Goal: Task Accomplishment & Management: Manage account settings

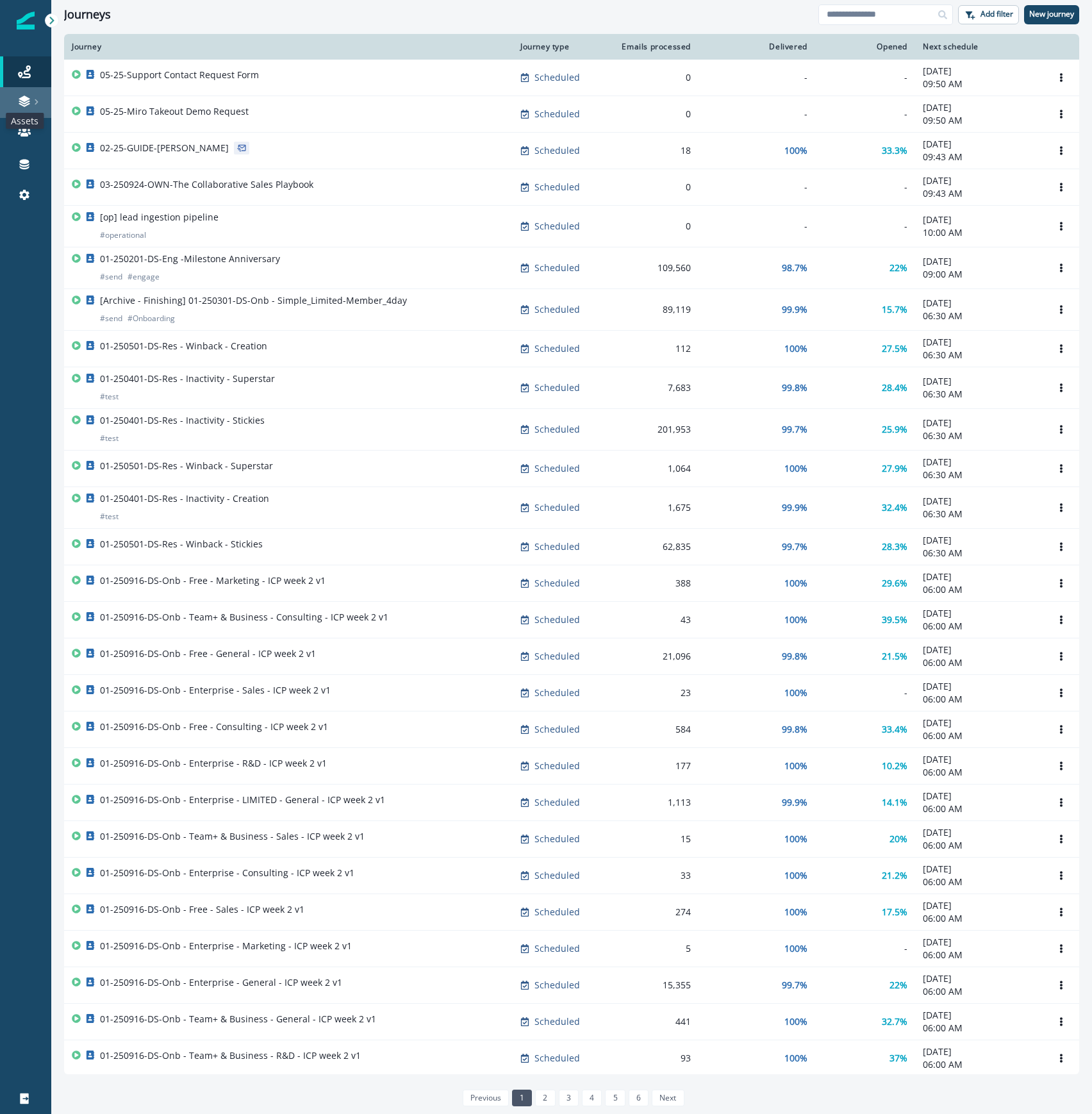
click at [26, 104] on icon at bounding box center [24, 101] width 13 height 13
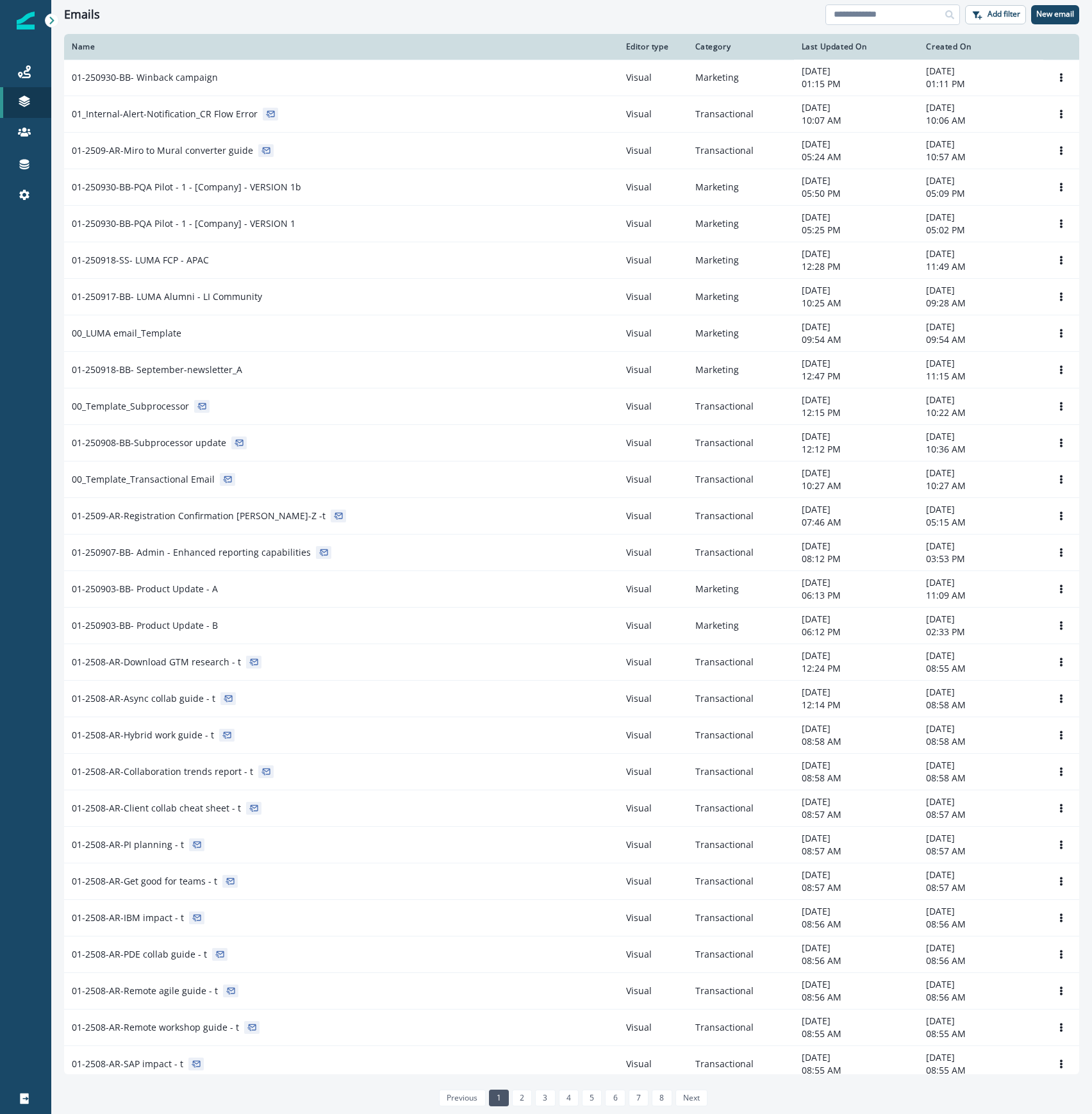
click at [867, 19] on input at bounding box center [893, 15] width 135 height 21
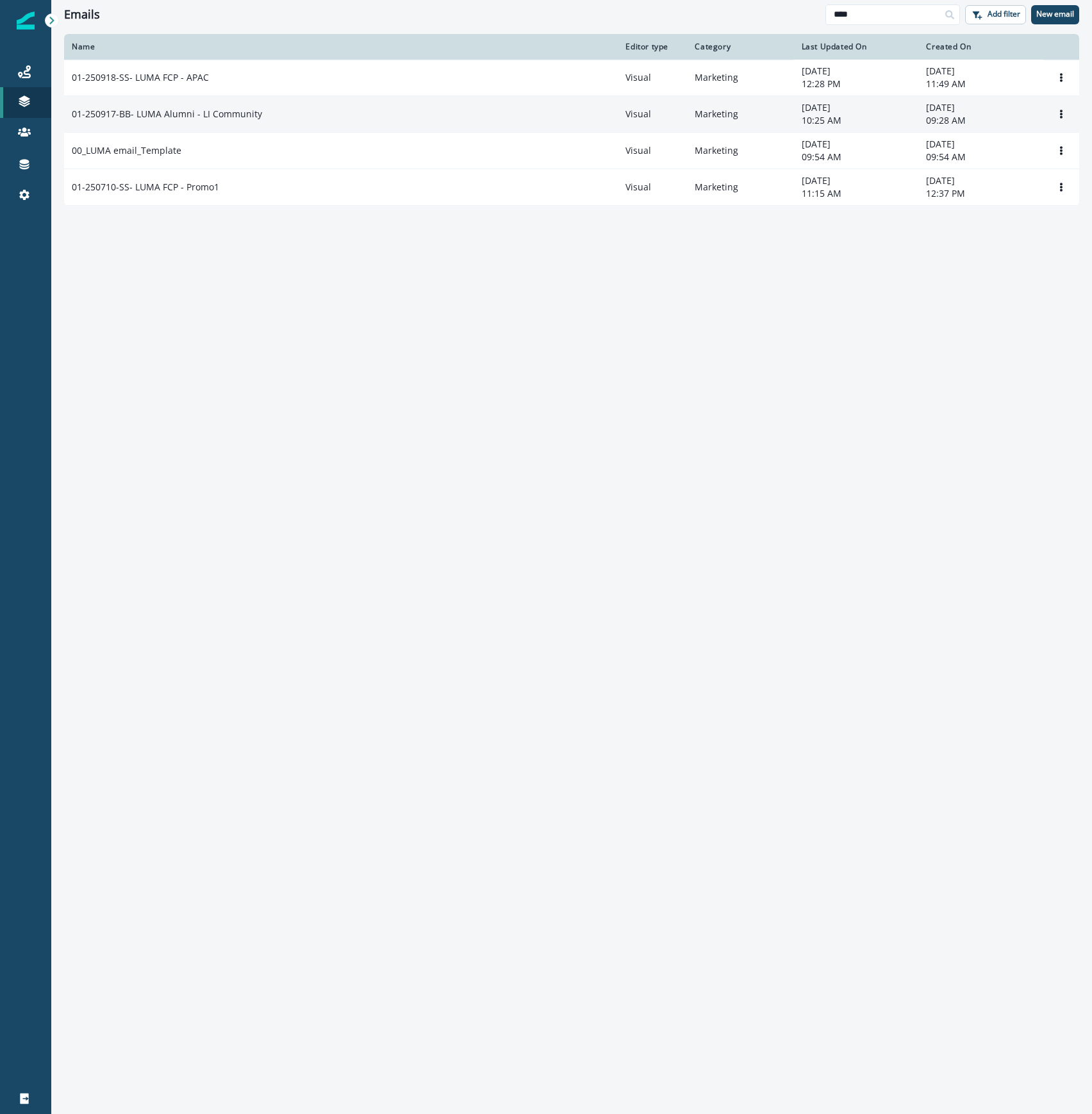
type input "****"
click at [287, 119] on div "01-250917-BB- LUMA Alumni - LI Community" at bounding box center [341, 114] width 538 height 13
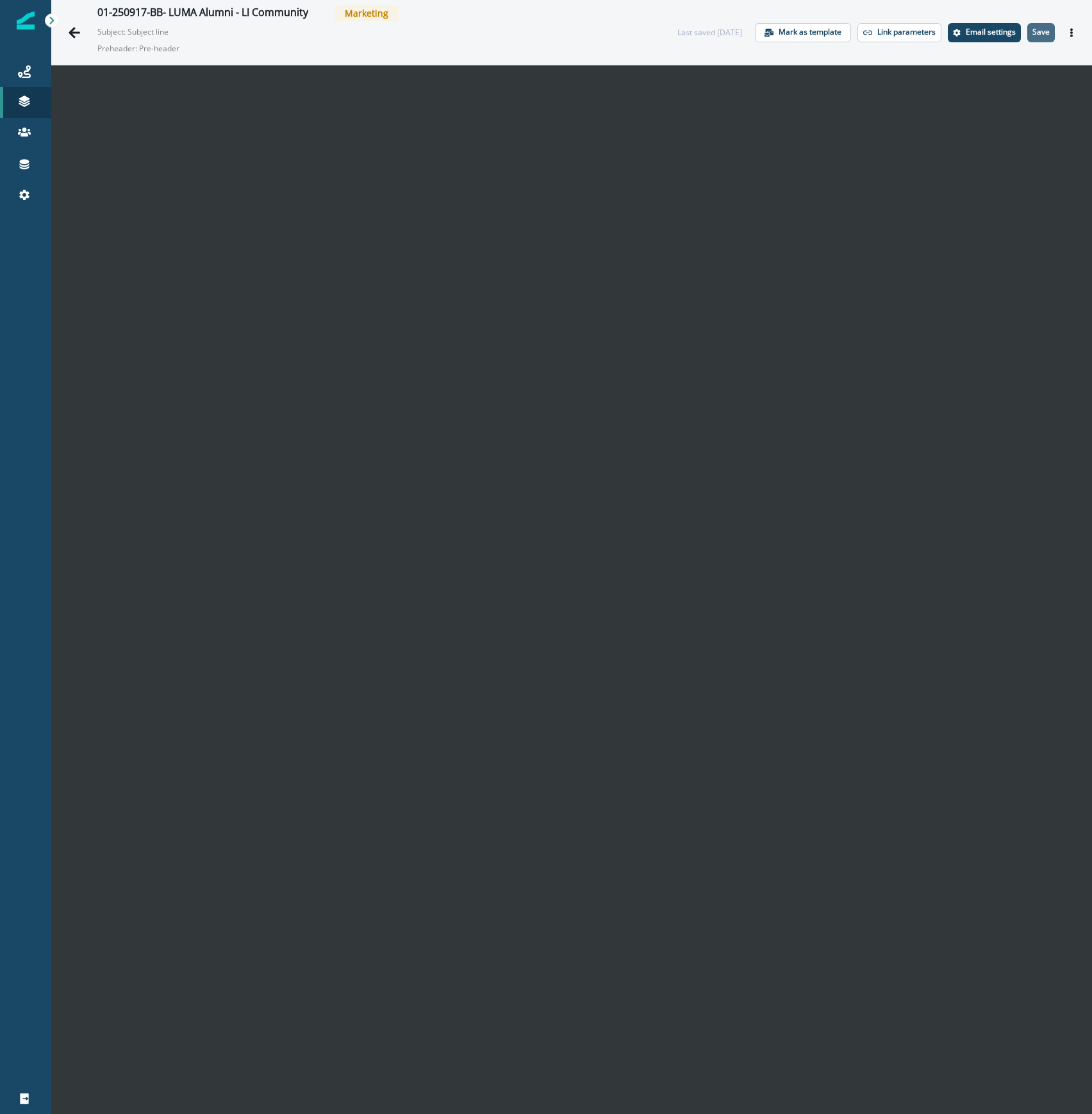
click at [1032, 31] on p "Save" at bounding box center [1041, 32] width 17 height 9
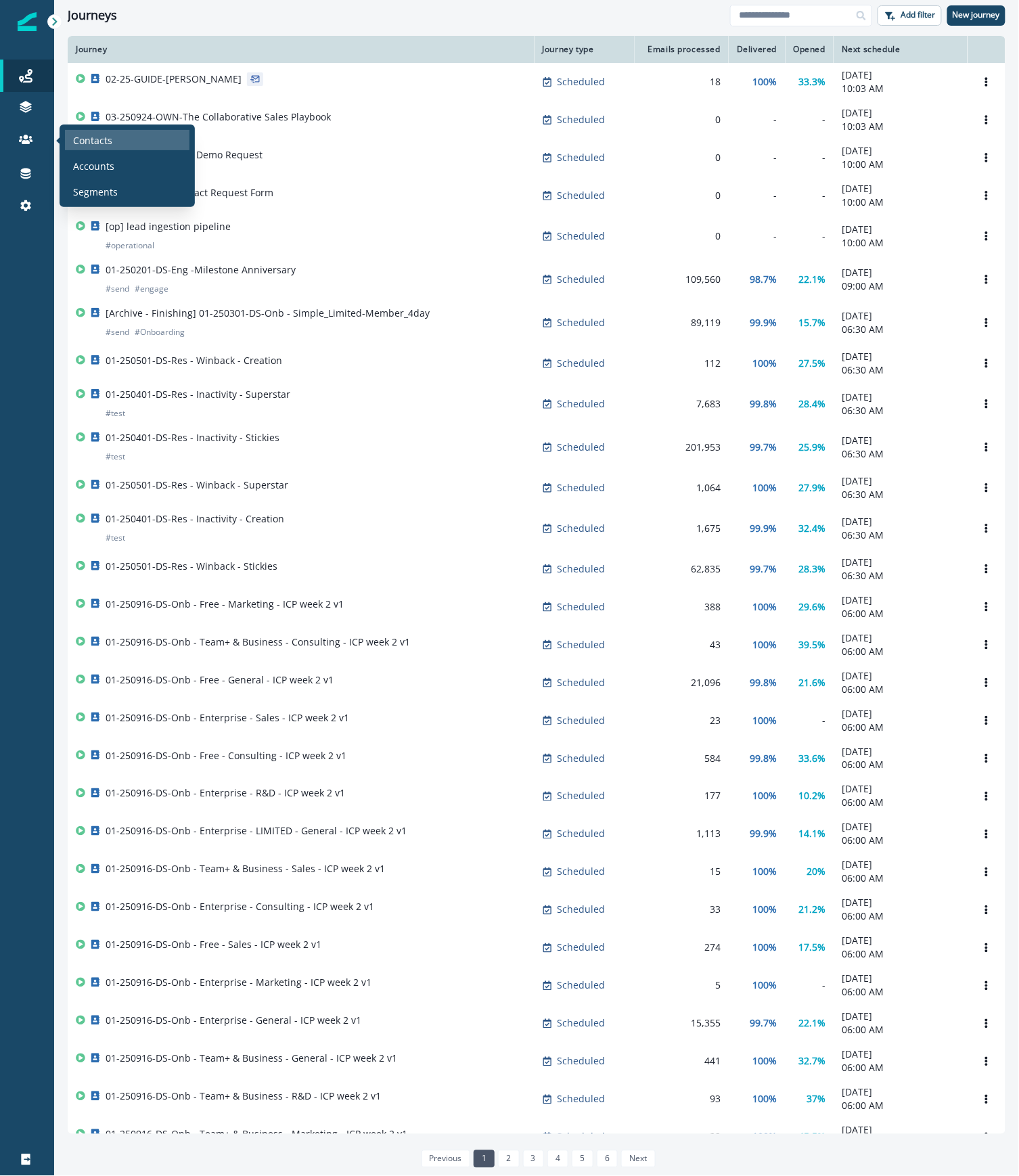
click at [118, 130] on div "Contacts" at bounding box center [128, 140] width 125 height 20
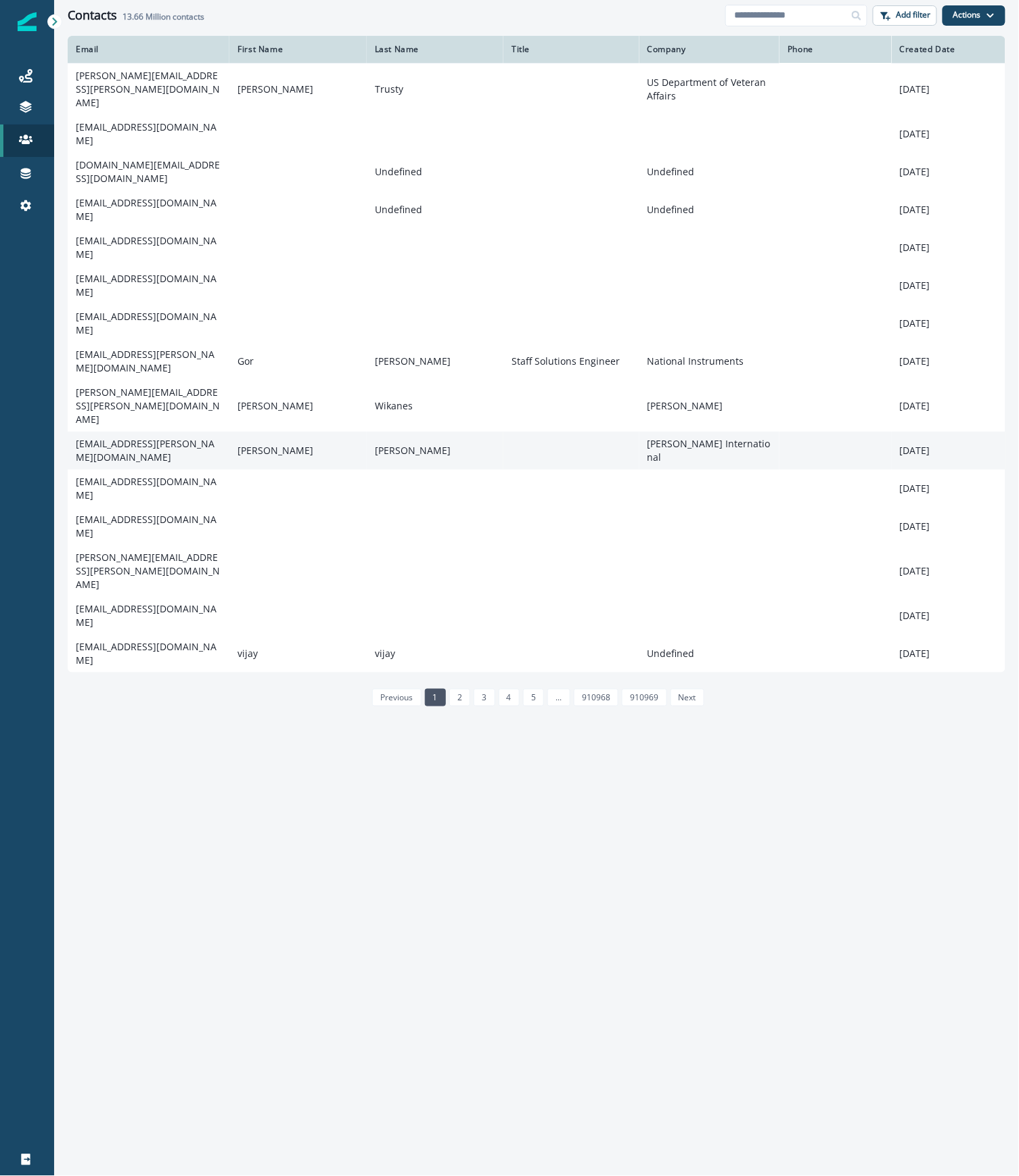
click at [180, 432] on td "[EMAIL_ADDRESS][PERSON_NAME][DOMAIN_NAME]" at bounding box center [148, 451] width 162 height 38
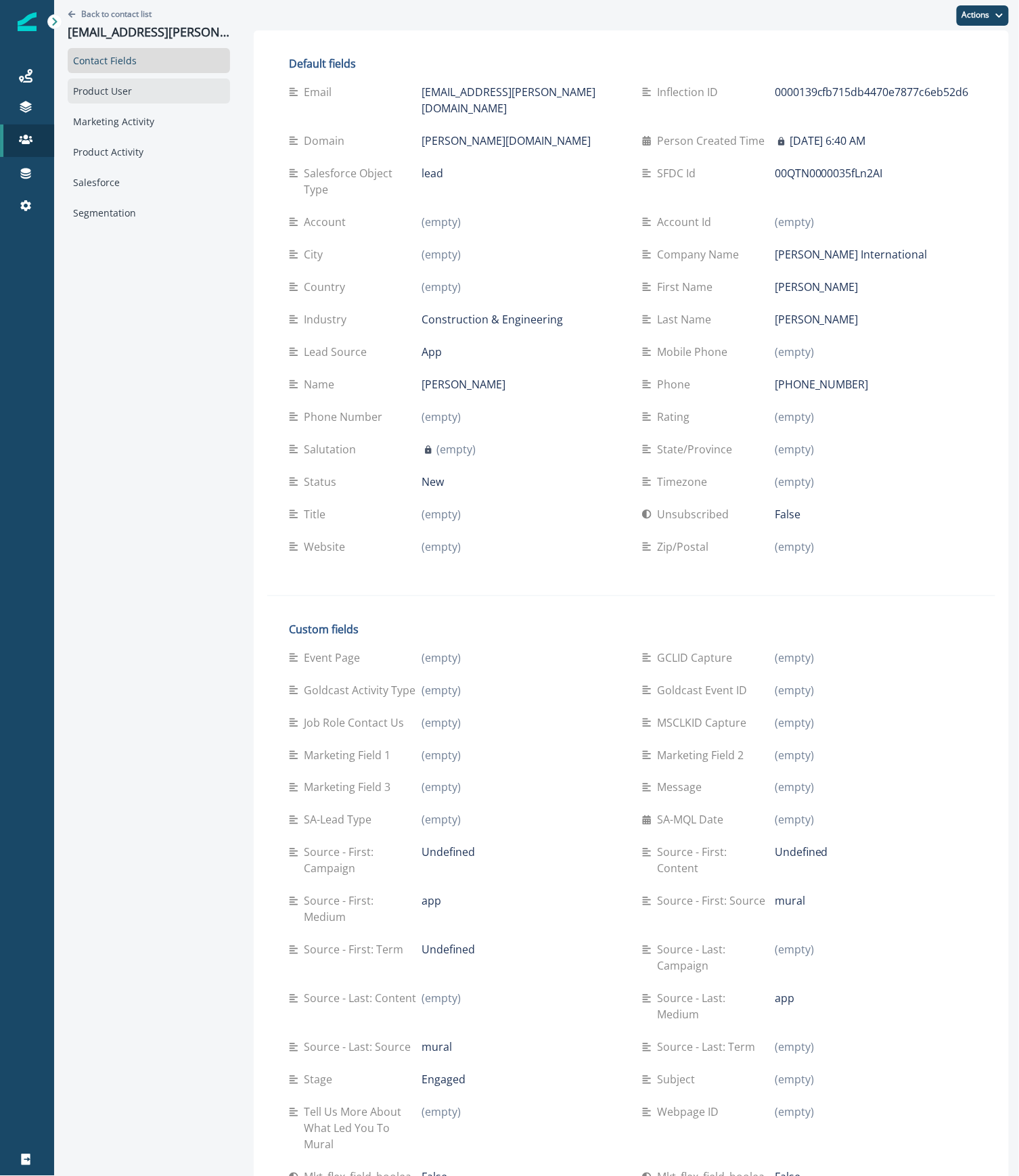
click at [115, 97] on div "Product User" at bounding box center [149, 91] width 163 height 25
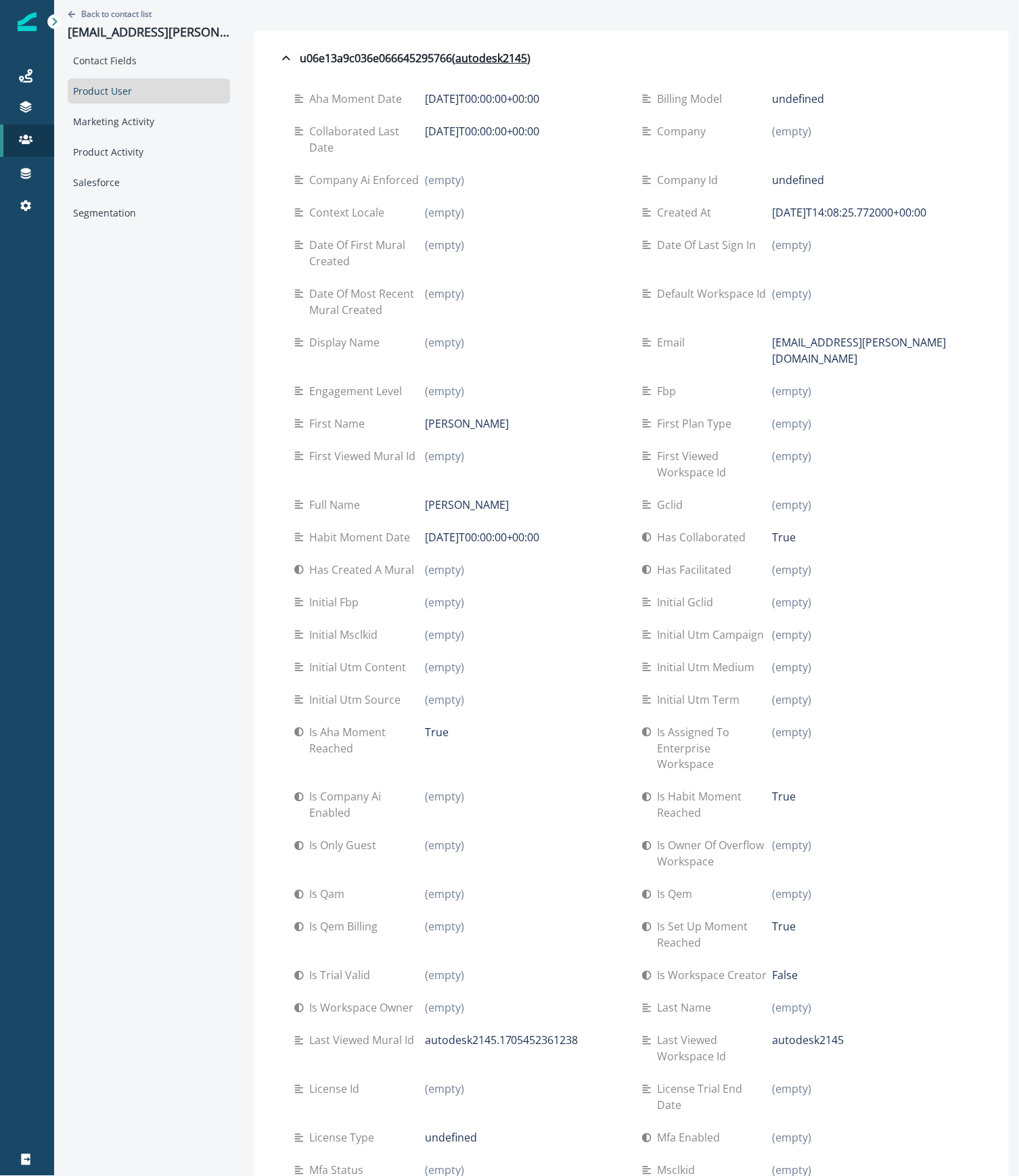
click at [38, 821] on div at bounding box center [27, 691] width 54 height 905
click at [81, 632] on div "Back to contact list [EMAIL_ADDRESS][PERSON_NAME][DOMAIN_NAME] Contact Fields P…" at bounding box center [149, 900] width 189 height 1802
click at [16, 70] on div "Journeys" at bounding box center [27, 75] width 43 height 16
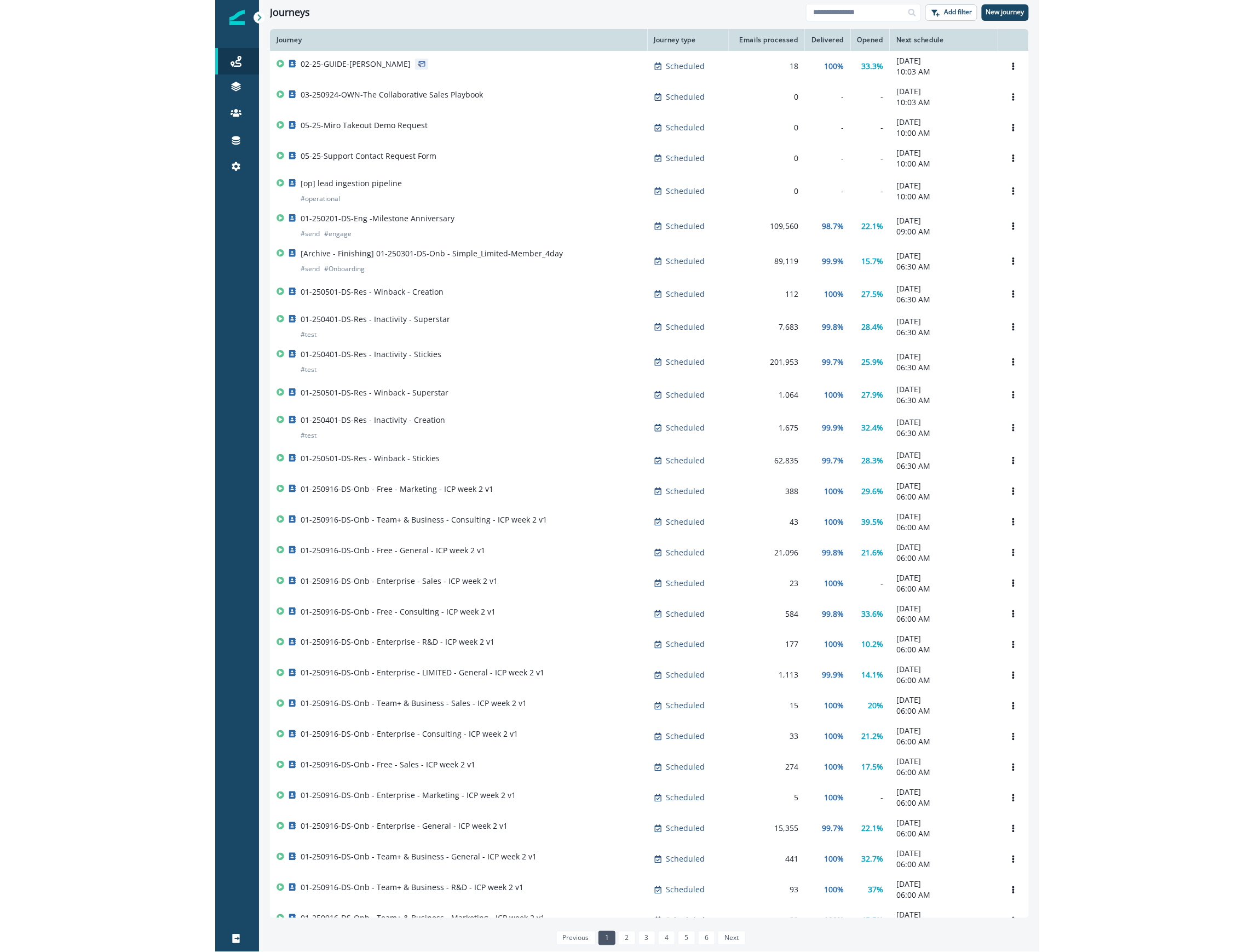
scroll to position [105, 0]
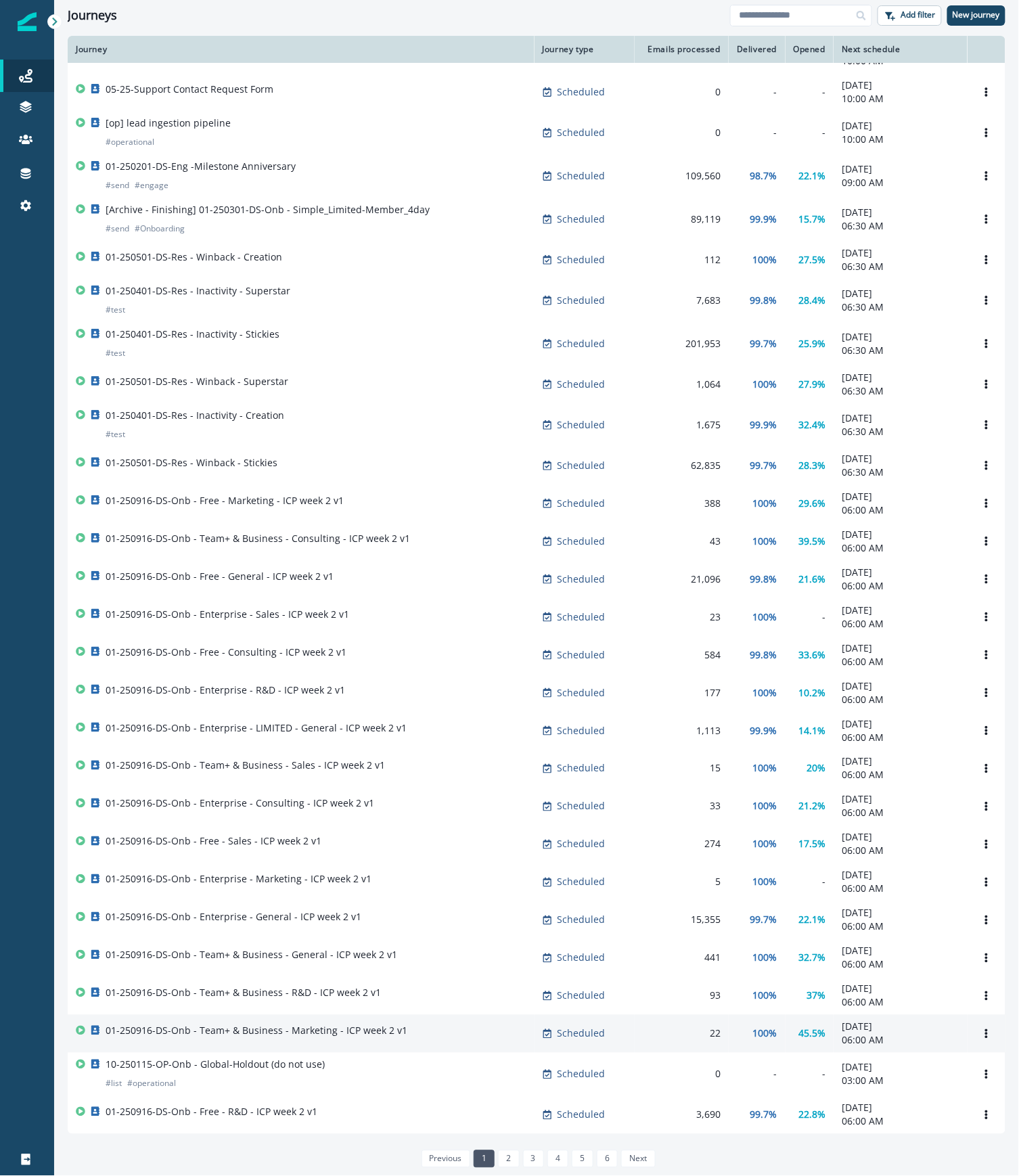
click at [391, 1028] on p "01-250916-DS-Onb - Team+ & Business - Marketing - ICP week 2 v1" at bounding box center [257, 1031] width 302 height 13
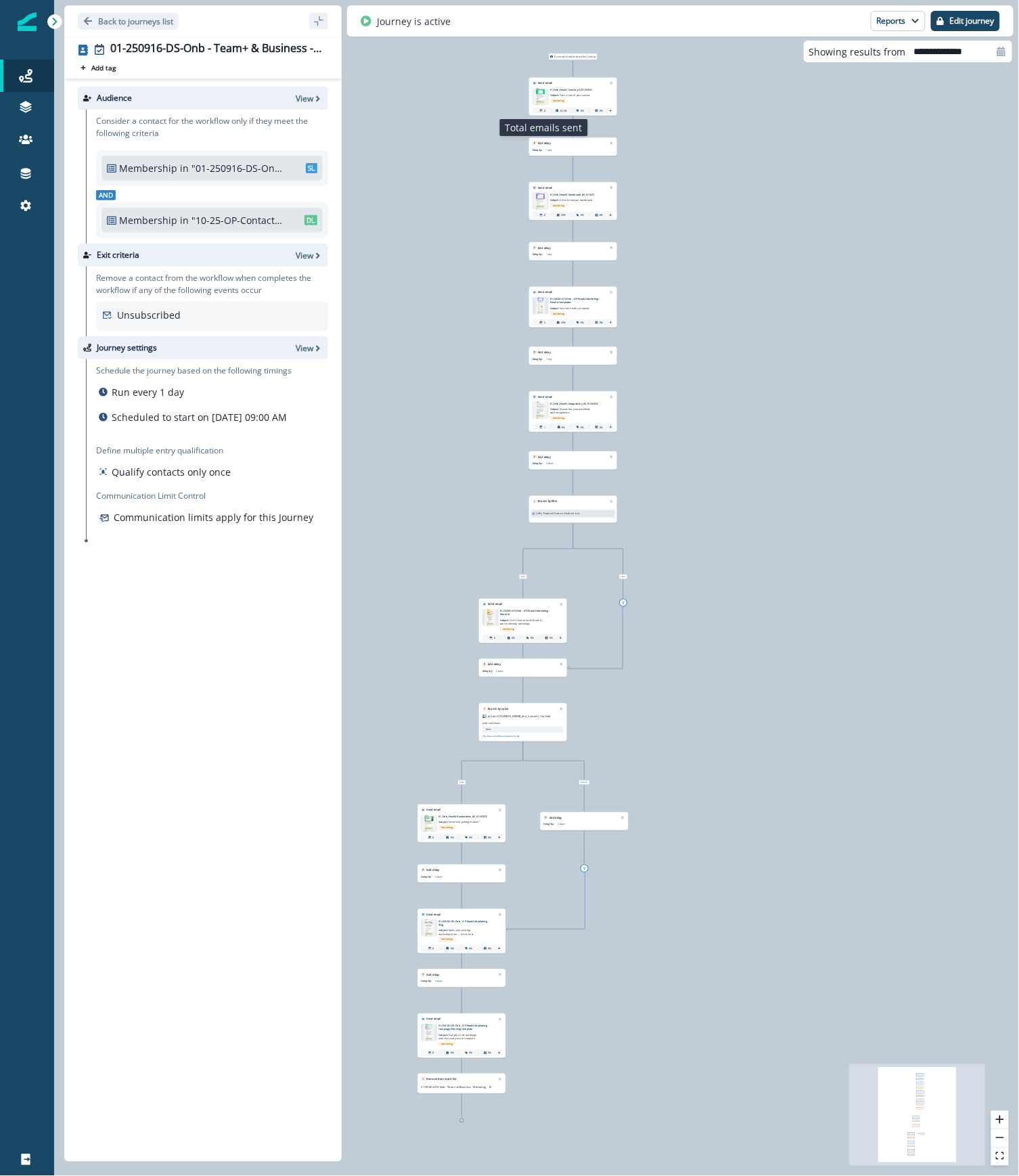
click at [547, 108] on div "8" at bounding box center [542, 110] width 18 height 6
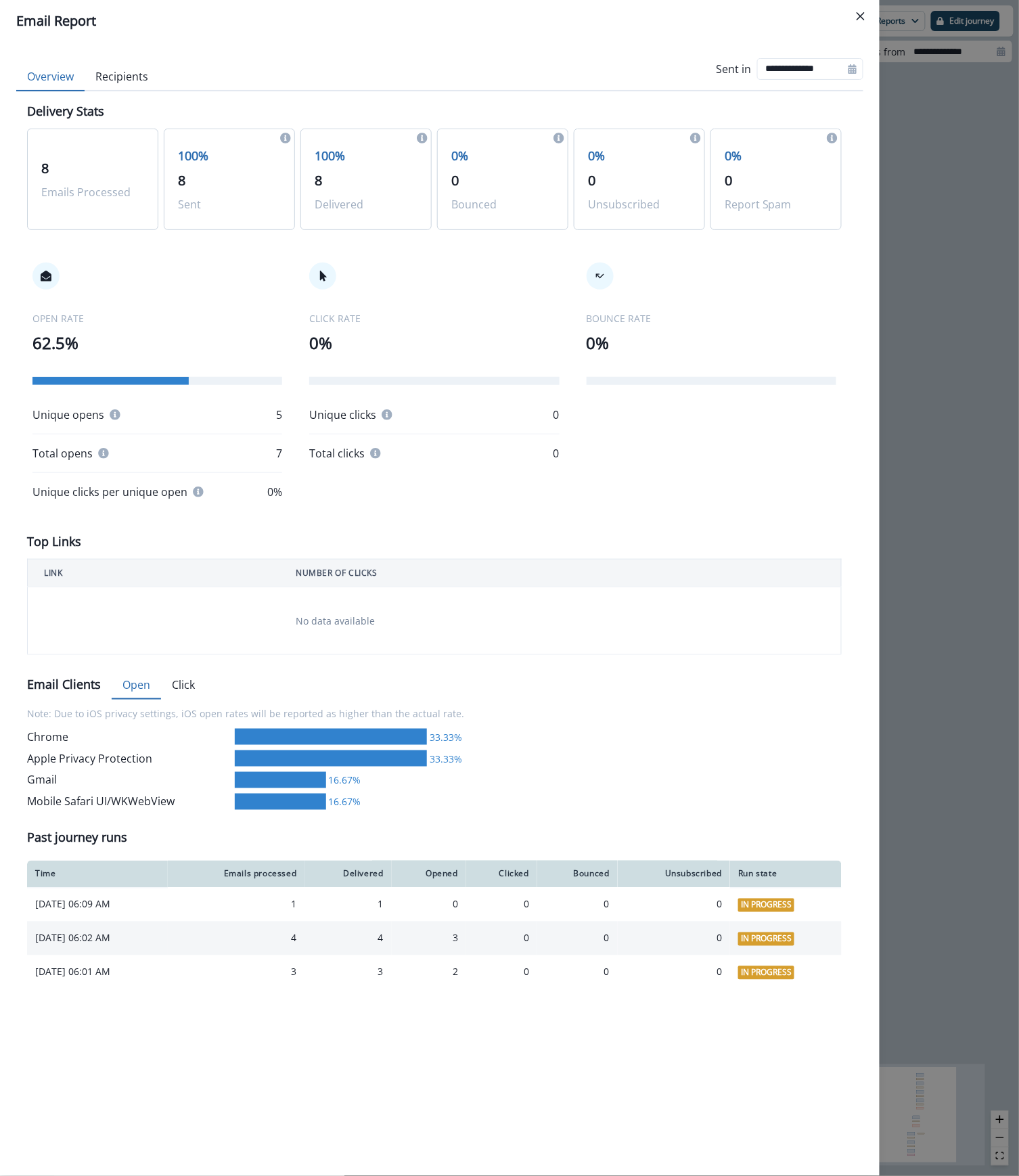
click at [297, 940] on div "4" at bounding box center [236, 938] width 121 height 13
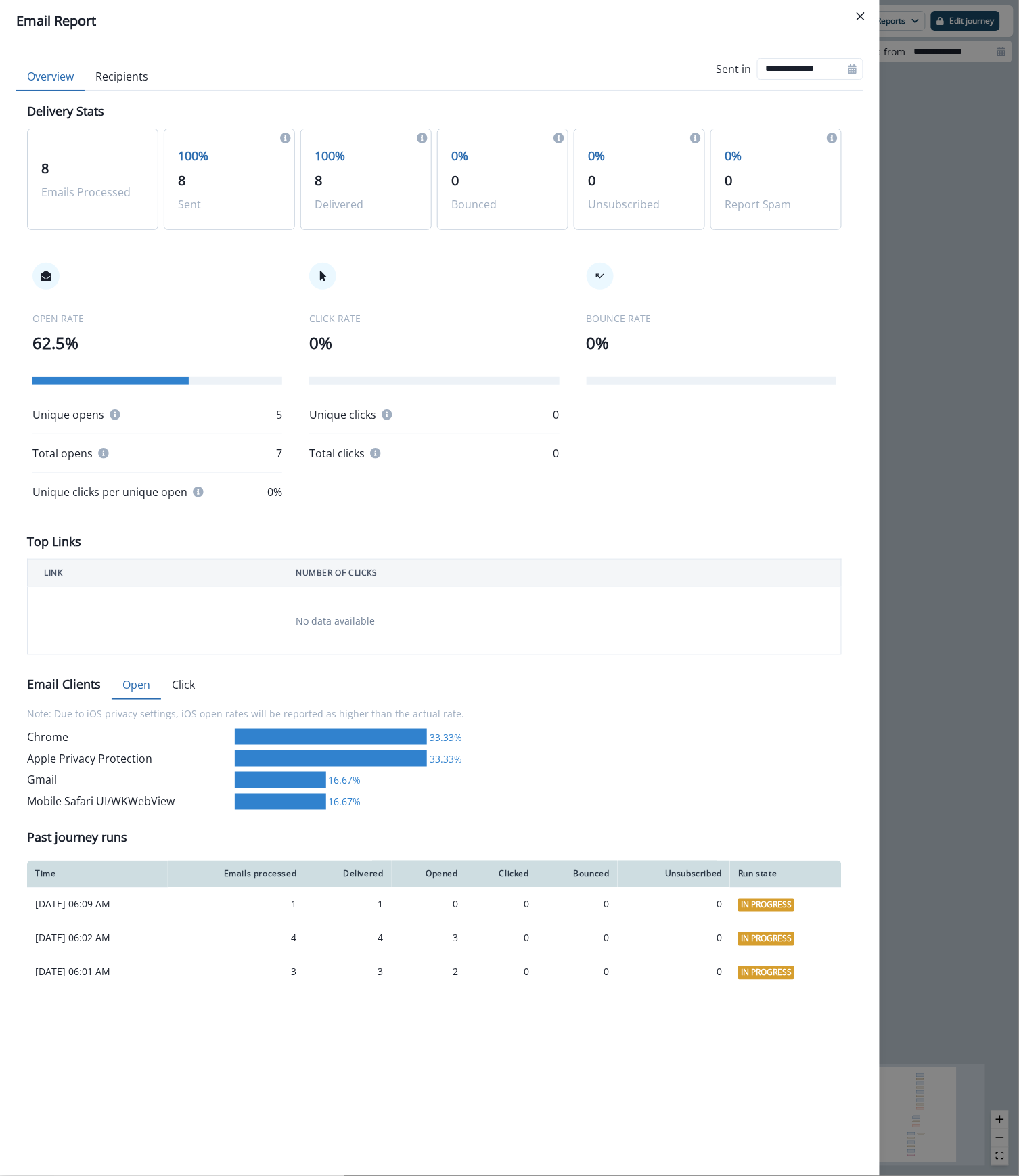
click at [964, 225] on div "**********" at bounding box center [509, 588] width 1019 height 1176
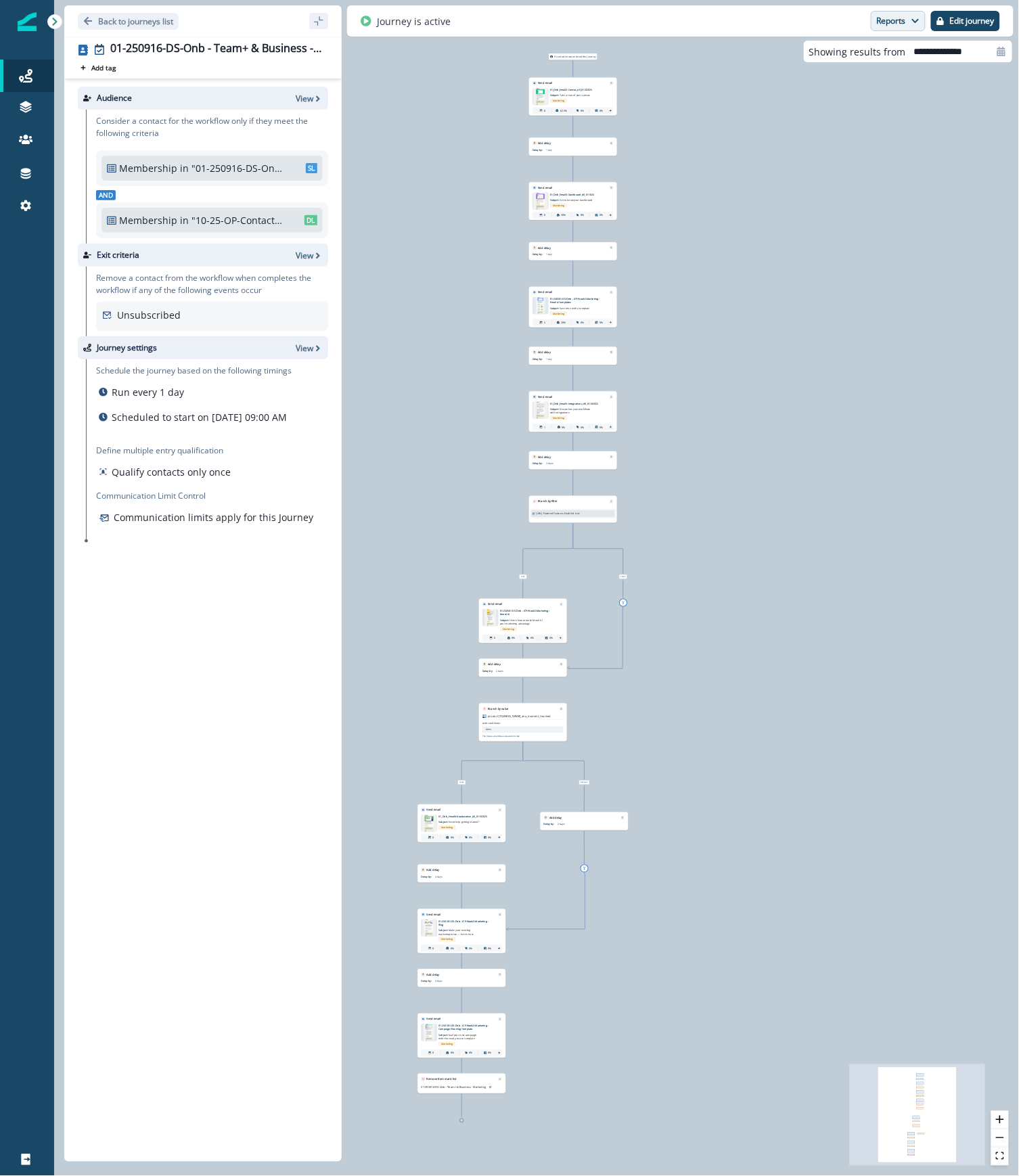
click at [911, 28] on button "Reports" at bounding box center [898, 20] width 55 height 20
click at [893, 81] on p "Journey Member Report" at bounding box center [854, 79] width 123 height 16
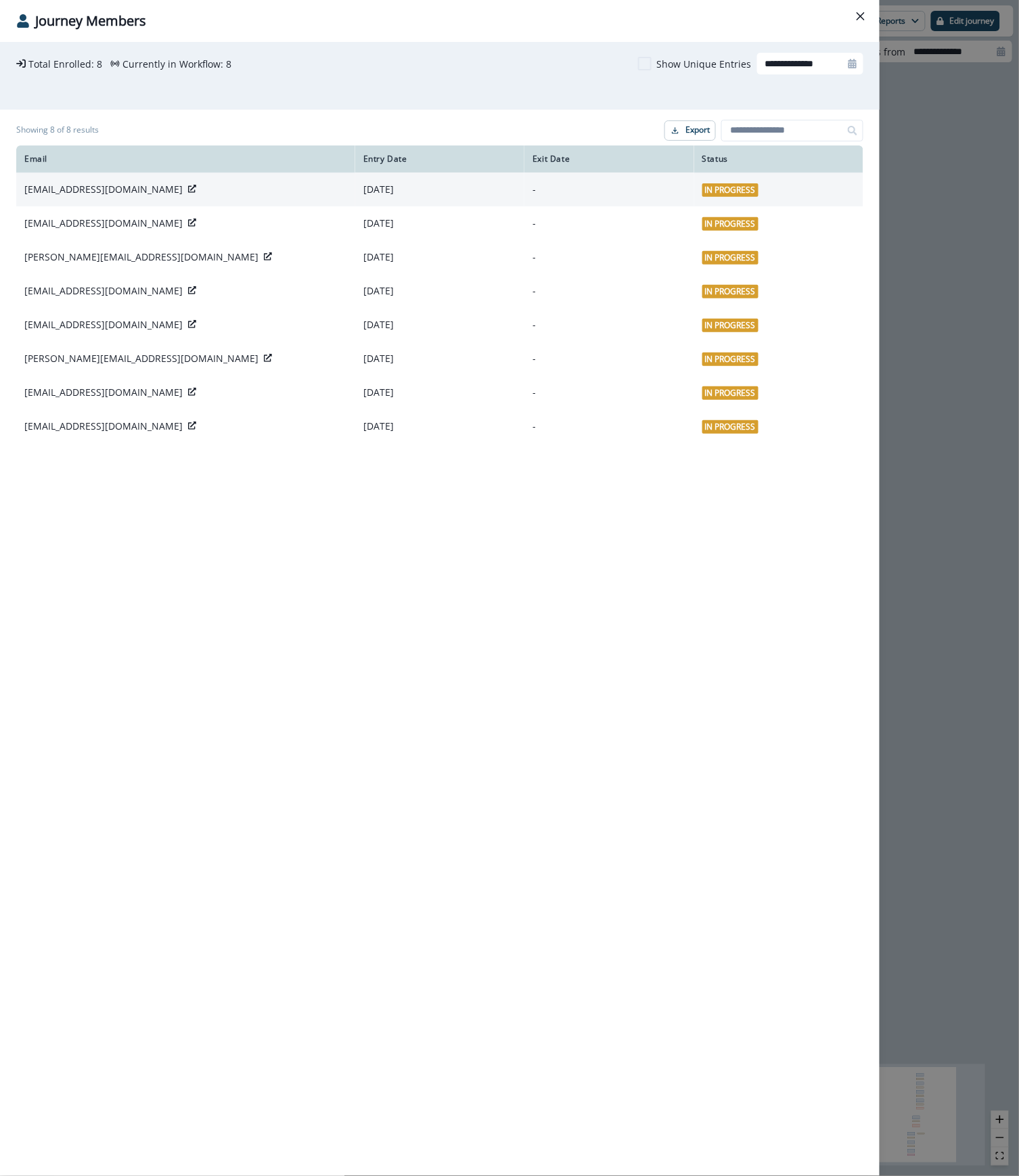
click at [188, 189] on icon at bounding box center [192, 189] width 8 height 8
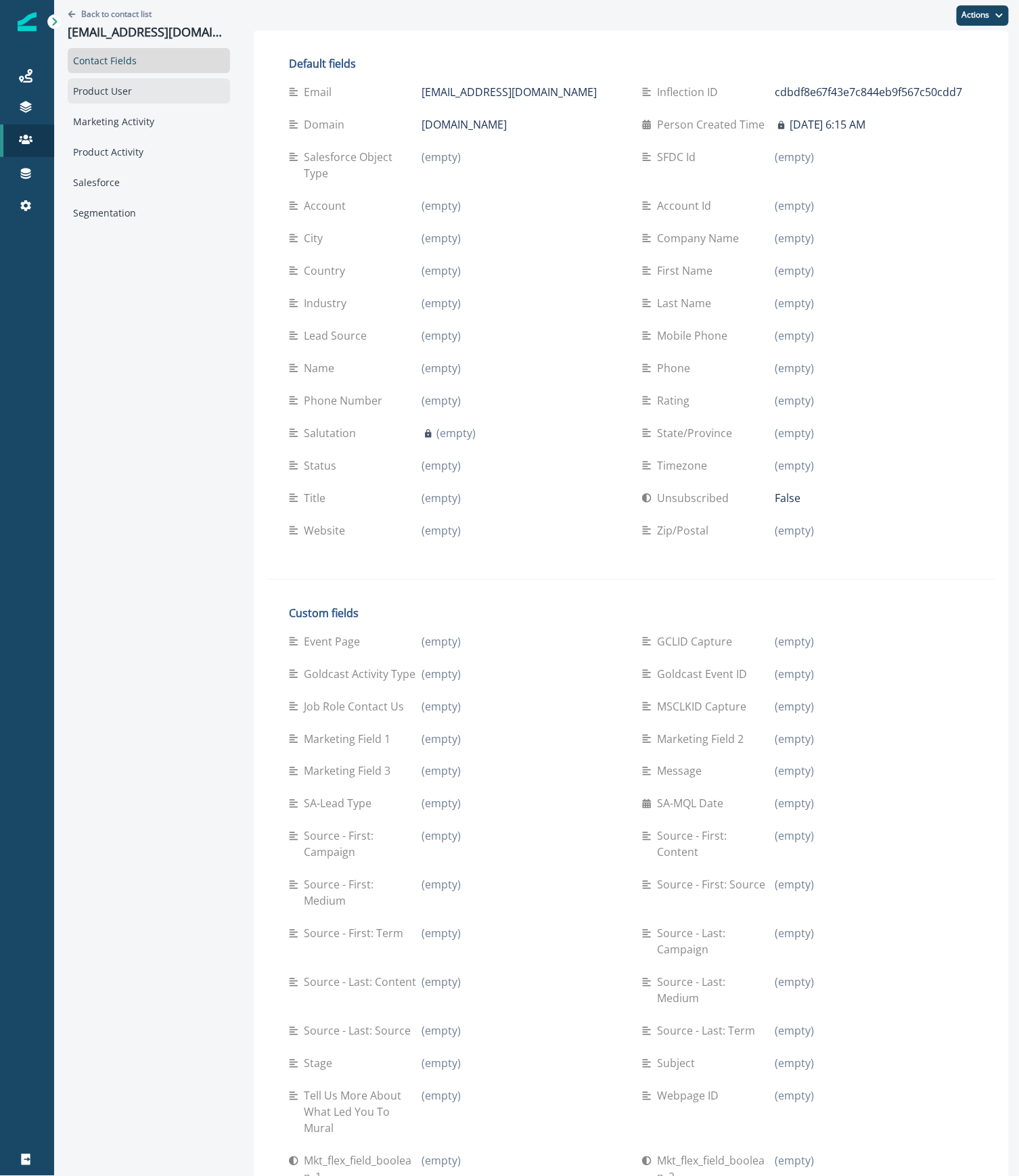
click at [109, 93] on div "Product User" at bounding box center [149, 91] width 163 height 25
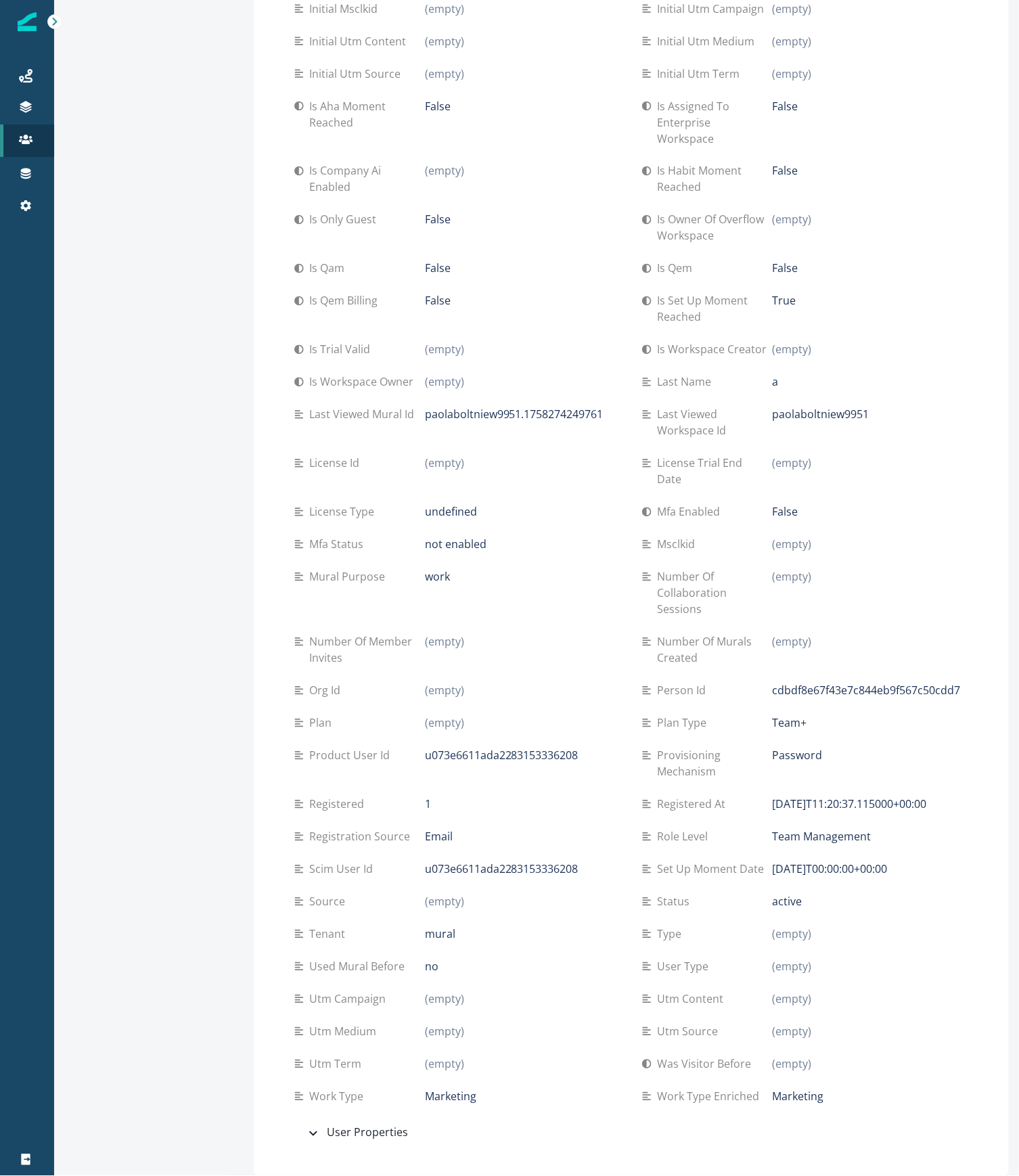
scroll to position [642, 0]
click at [384, 1132] on div "User Properties" at bounding box center [356, 1133] width 103 height 18
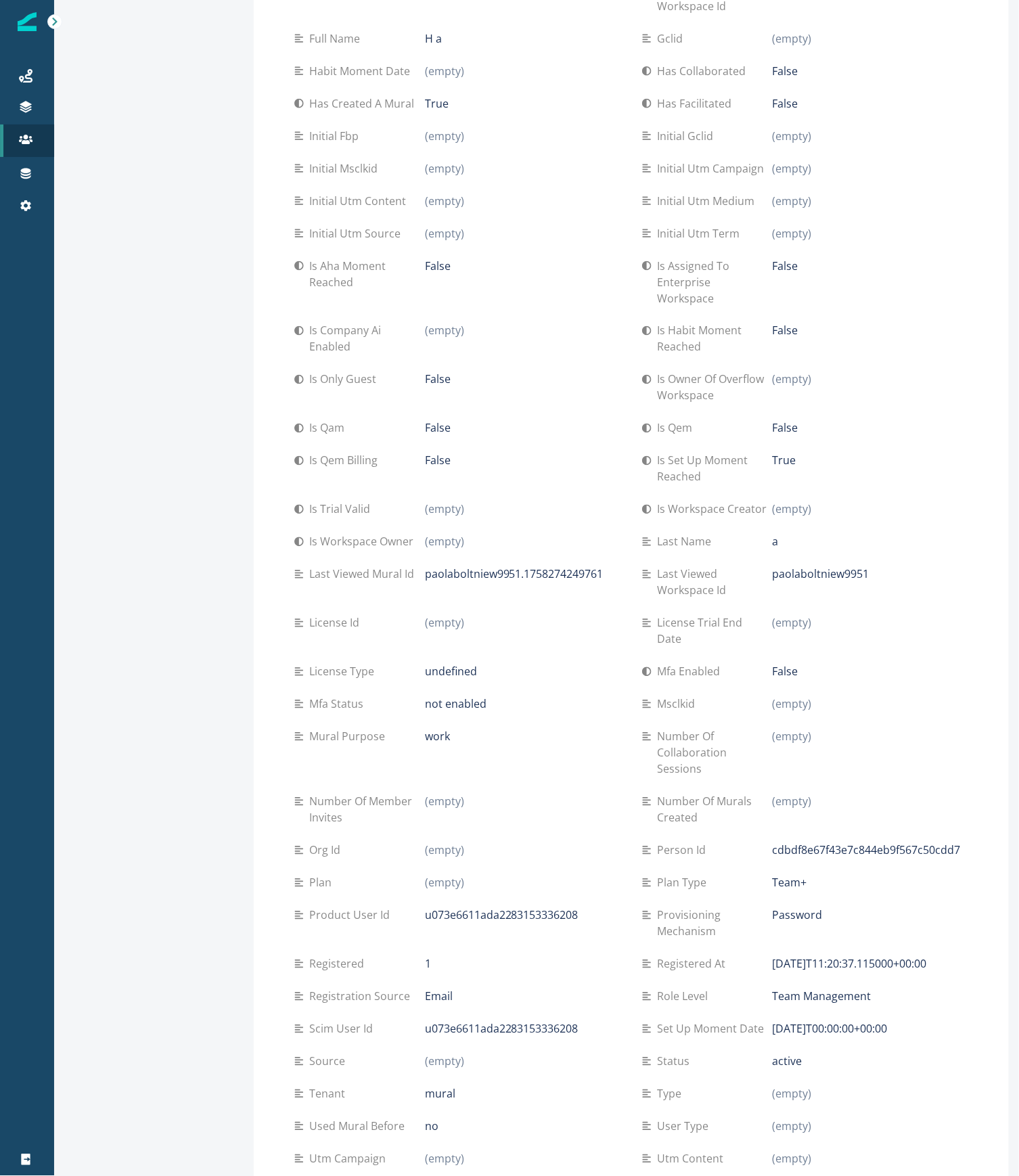
scroll to position [0, 0]
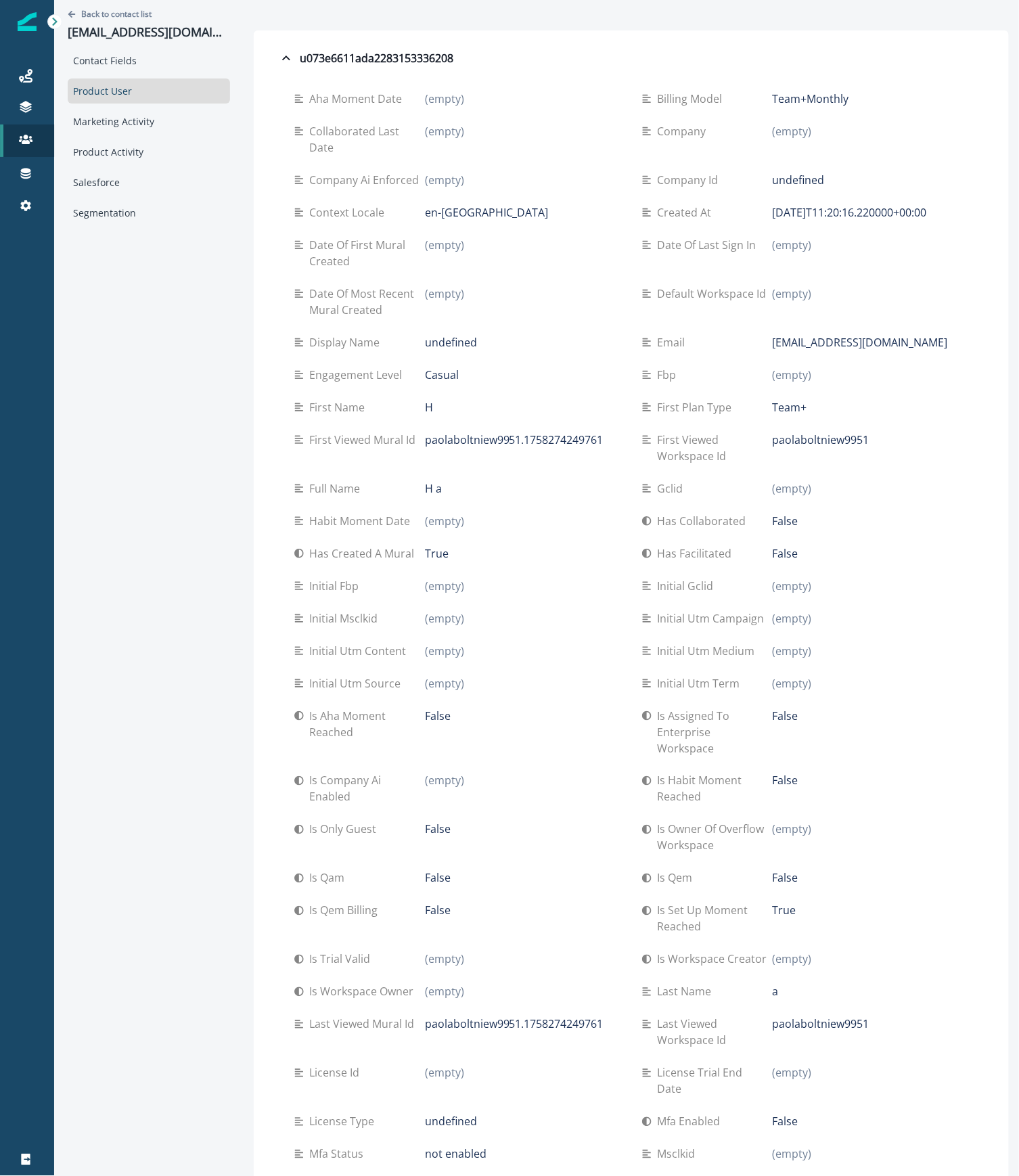
click at [135, 11] on p "Back to contact list" at bounding box center [116, 14] width 70 height 11
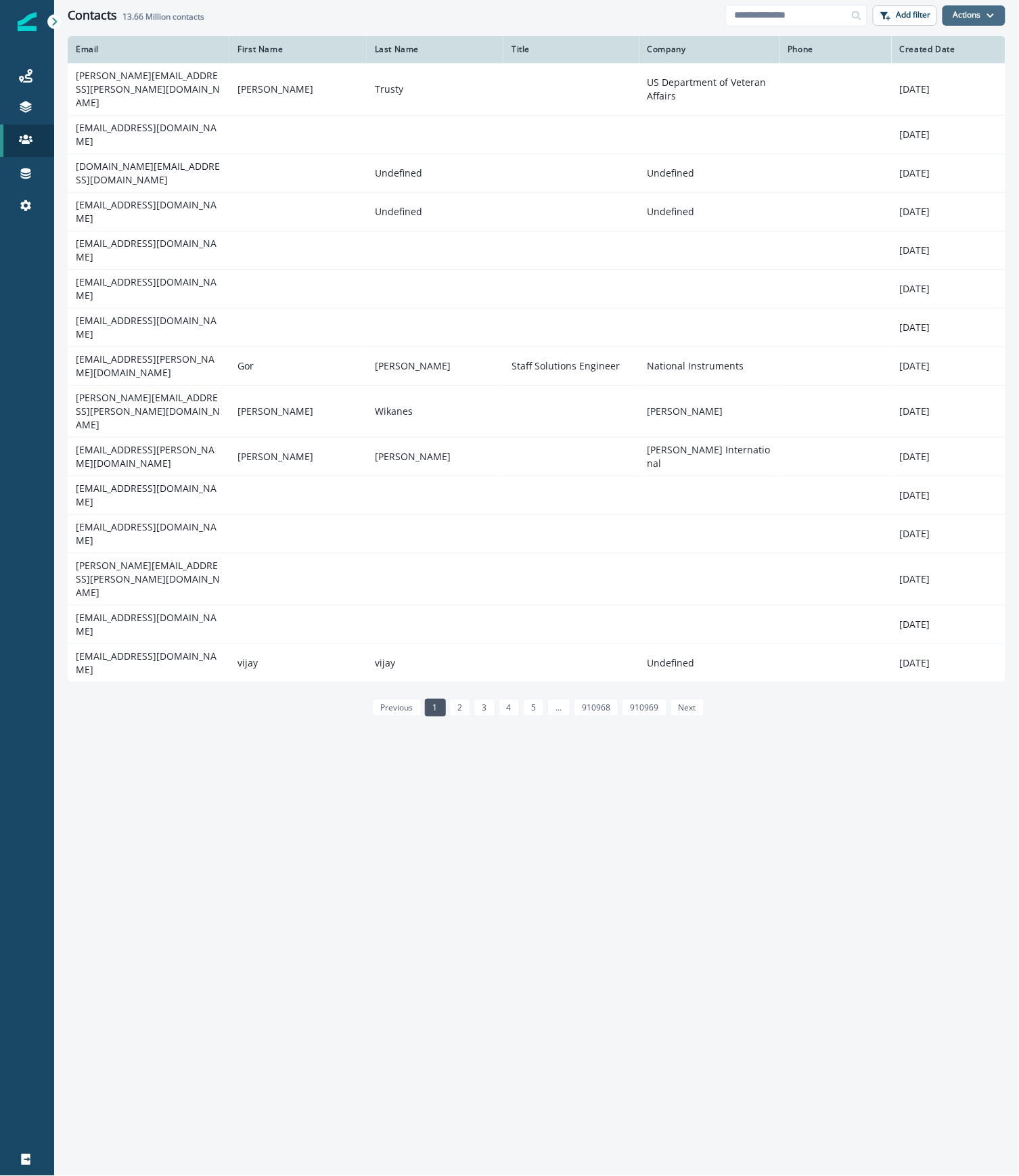
click at [969, 13] on button "Actions" at bounding box center [974, 15] width 63 height 20
click at [915, 20] on p "Add filter" at bounding box center [913, 15] width 34 height 10
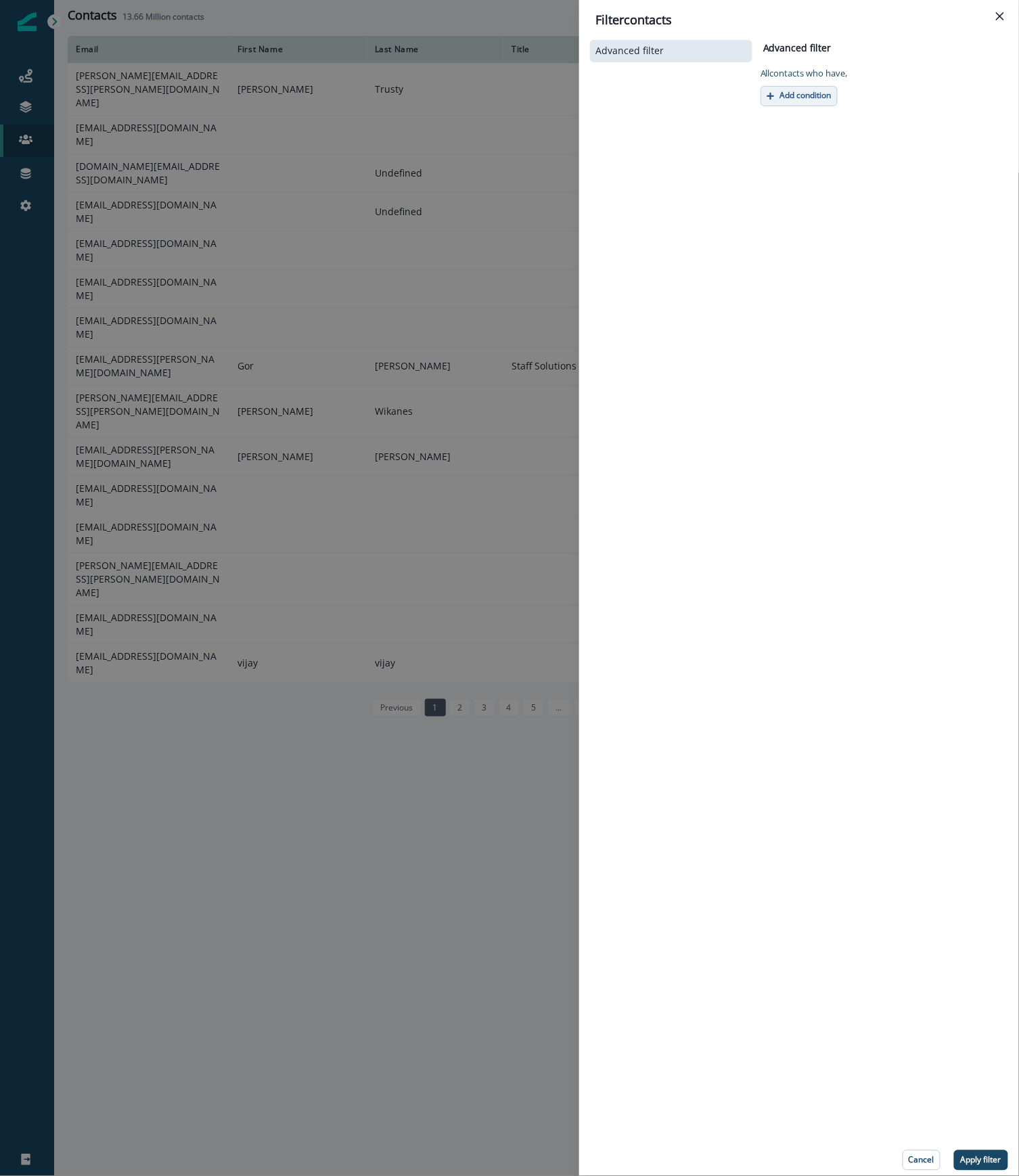
click at [776, 93] on button "Add condition" at bounding box center [799, 96] width 77 height 20
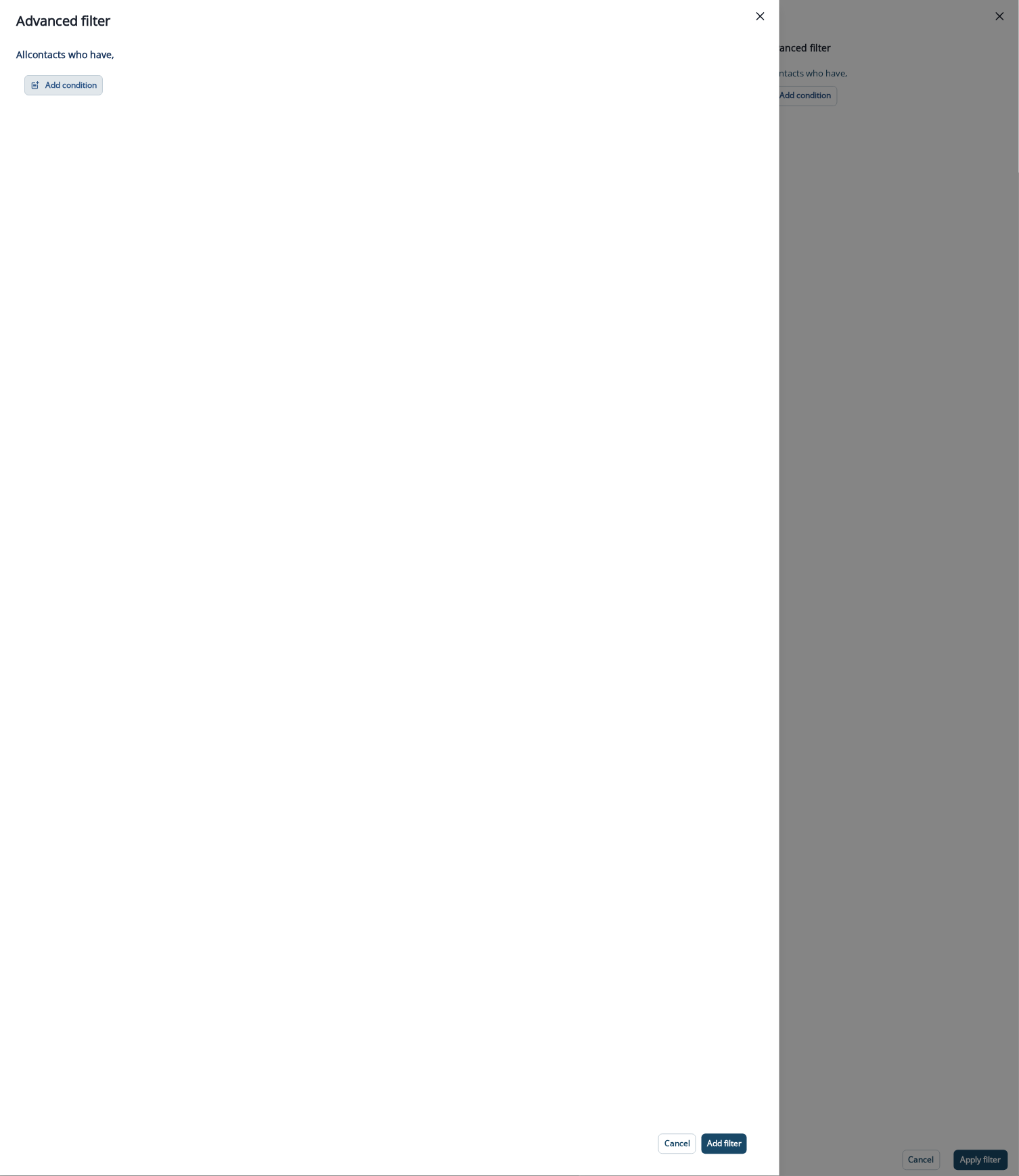
click at [63, 88] on button "Add condition" at bounding box center [64, 85] width 79 height 20
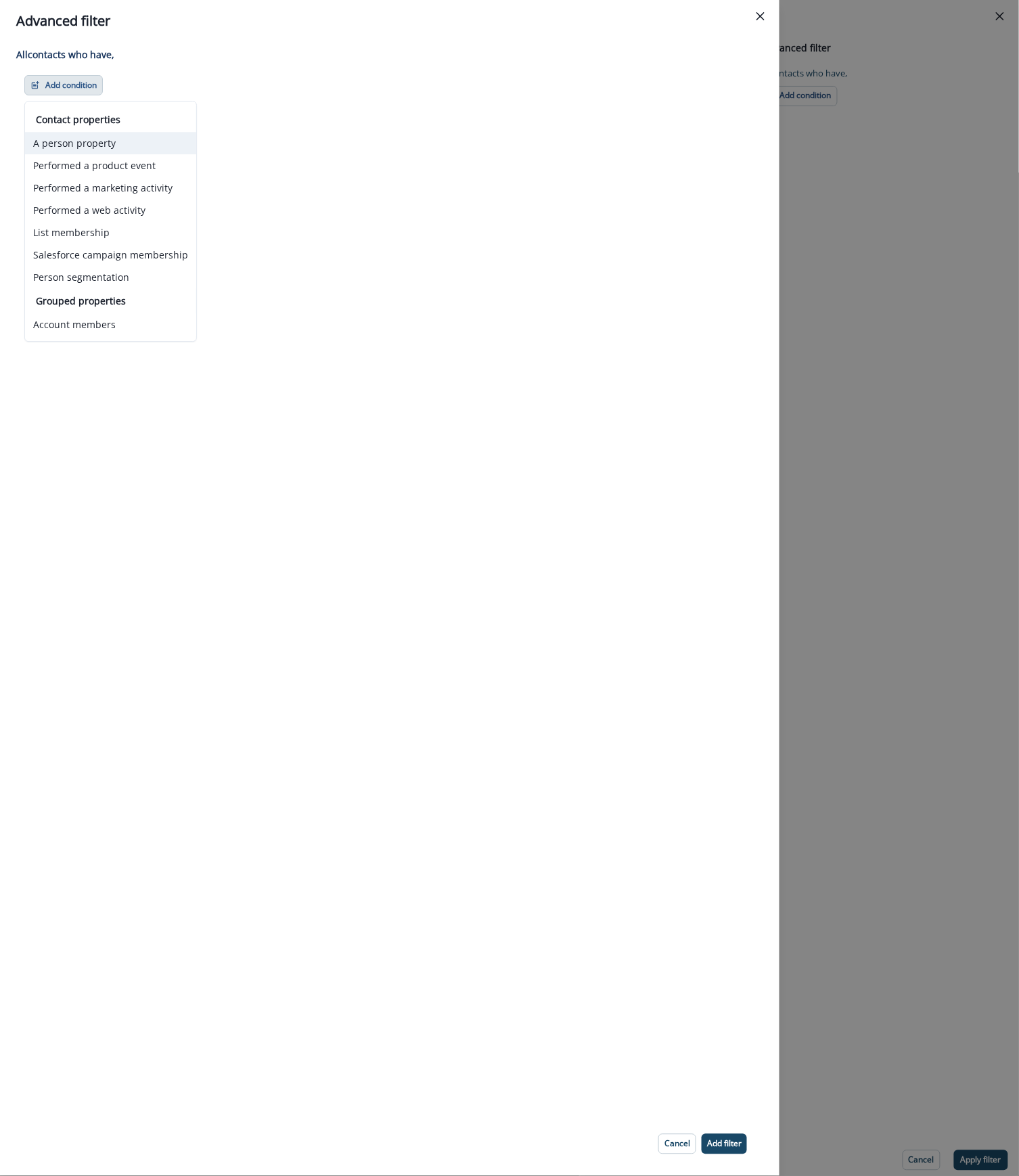
click at [130, 142] on button "A person property" at bounding box center [111, 143] width 171 height 22
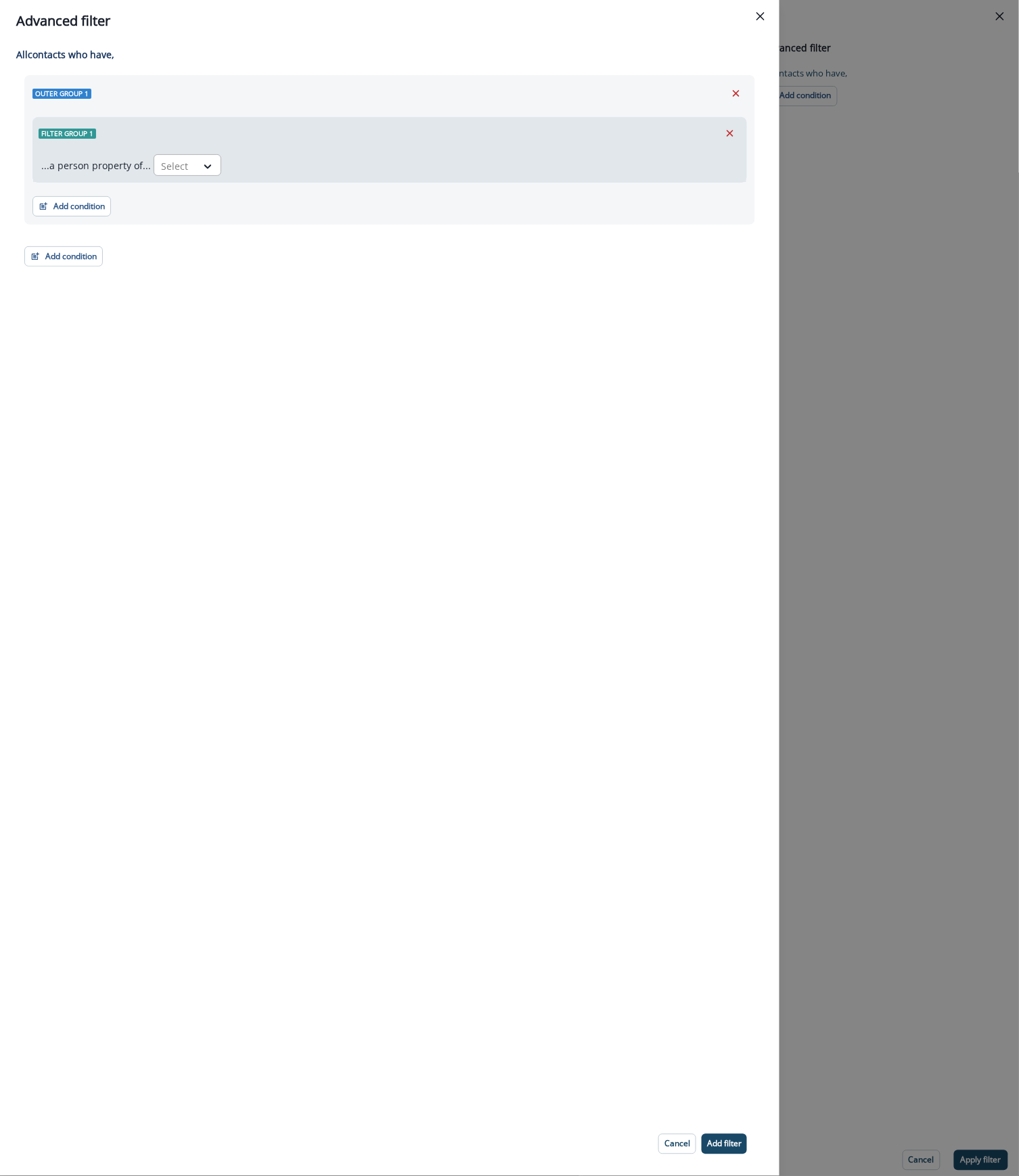
click at [184, 158] on div at bounding box center [175, 166] width 29 height 17
type input "****"
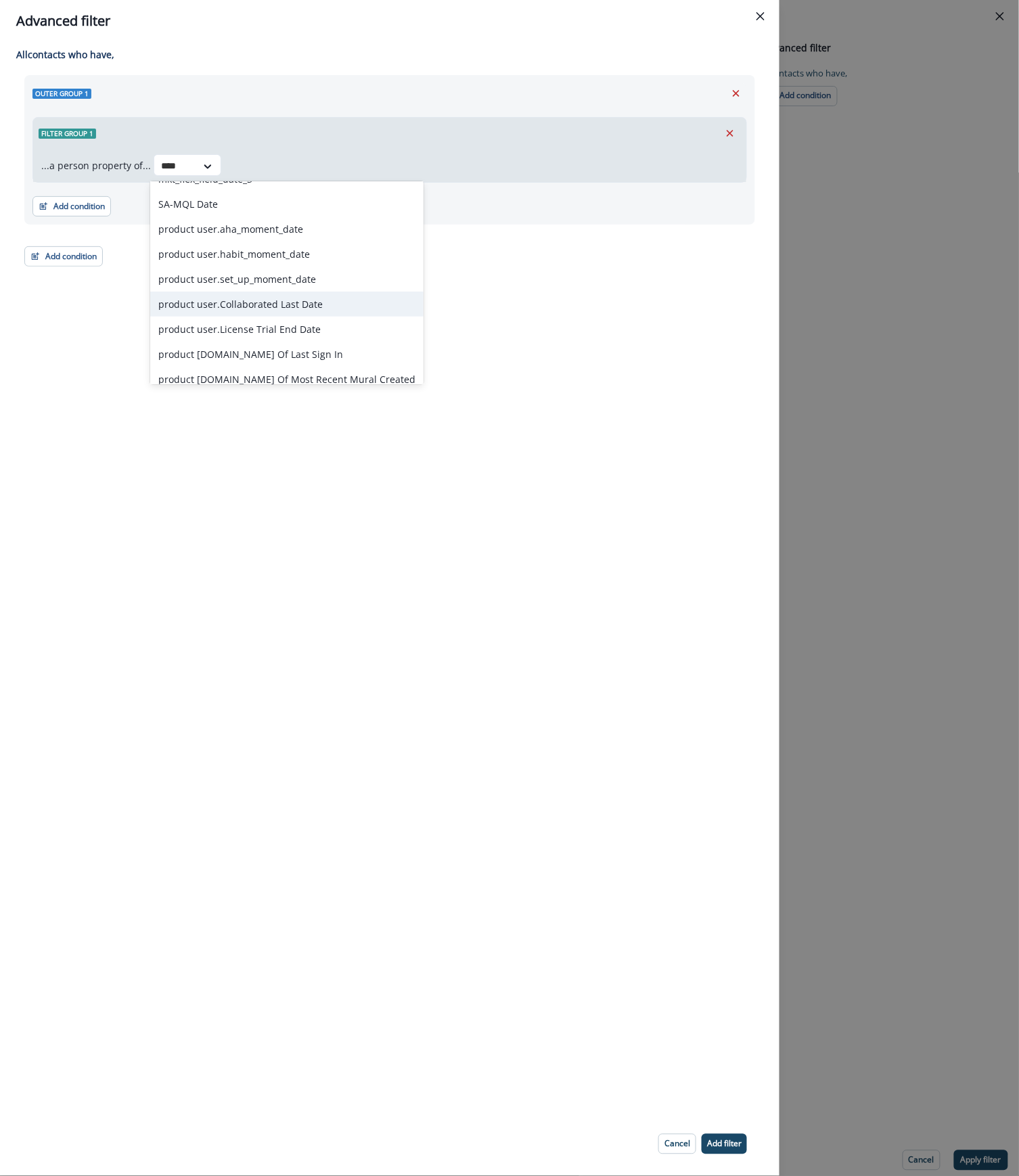
scroll to position [90, 0]
click at [325, 358] on div "product user.Date Of Most Recent Mural Created" at bounding box center [287, 357] width 274 height 25
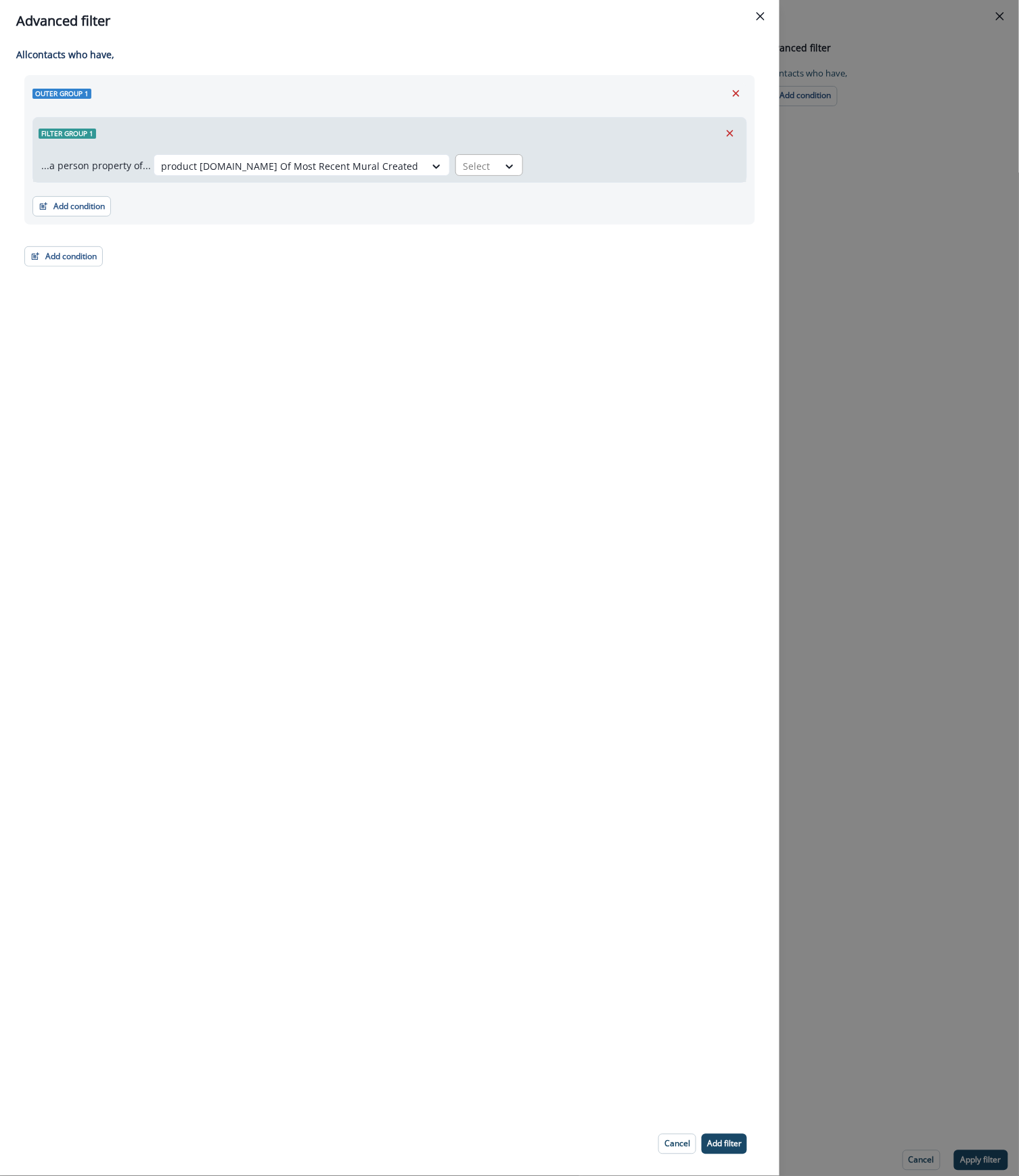
click at [456, 163] on div "Select" at bounding box center [477, 166] width 42 height 22
click at [456, 169] on div "Select" at bounding box center [477, 166] width 42 height 22
click at [720, 327] on div "All contact s who have, Outer group 1 Filter group 1 ...a person property of...…" at bounding box center [389, 577] width 779 height 1070
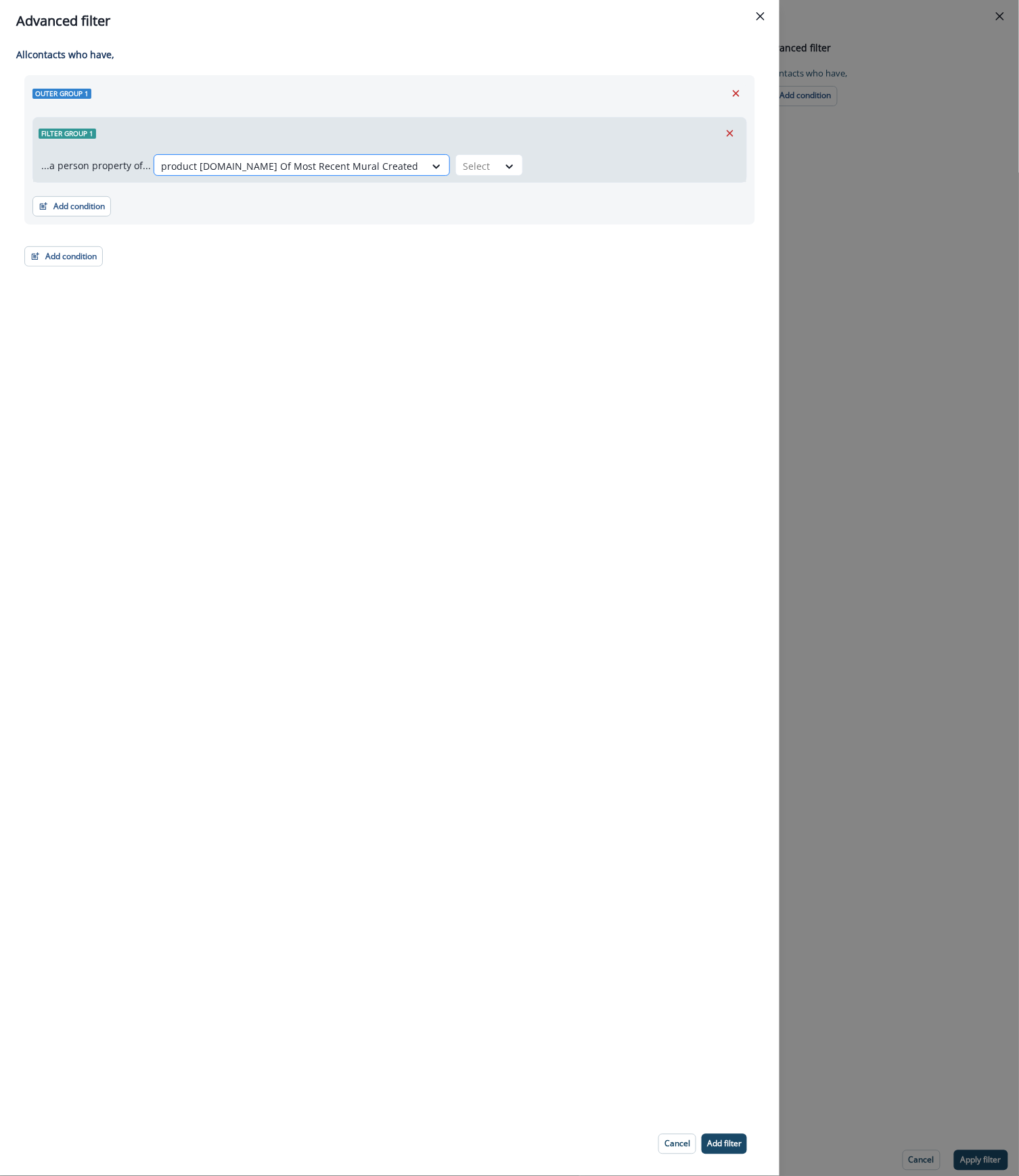
click at [312, 172] on div at bounding box center [290, 166] width 257 height 17
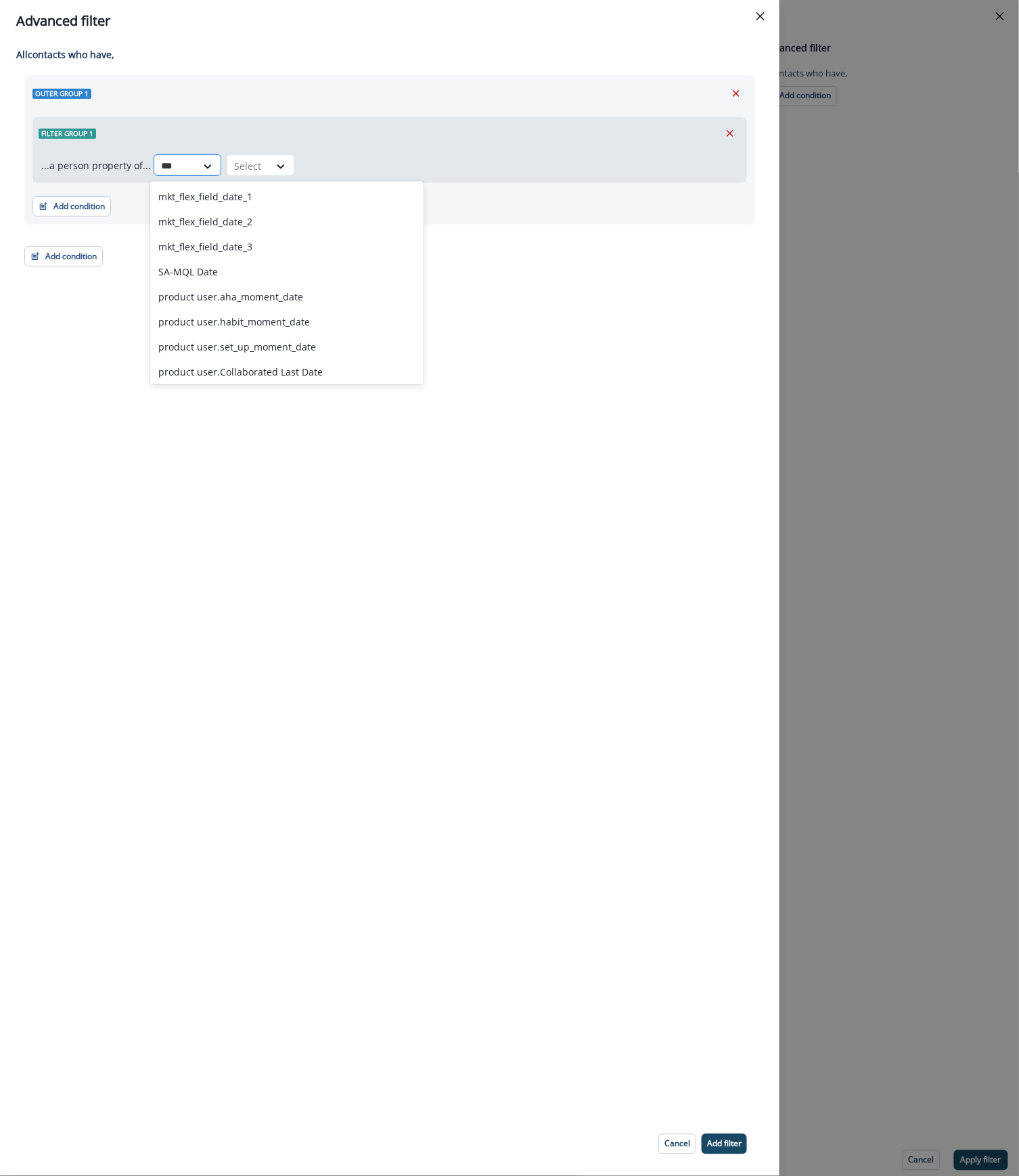
type input "****"
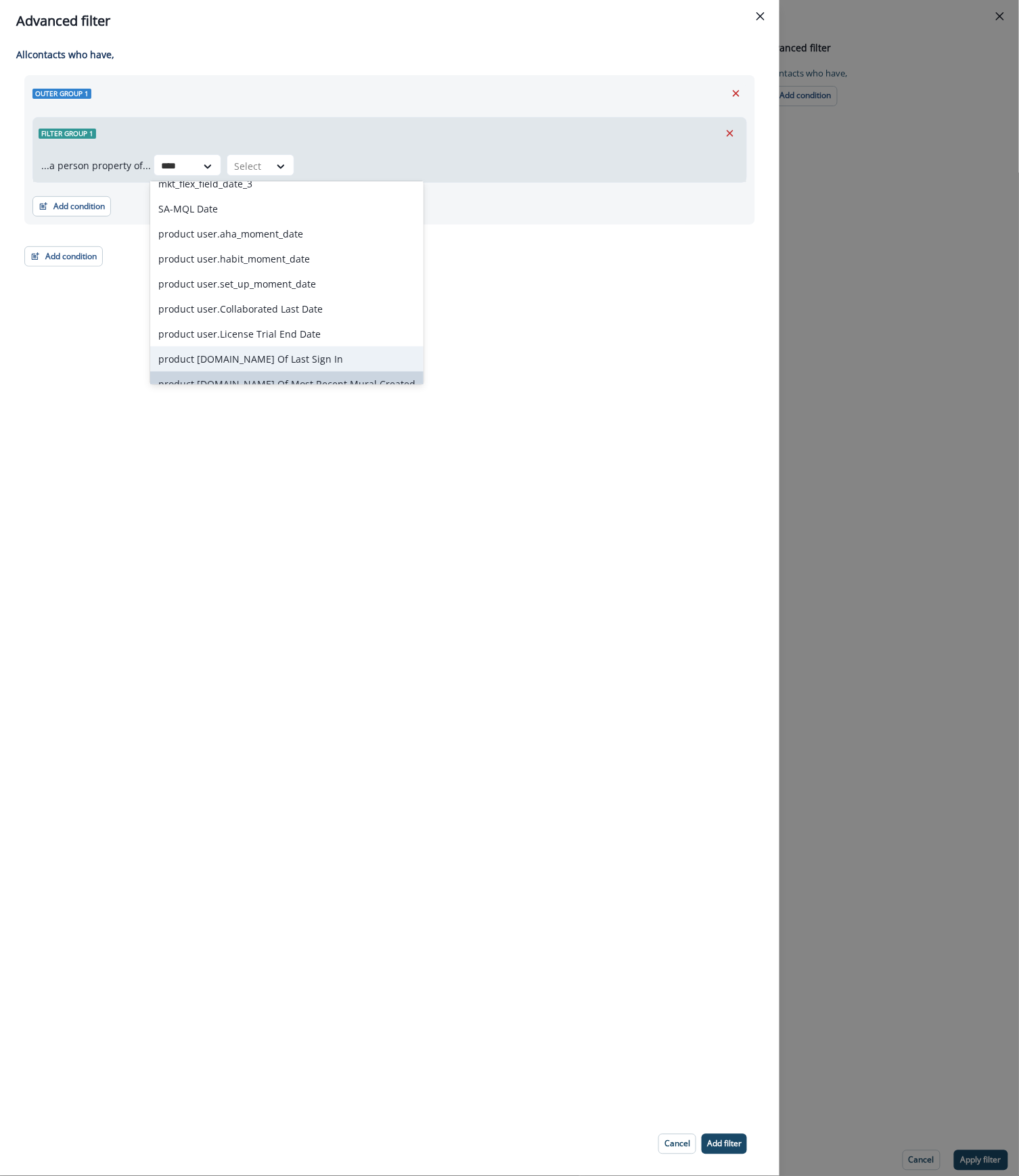
scroll to position [90, 0]
click at [339, 376] on div "product user.Date Of First Mural Created" at bounding box center [287, 382] width 274 height 25
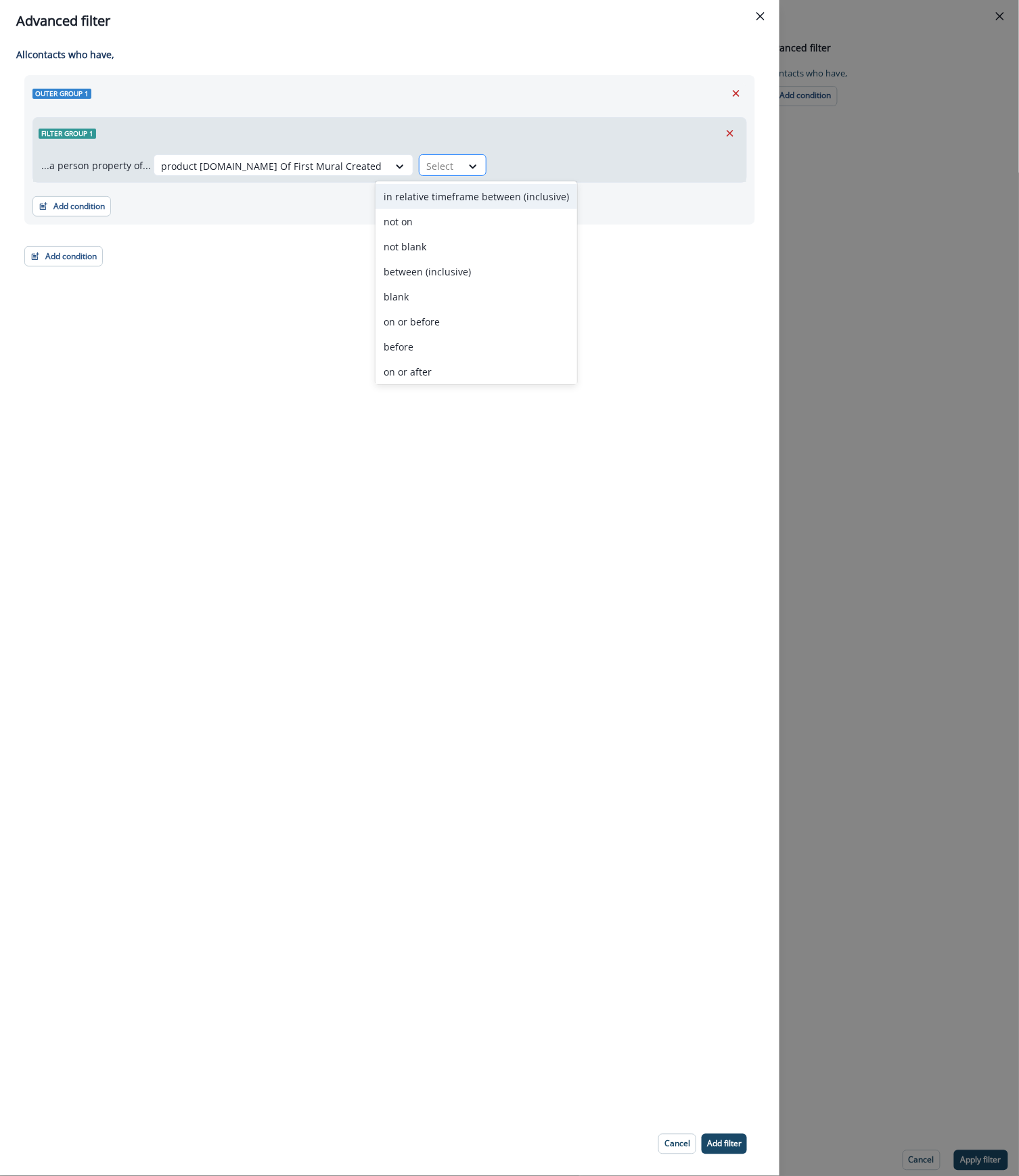
click at [426, 166] on div at bounding box center [440, 166] width 29 height 17
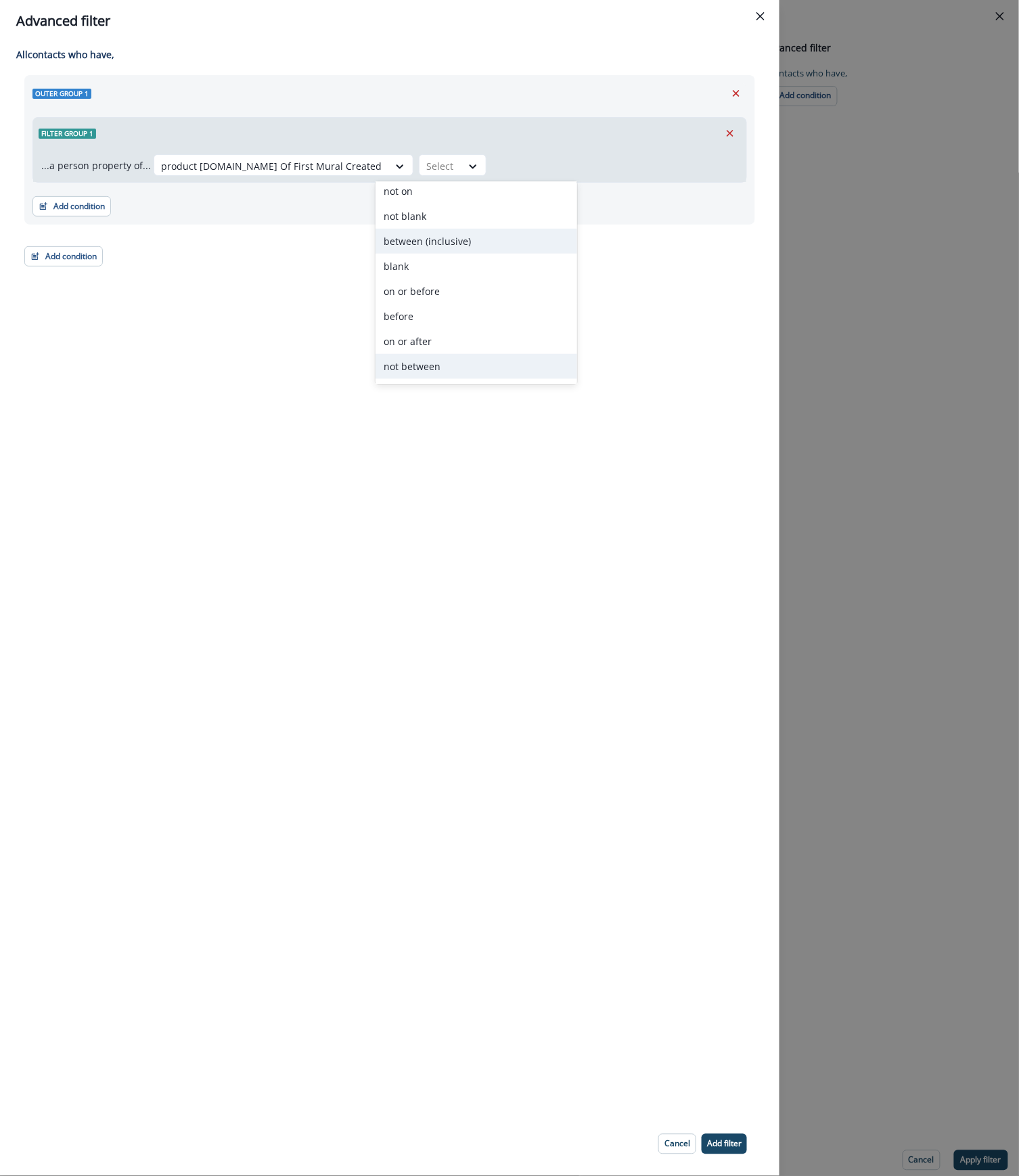
scroll to position [103, 0]
click at [431, 341] on div "in past" at bounding box center [475, 344] width 201 height 25
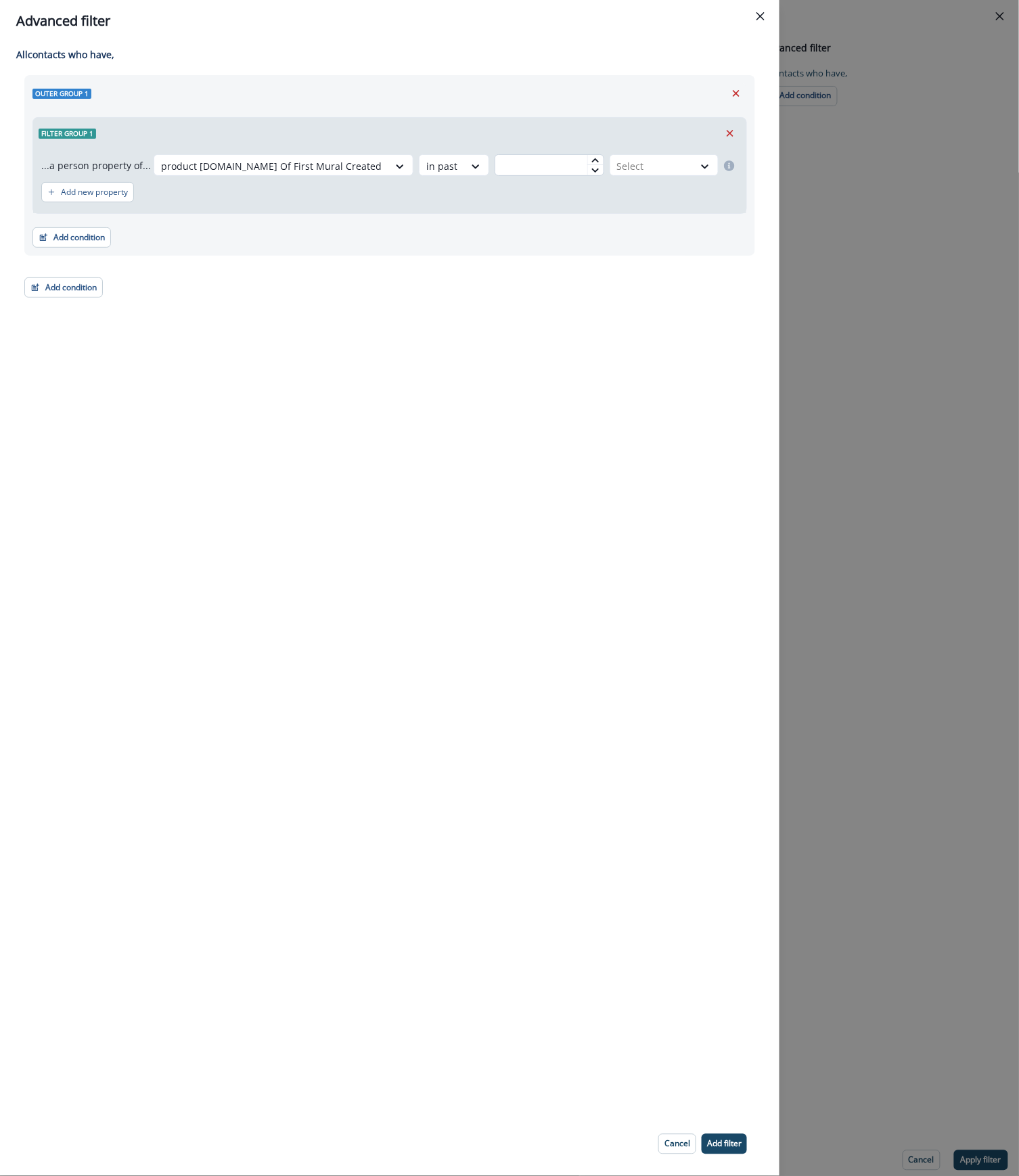
click at [542, 168] on input "text" at bounding box center [549, 165] width 109 height 22
type input "*"
click at [680, 168] on div at bounding box center [652, 166] width 70 height 17
click at [656, 198] on div "day(s)" at bounding box center [652, 196] width 131 height 25
click at [426, 442] on div "All contact s who have, Outer group 1 Filter group 1 ...a person property of...…" at bounding box center [389, 577] width 779 height 1070
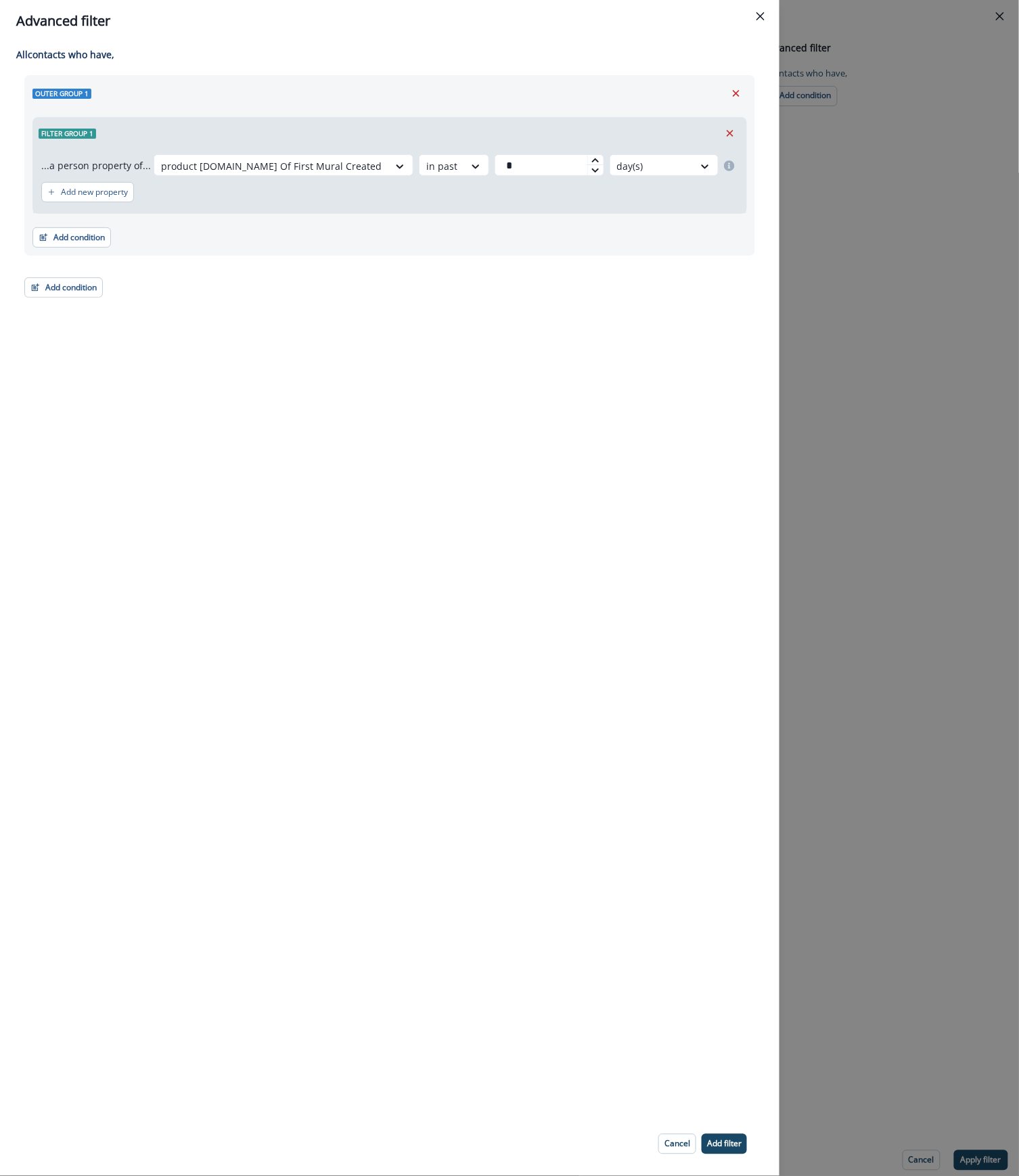
click at [715, 1135] on button "Add filter" at bounding box center [724, 1144] width 46 height 20
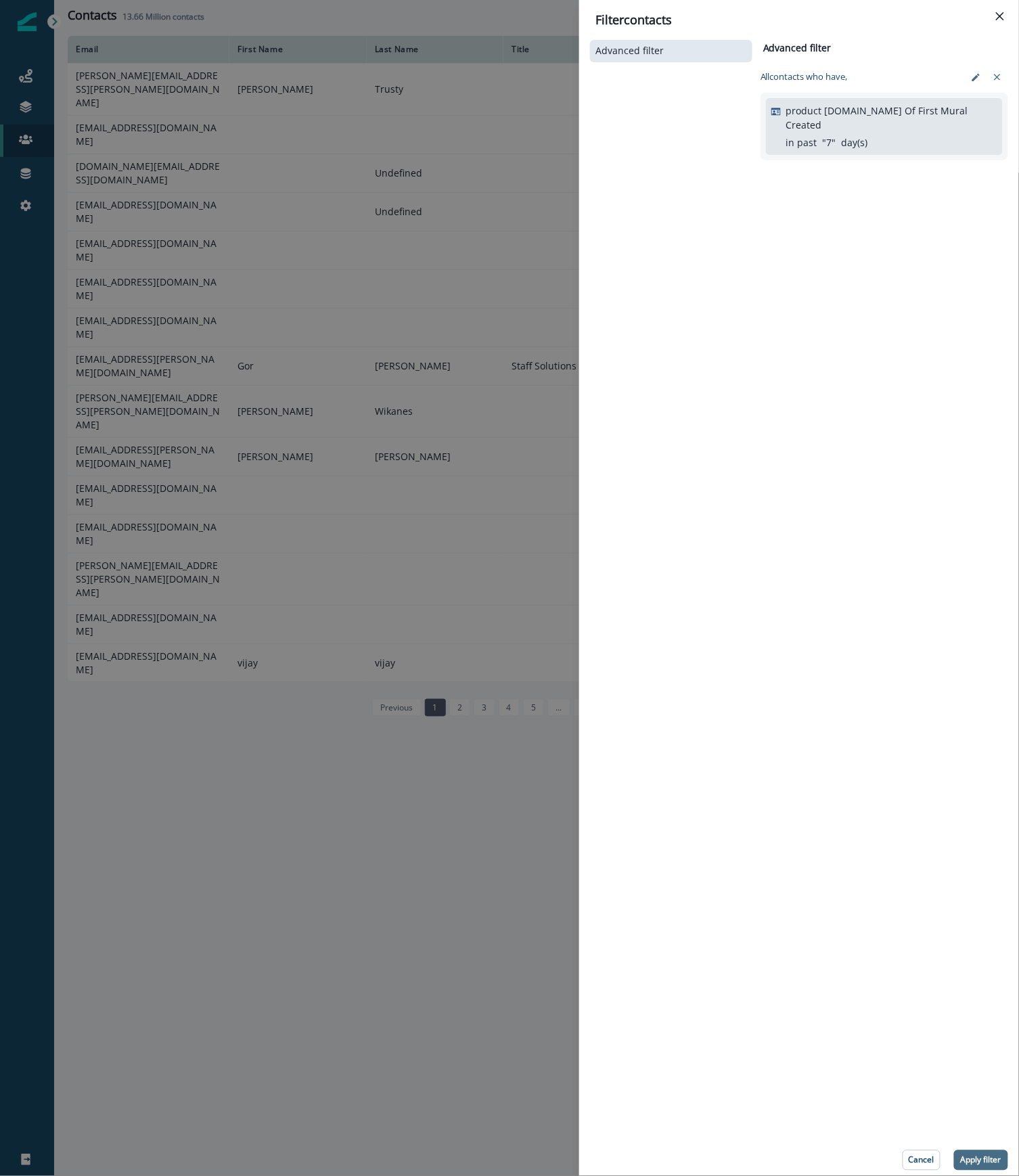
click at [992, 1158] on p "Apply filter" at bounding box center [981, 1161] width 41 height 10
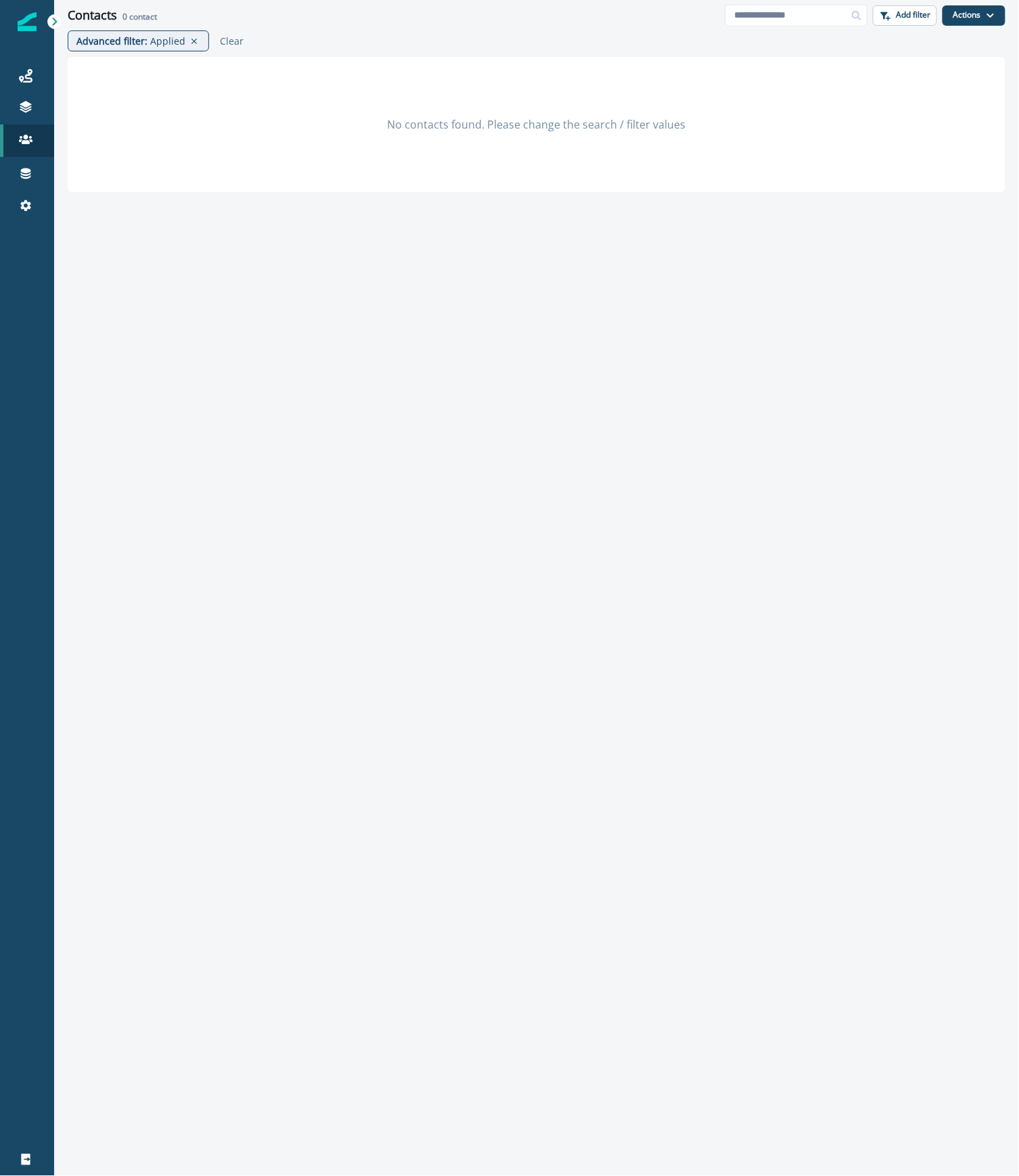
click at [855, 455] on div "No contacts found. Please change the search / filter values" at bounding box center [537, 613] width 965 height 1112
click at [978, 13] on button "Actions" at bounding box center [974, 15] width 63 height 20
click at [908, 7] on button "Add filter" at bounding box center [905, 15] width 65 height 20
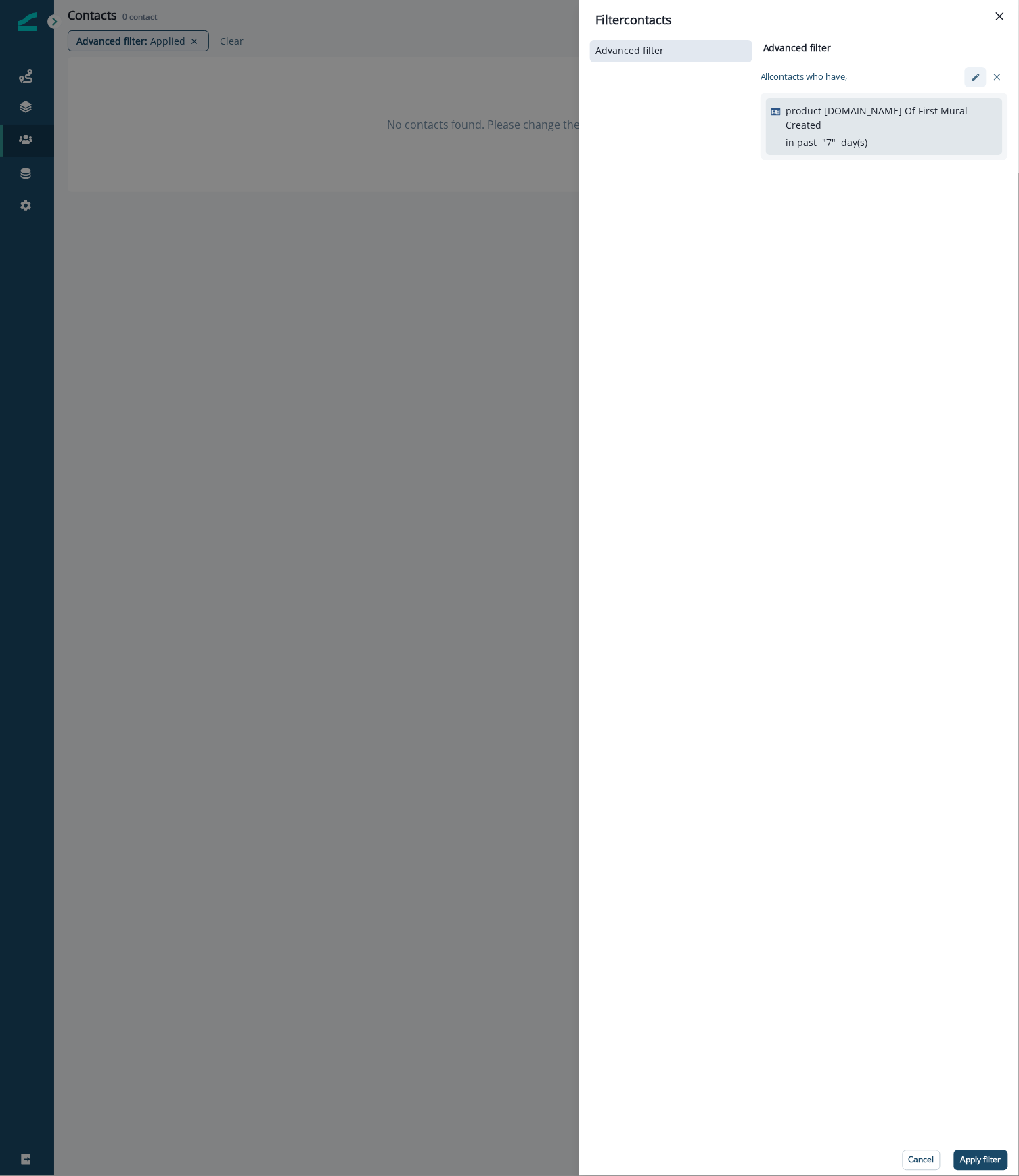
click at [975, 76] on icon "edit-filter" at bounding box center [976, 77] width 10 height 10
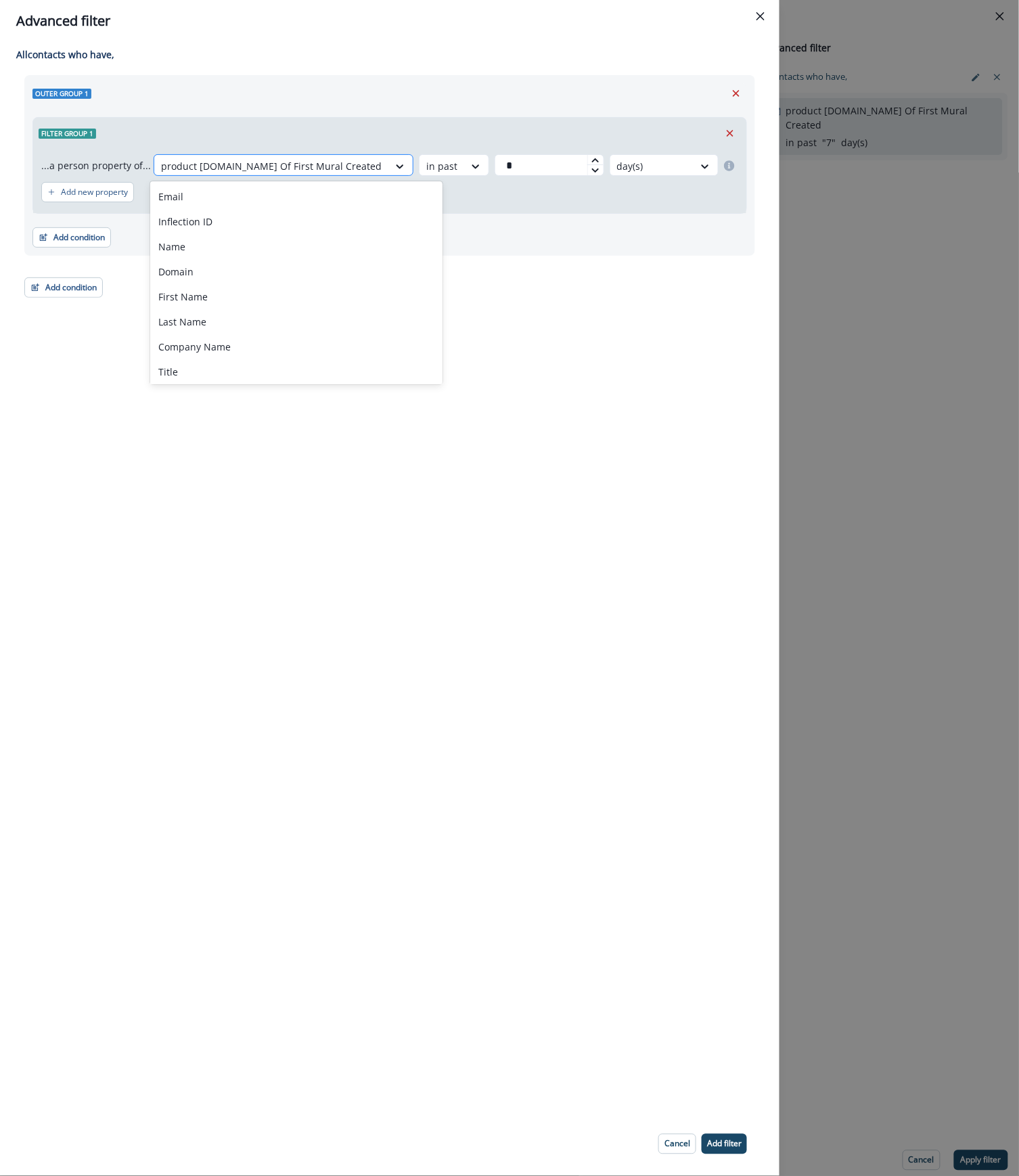
click at [252, 165] on div at bounding box center [271, 166] width 221 height 17
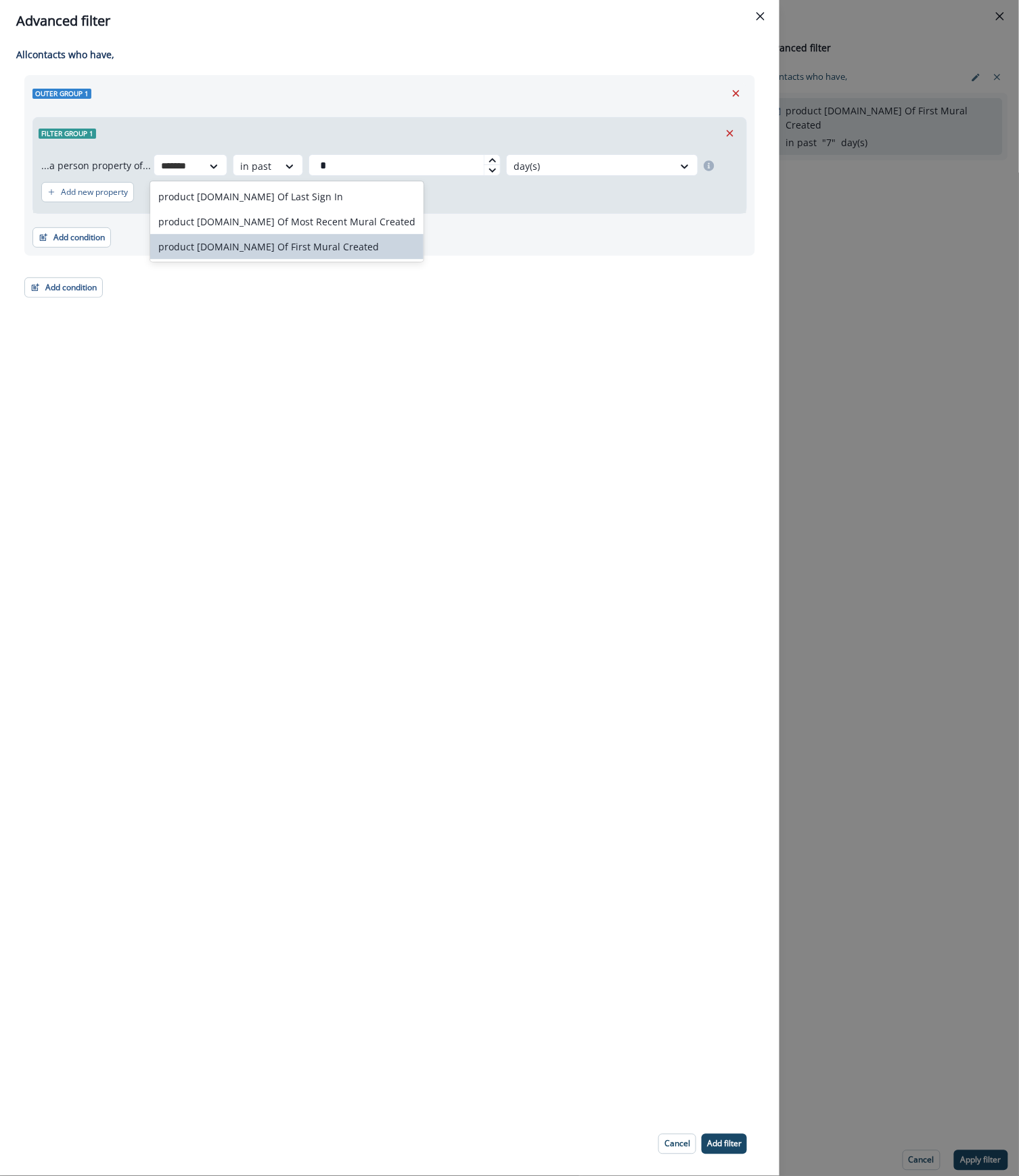
type input "*******"
click at [309, 368] on div "All contact s who have, Outer group 1 Filter group 1 ...a person property of...…" at bounding box center [389, 577] width 779 height 1070
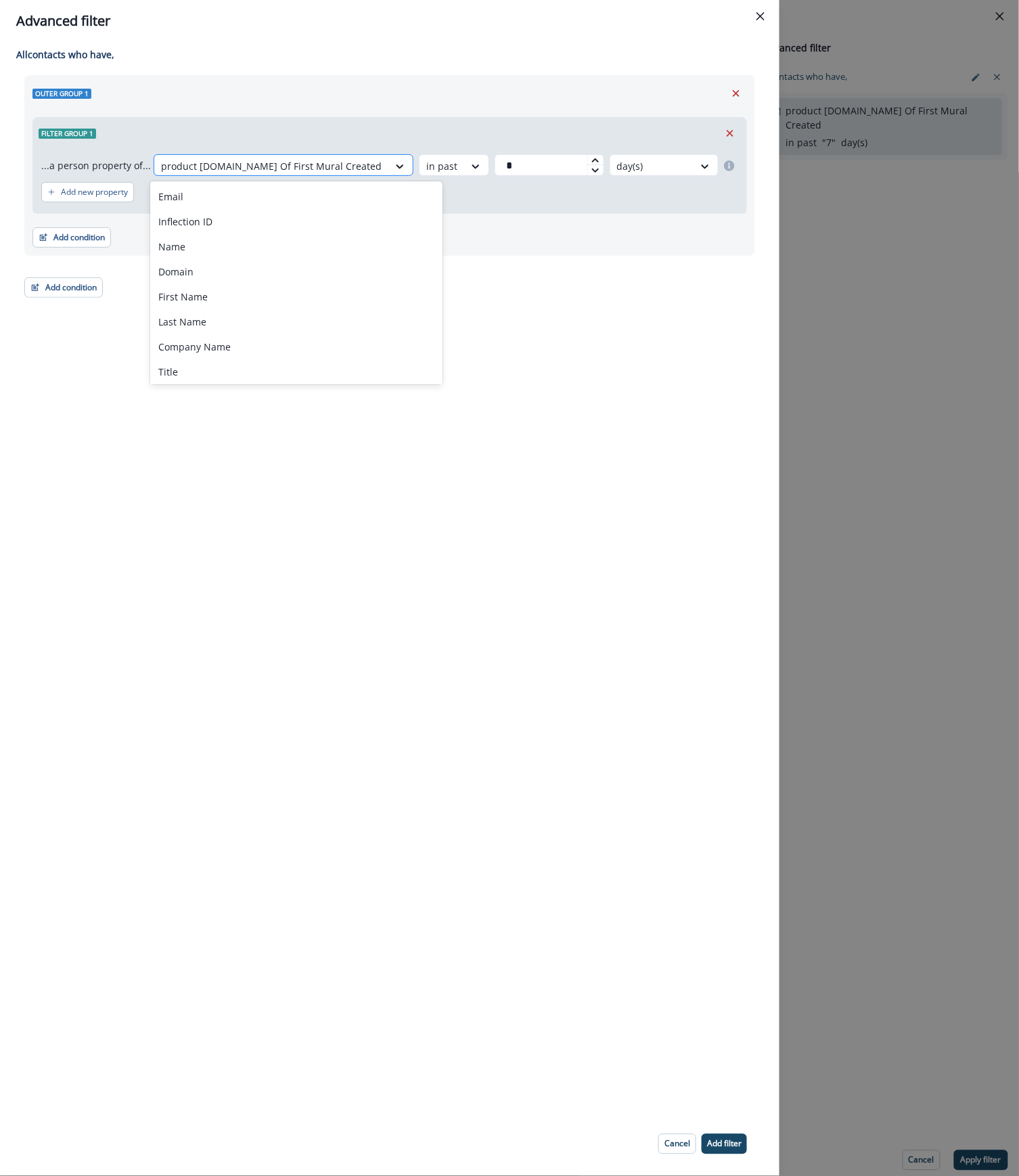
click at [337, 168] on div at bounding box center [271, 166] width 221 height 17
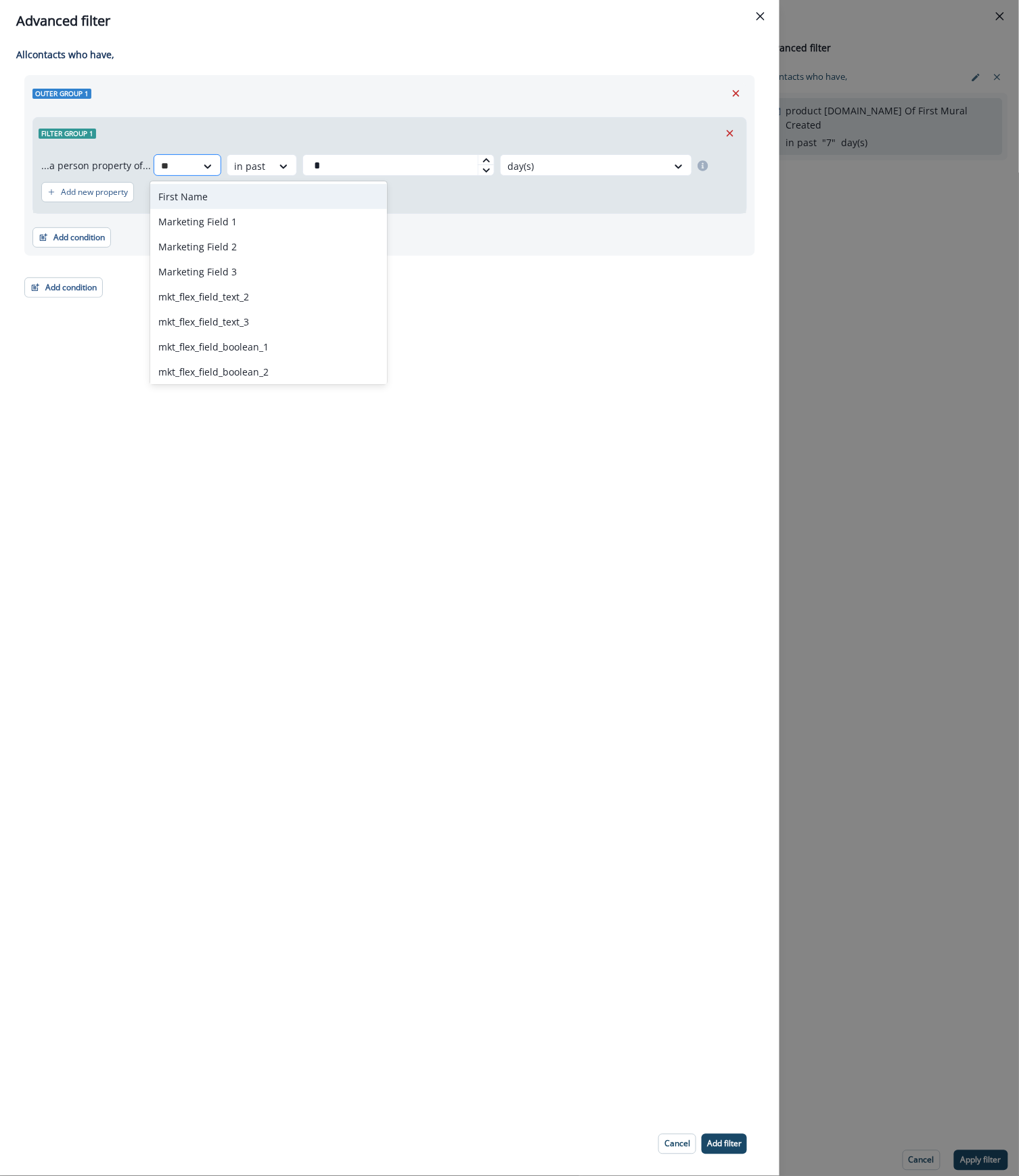
type input "*"
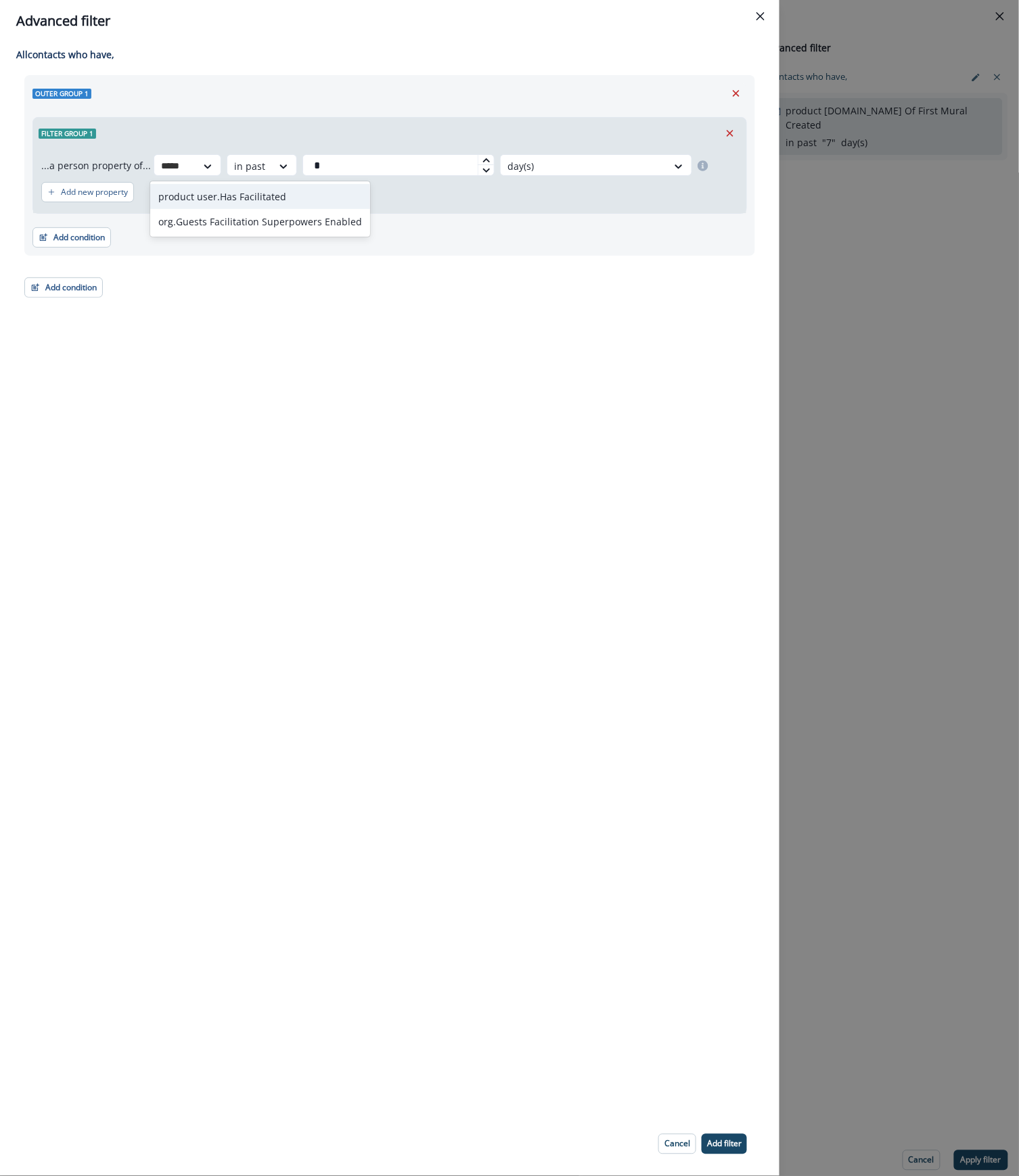
type input "*****"
click at [323, 333] on div "All contact s who have, Outer group 1 Filter group 1 ...a person property of...…" at bounding box center [389, 577] width 779 height 1070
click at [763, 13] on icon "Close" at bounding box center [761, 16] width 8 height 8
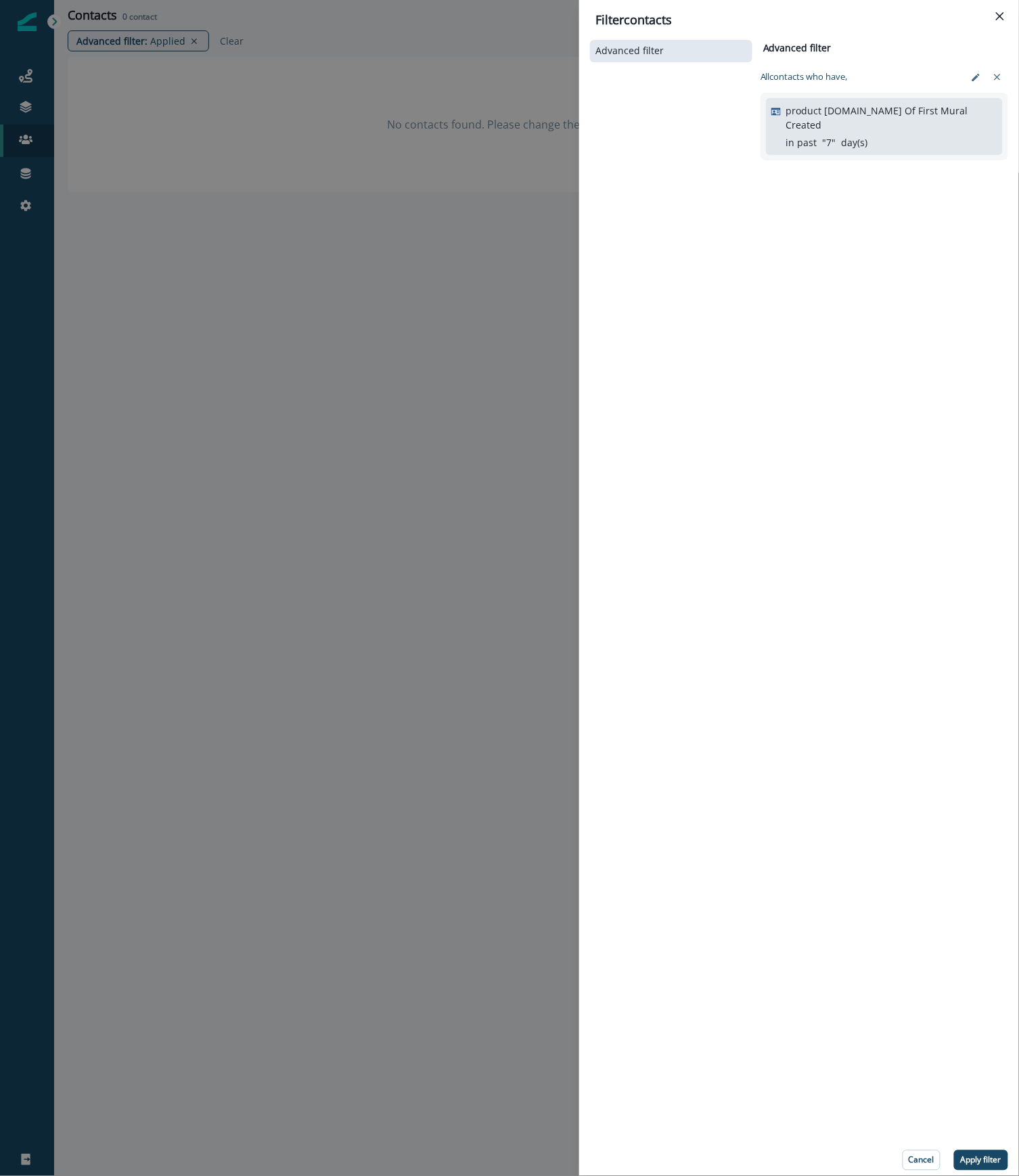
click at [355, 377] on div "Filter contacts Advanced filter Advanced filter Clear All contact s who have, p…" at bounding box center [509, 588] width 1019 height 1176
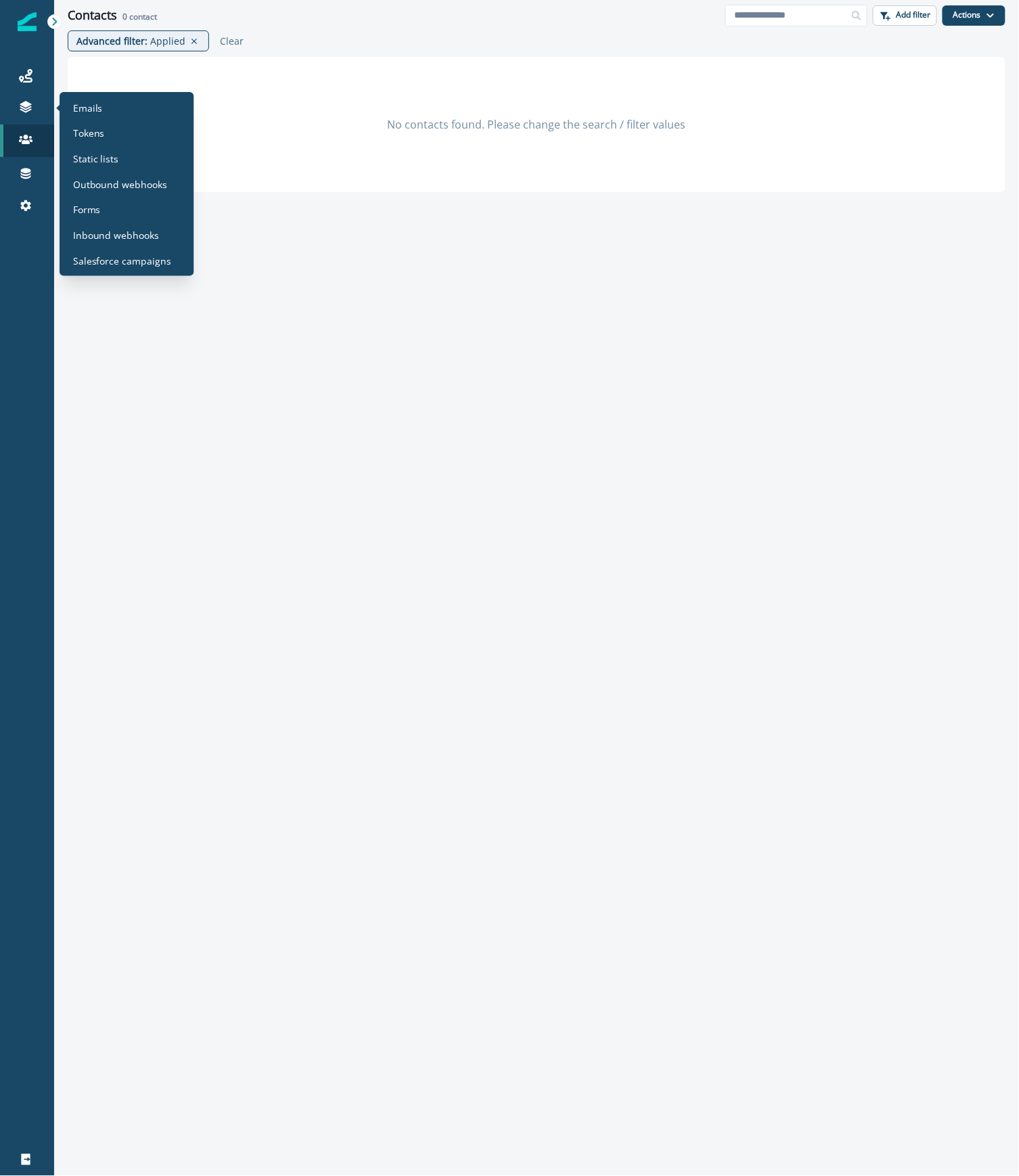
click at [386, 357] on div "No contacts found. Please change the search / filter values" at bounding box center [537, 613] width 965 height 1112
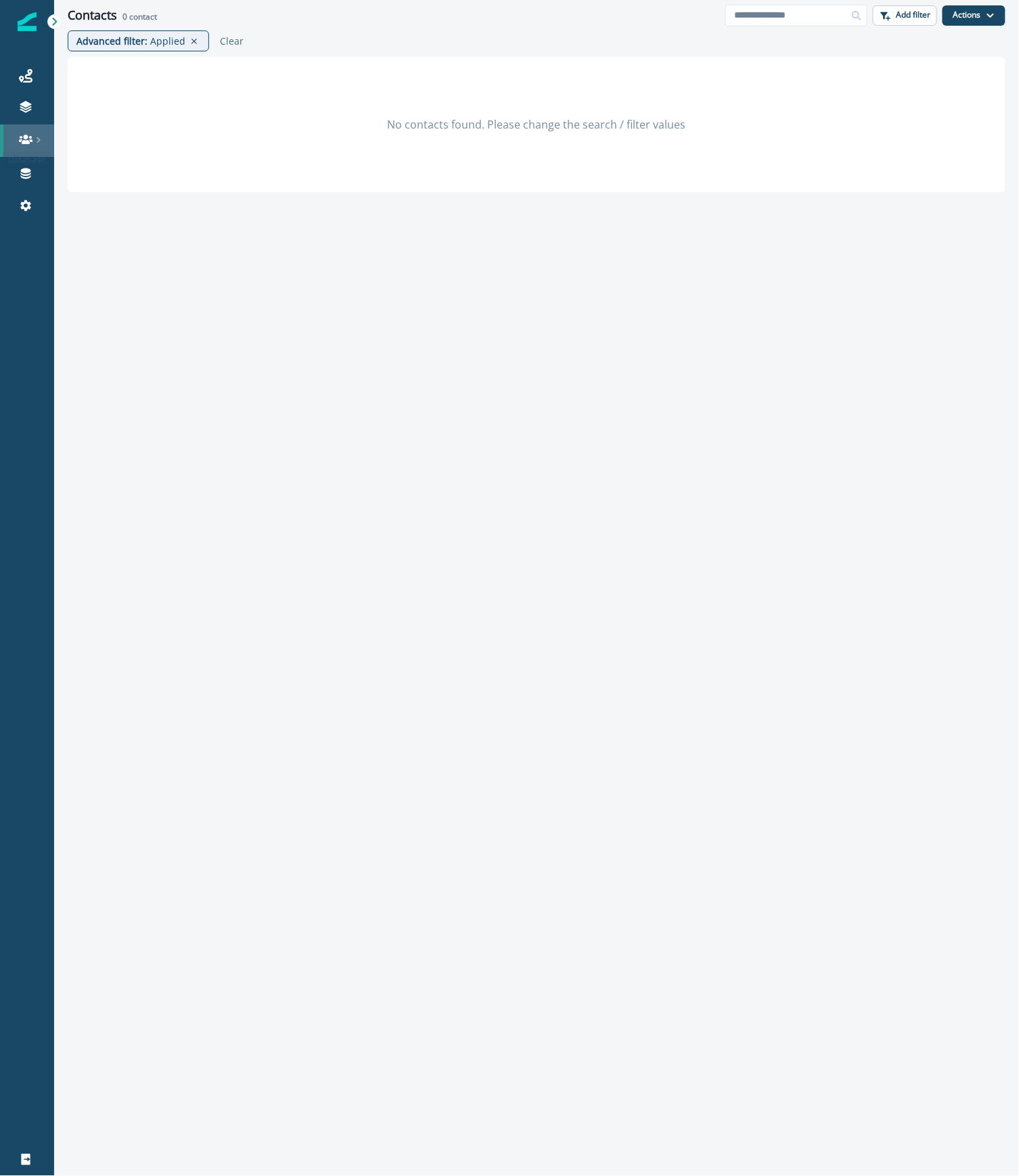
click at [25, 146] on link at bounding box center [27, 141] width 54 height 32
click at [188, 41] on icon at bounding box center [194, 41] width 12 height 11
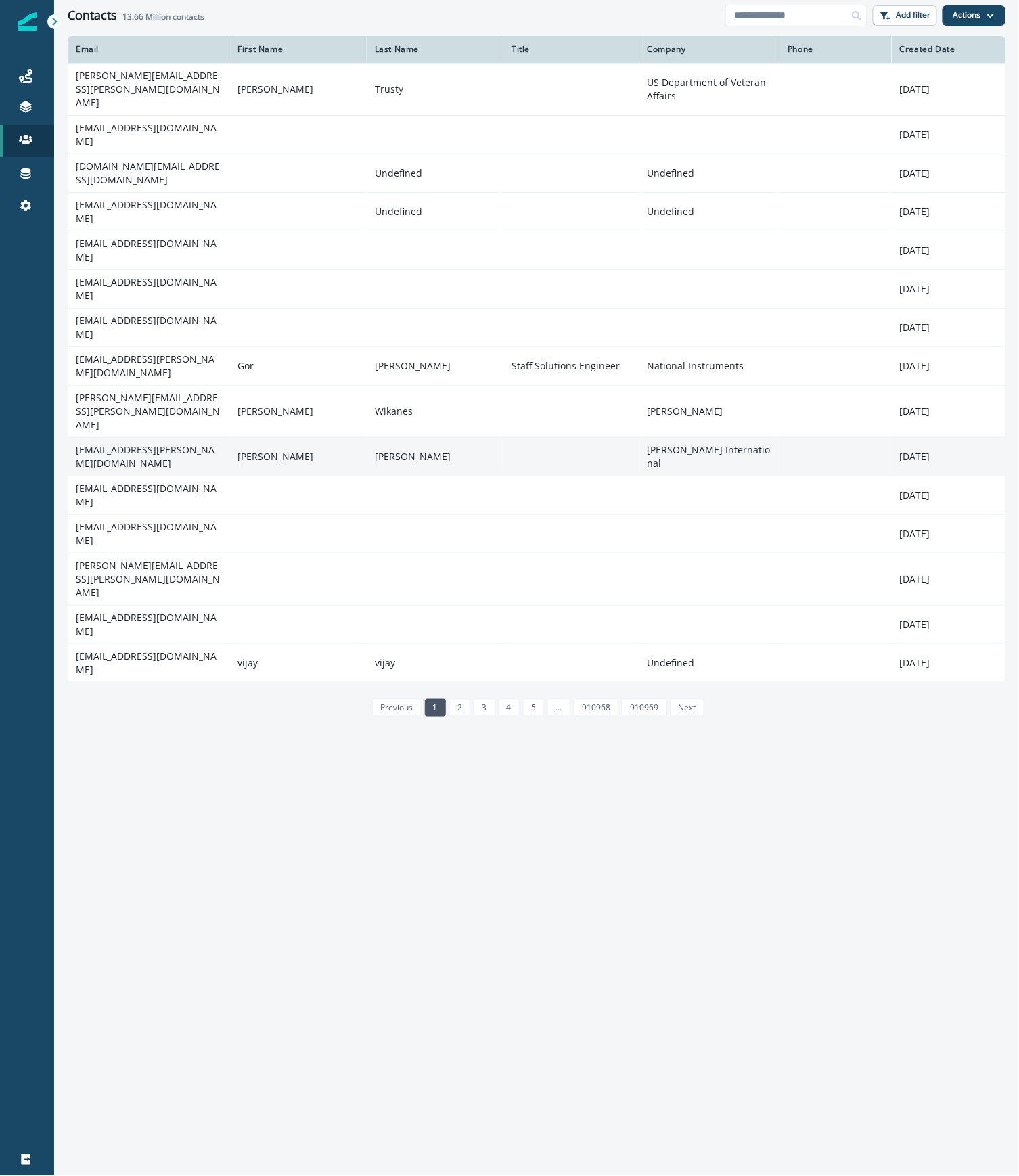
click at [184, 437] on td "[EMAIL_ADDRESS][PERSON_NAME][DOMAIN_NAME]" at bounding box center [148, 456] width 162 height 39
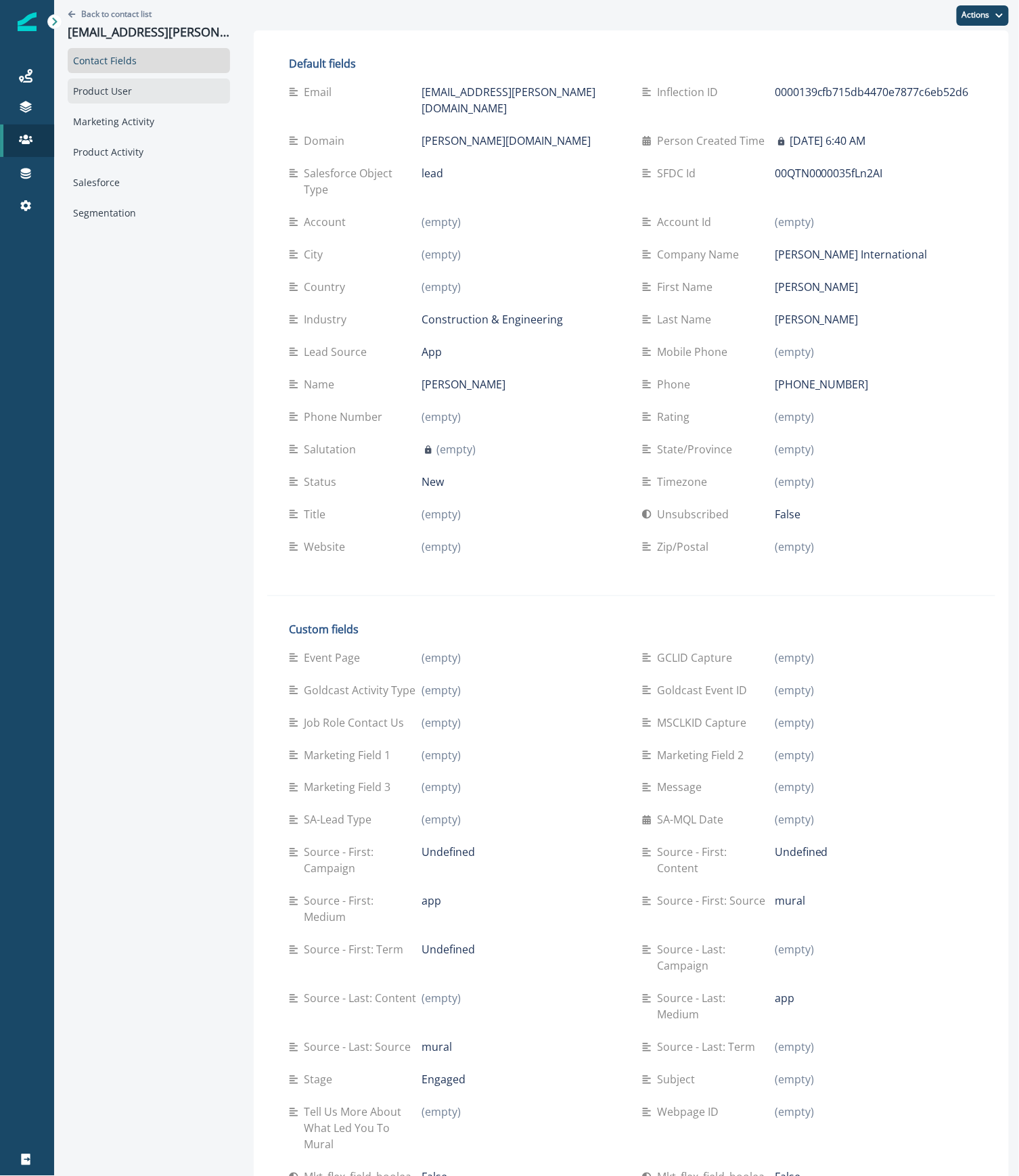
click at [130, 81] on div "Product User" at bounding box center [149, 91] width 163 height 25
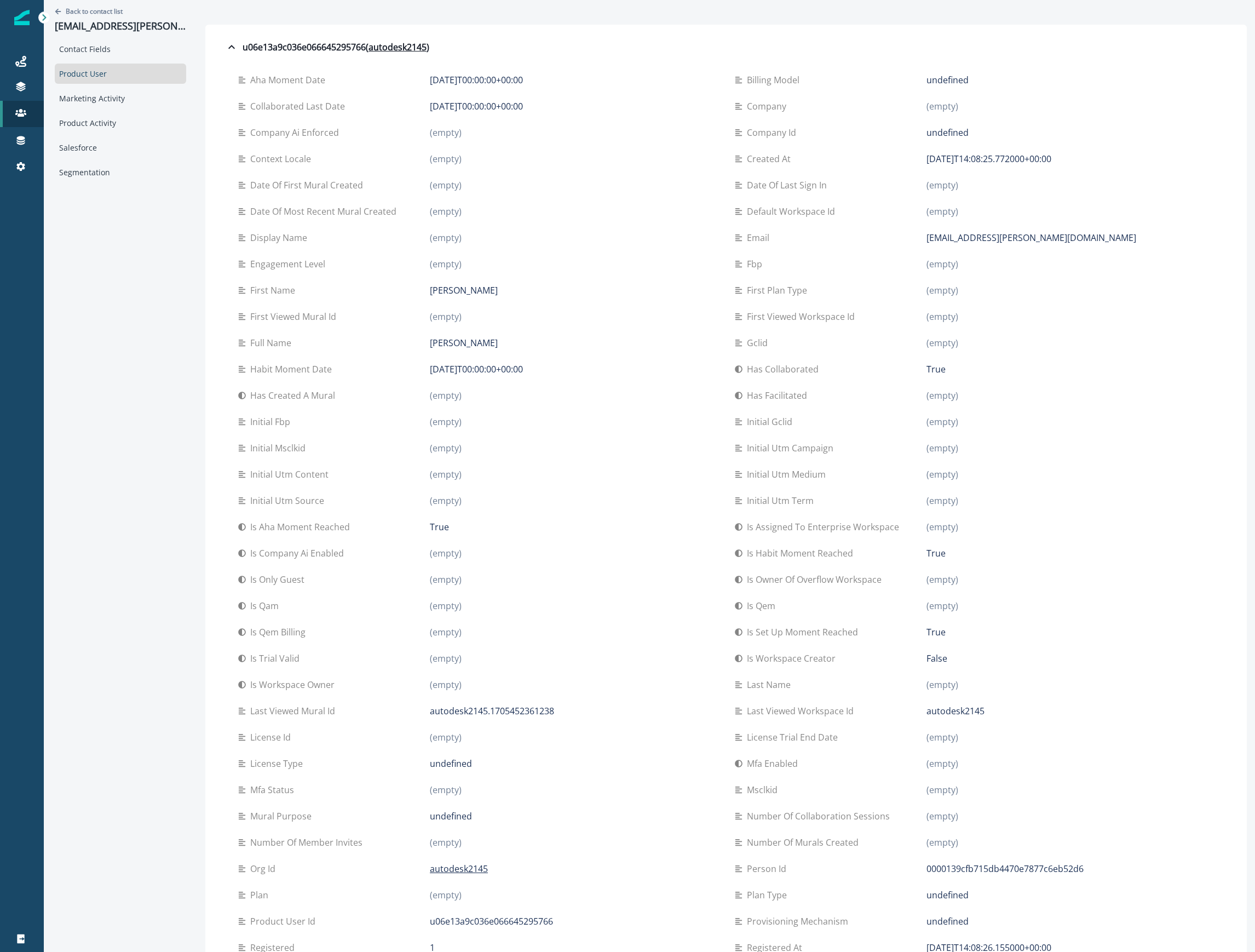
click at [577, 304] on div "First viewed mural id (empty)" at bounding box center [478, 316] width 479 height 26
click at [127, 551] on div "Back to contact list [EMAIL_ADDRESS][PERSON_NAME][DOMAIN_NAME] Contact Fields P…" at bounding box center [120, 624] width 153 height 1248
click at [15, 90] on icon at bounding box center [20, 86] width 11 height 11
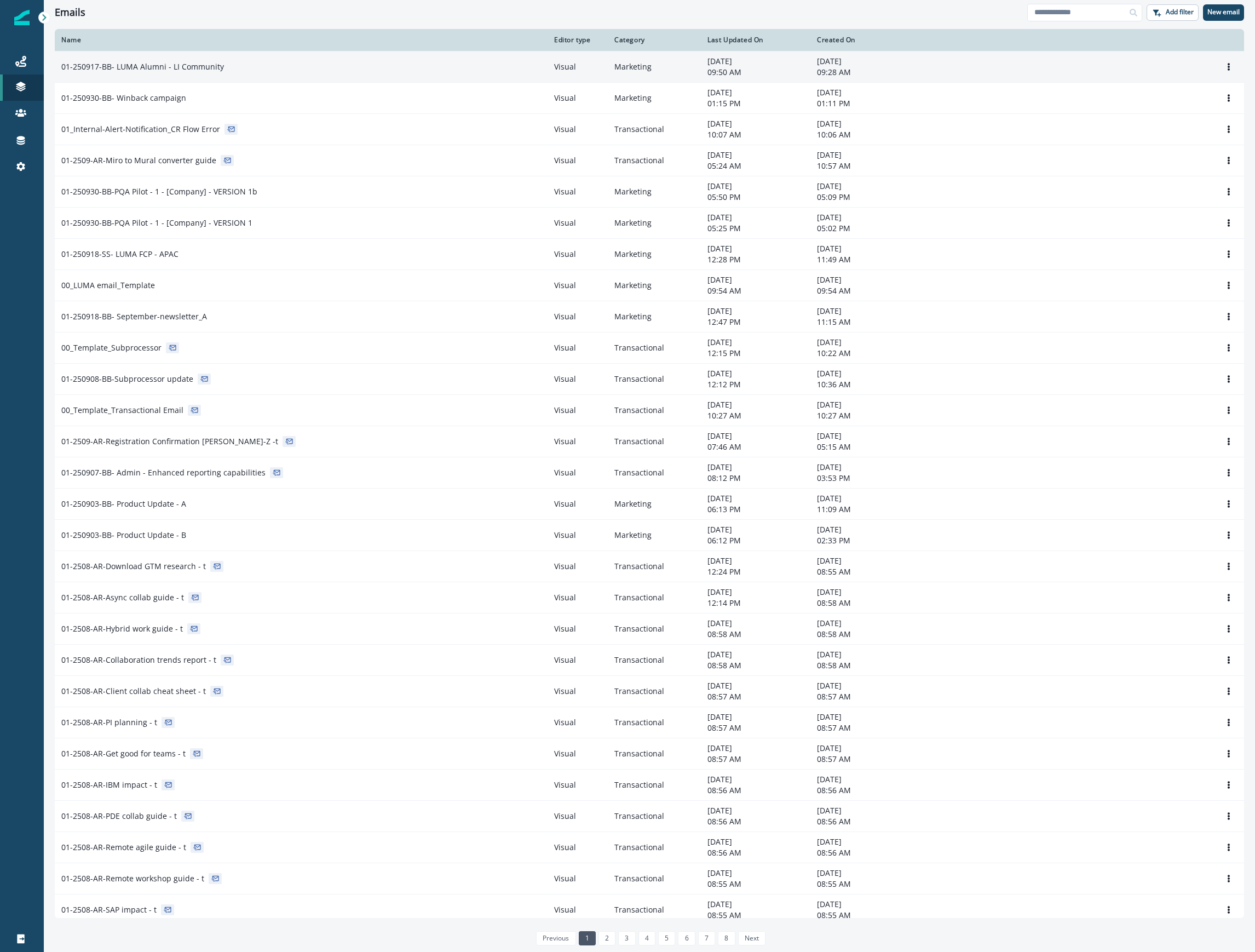
click at [435, 69] on div "01-250917-BB- LUMA Alumni - LI Community" at bounding box center [301, 66] width 480 height 11
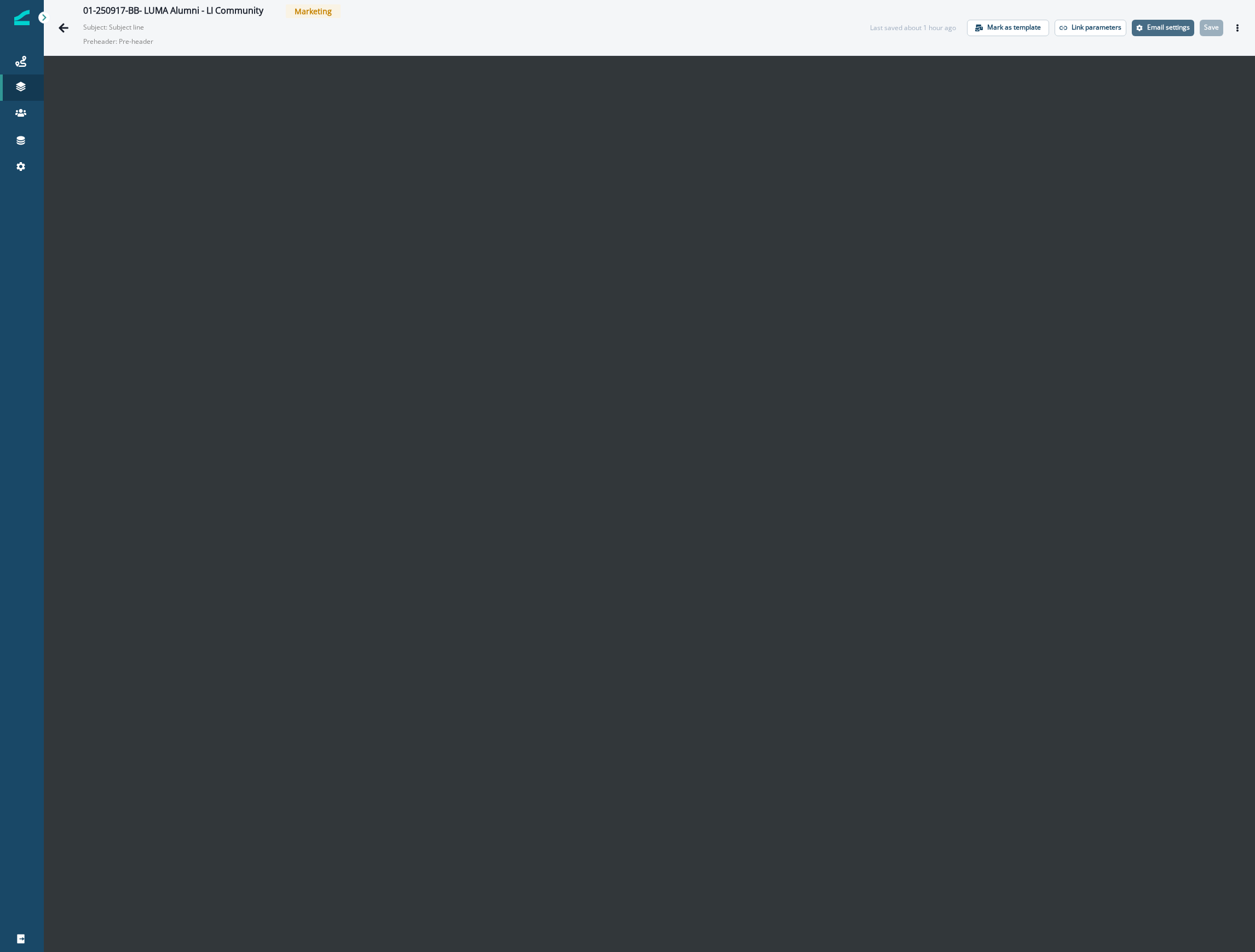
click at [824, 24] on p "Email settings" at bounding box center [1168, 27] width 43 height 8
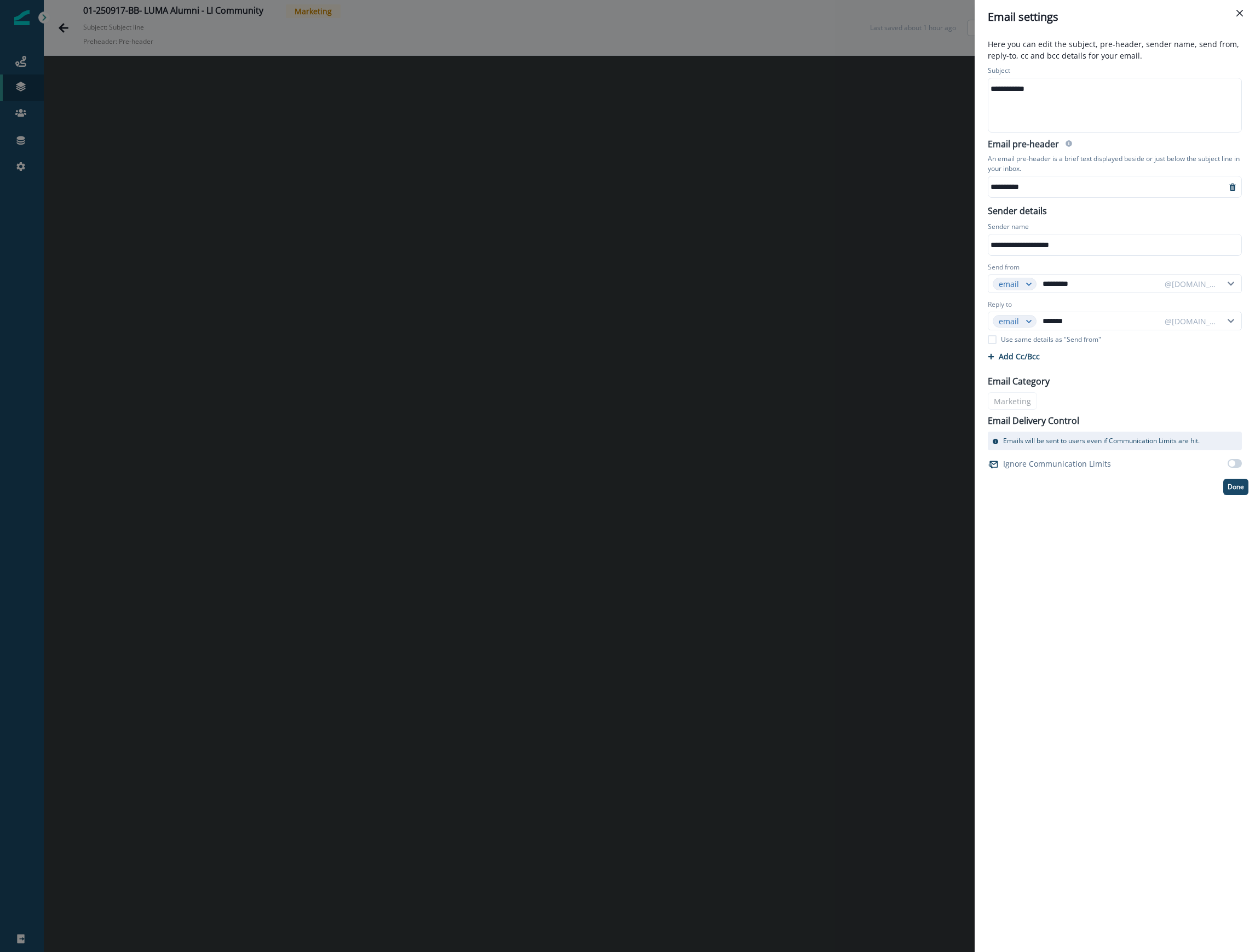
click at [824, 185] on icon "remove-preheader" at bounding box center [1233, 187] width 7 height 8
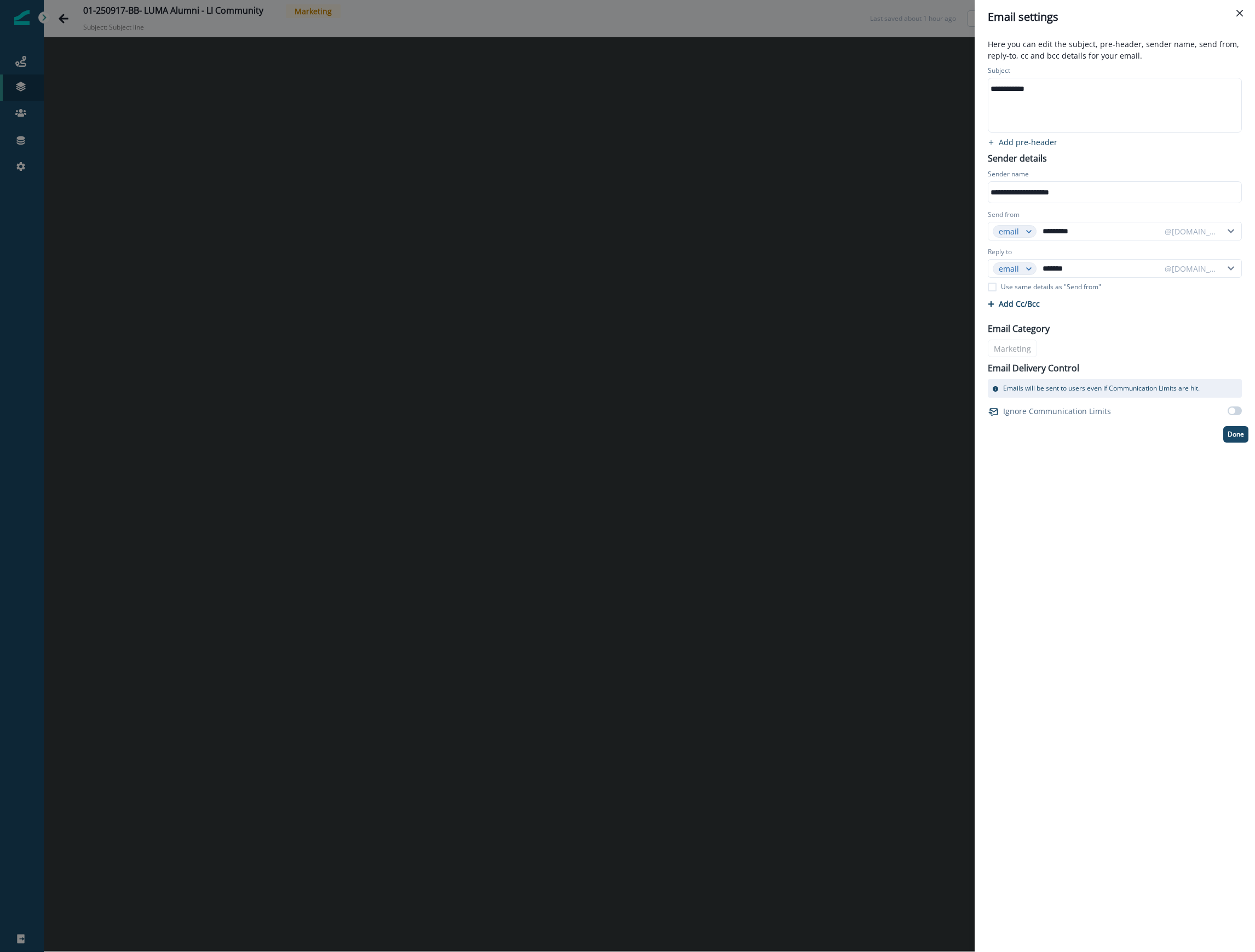
click at [824, 188] on div "**********" at bounding box center [1108, 192] width 240 height 16
click at [824, 542] on div "**********" at bounding box center [1115, 493] width 280 height 918
click at [784, 704] on div "**********" at bounding box center [627, 476] width 1255 height 952
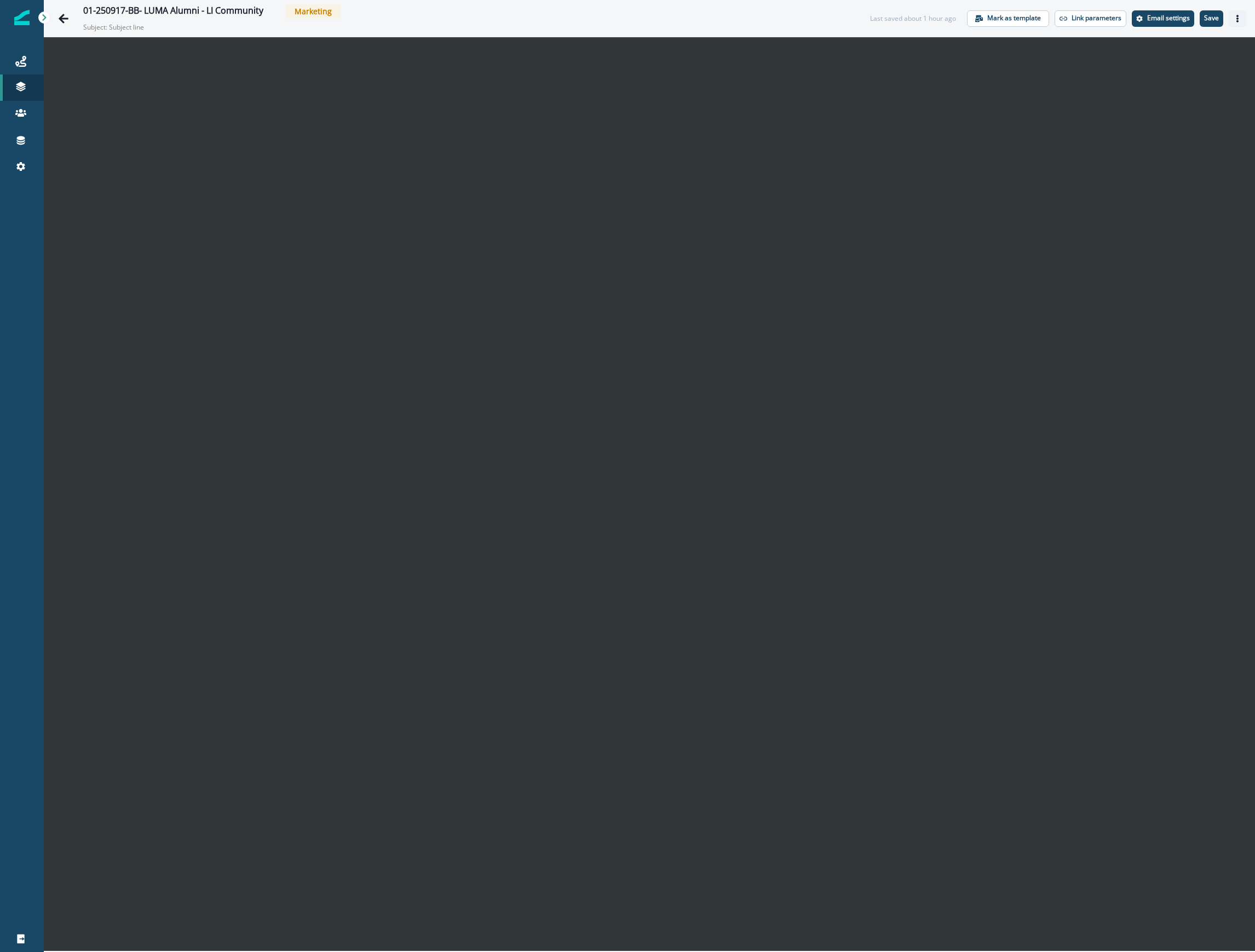
click at [824, 18] on button "Actions" at bounding box center [1237, 18] width 18 height 16
click at [824, 39] on button "Preview" at bounding box center [1185, 45] width 121 height 20
click at [824, 20] on p "Save" at bounding box center [1211, 18] width 15 height 8
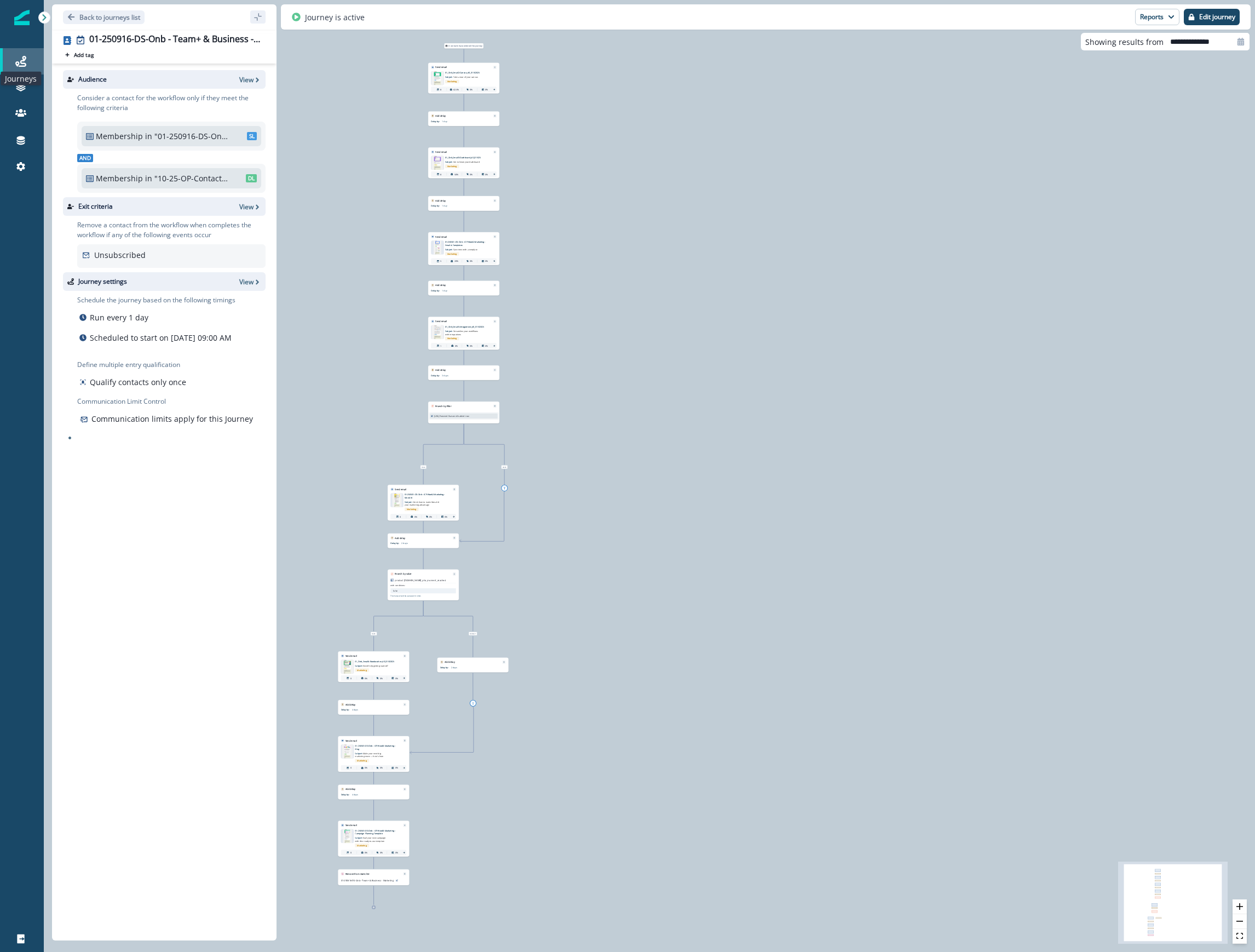
click at [20, 60] on icon at bounding box center [20, 61] width 11 height 11
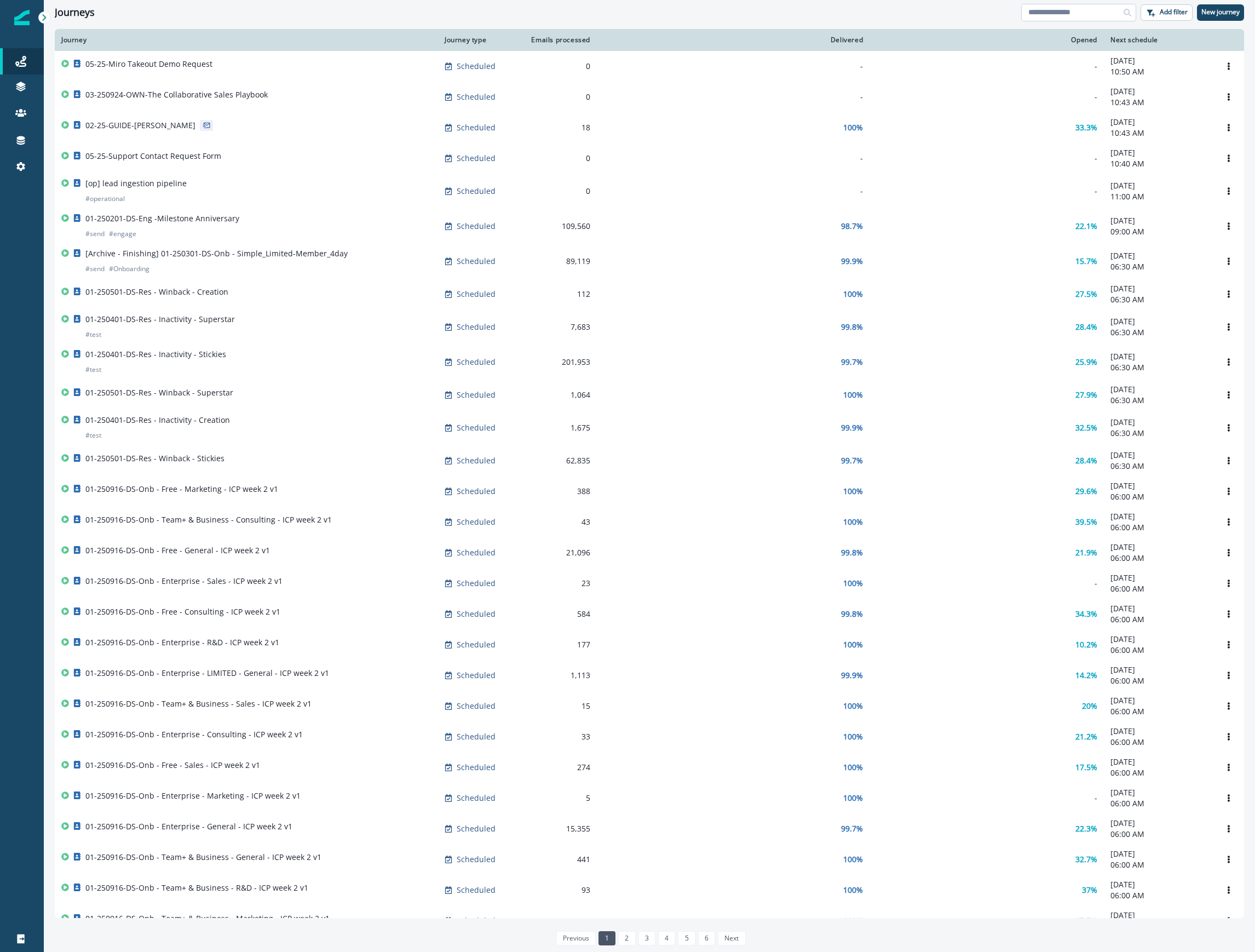
click at [1080, 7] on input at bounding box center [1078, 12] width 115 height 18
type input "****"
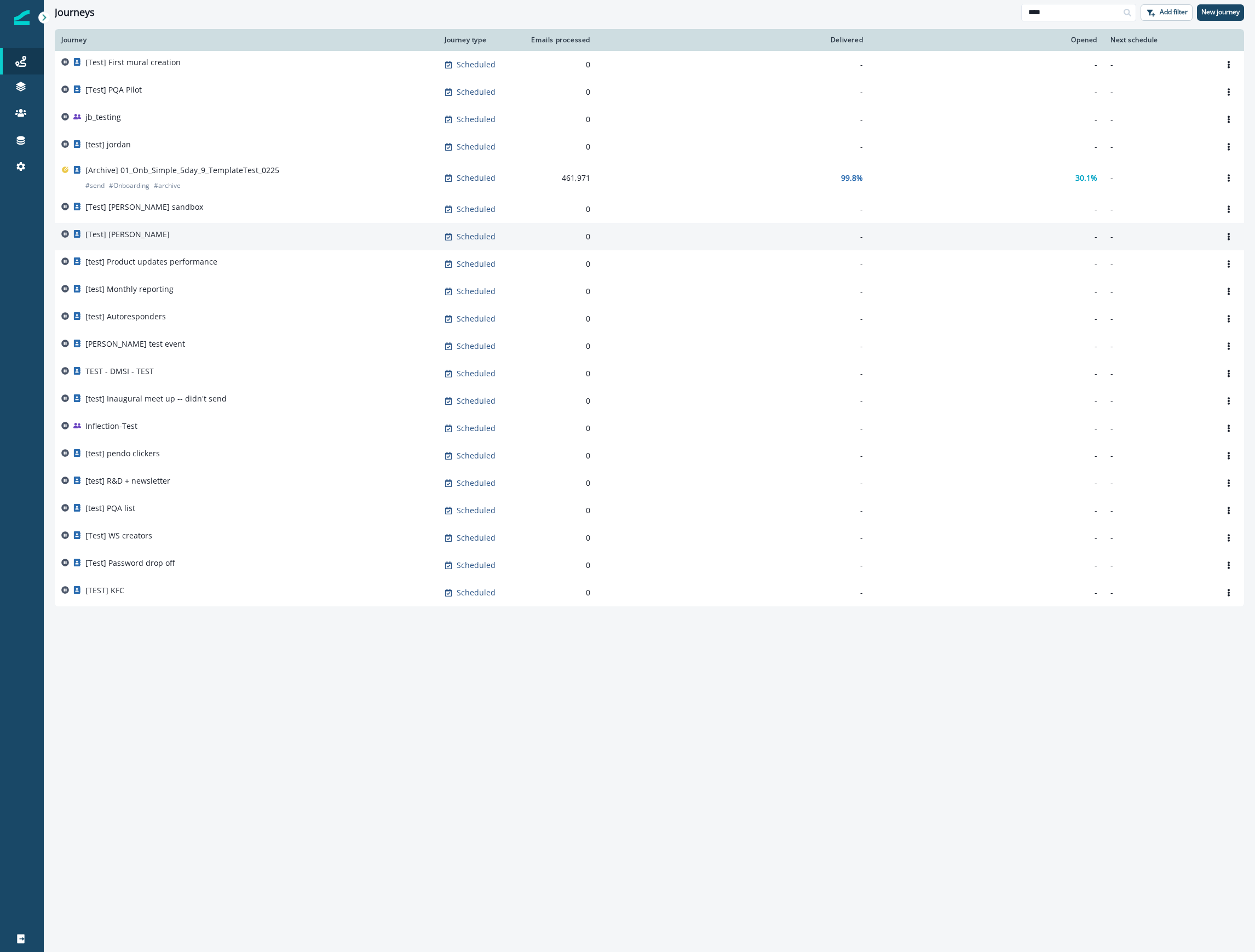
click at [174, 238] on div "[Test] Kendall" at bounding box center [246, 236] width 370 height 15
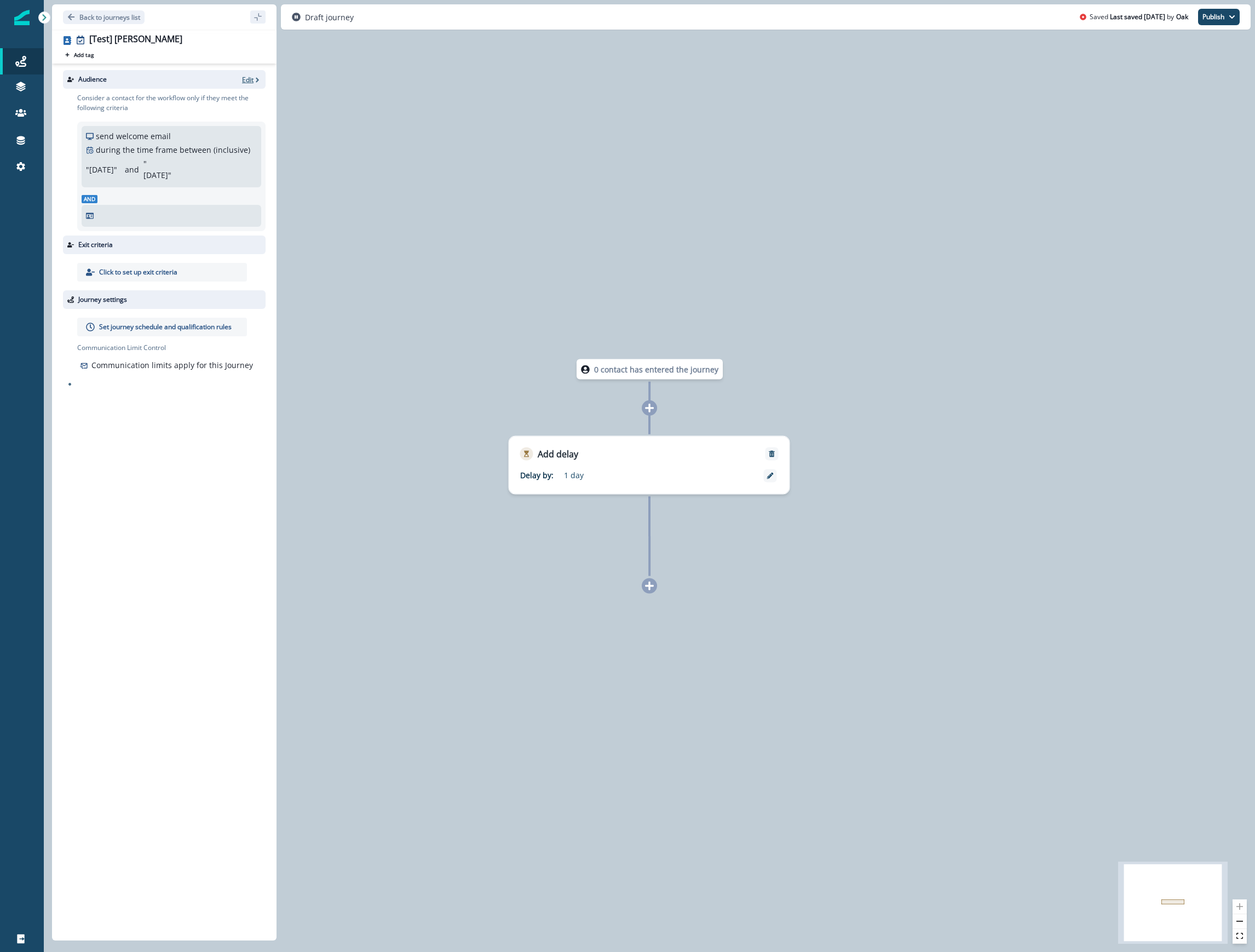
click at [250, 79] on p "Edit" at bounding box center [247, 79] width 11 height 9
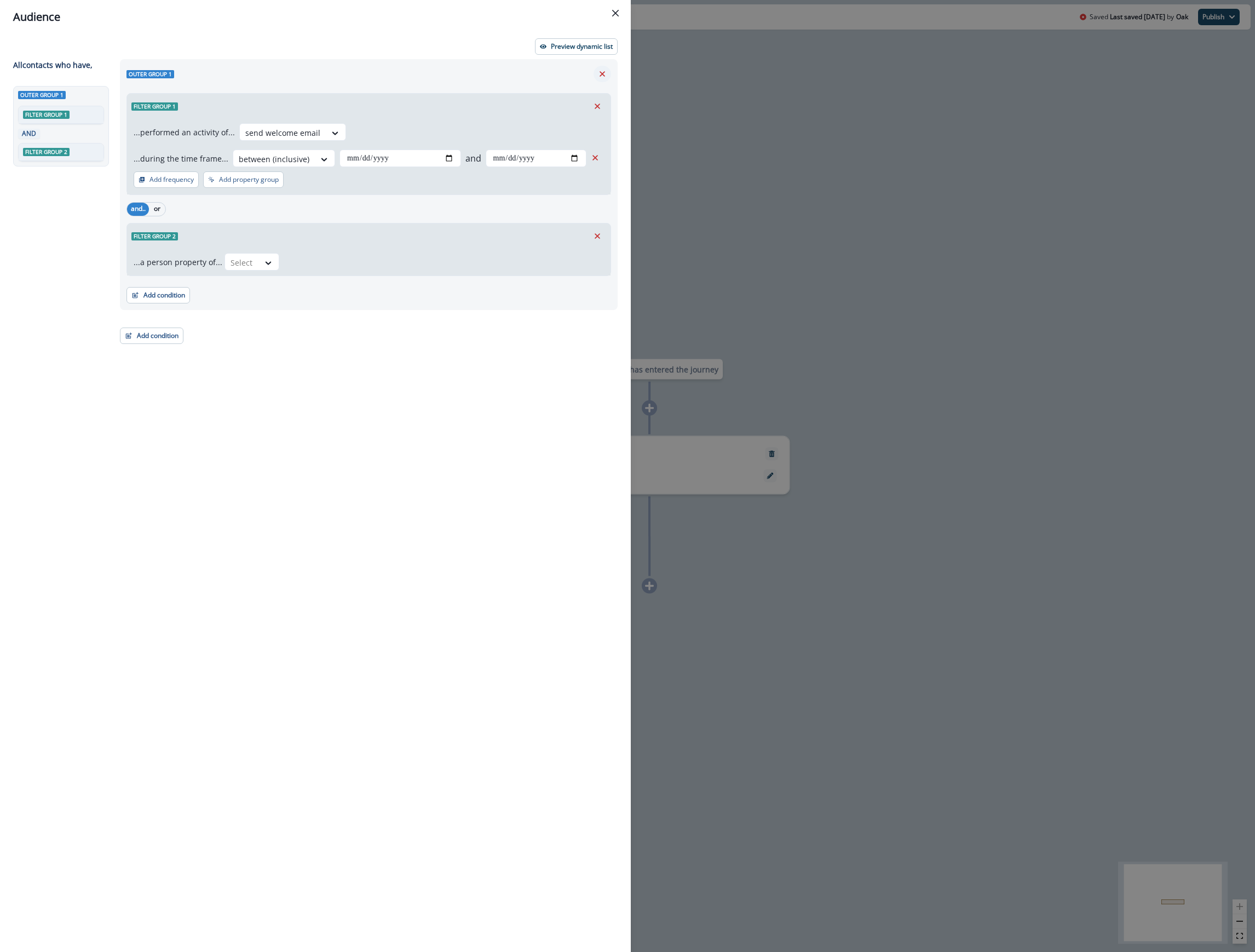
click at [602, 73] on icon "Remove" at bounding box center [602, 74] width 10 height 10
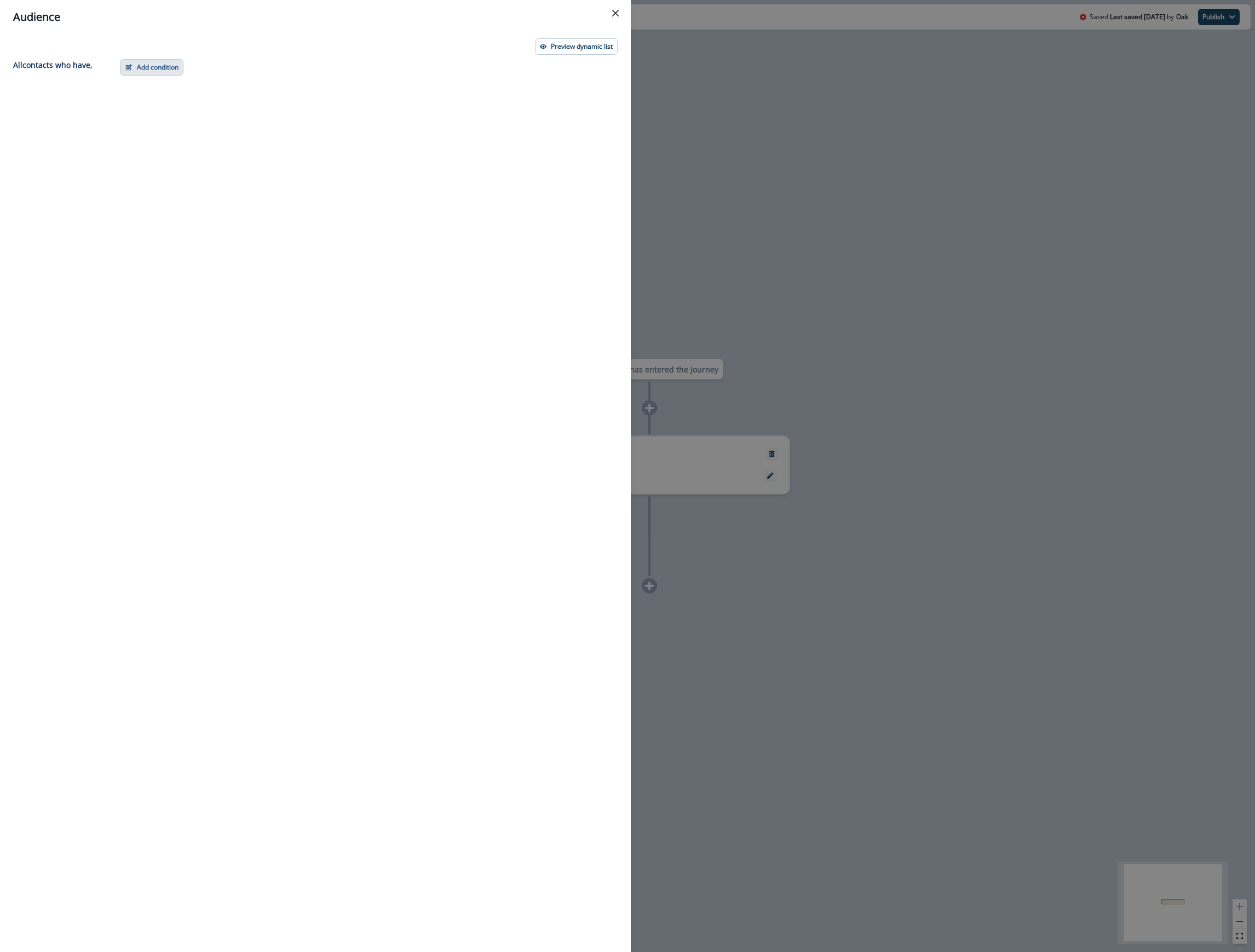
click at [151, 65] on button "Add condition" at bounding box center [152, 67] width 64 height 16
click at [194, 187] on button "List membership" at bounding box center [190, 187] width 138 height 18
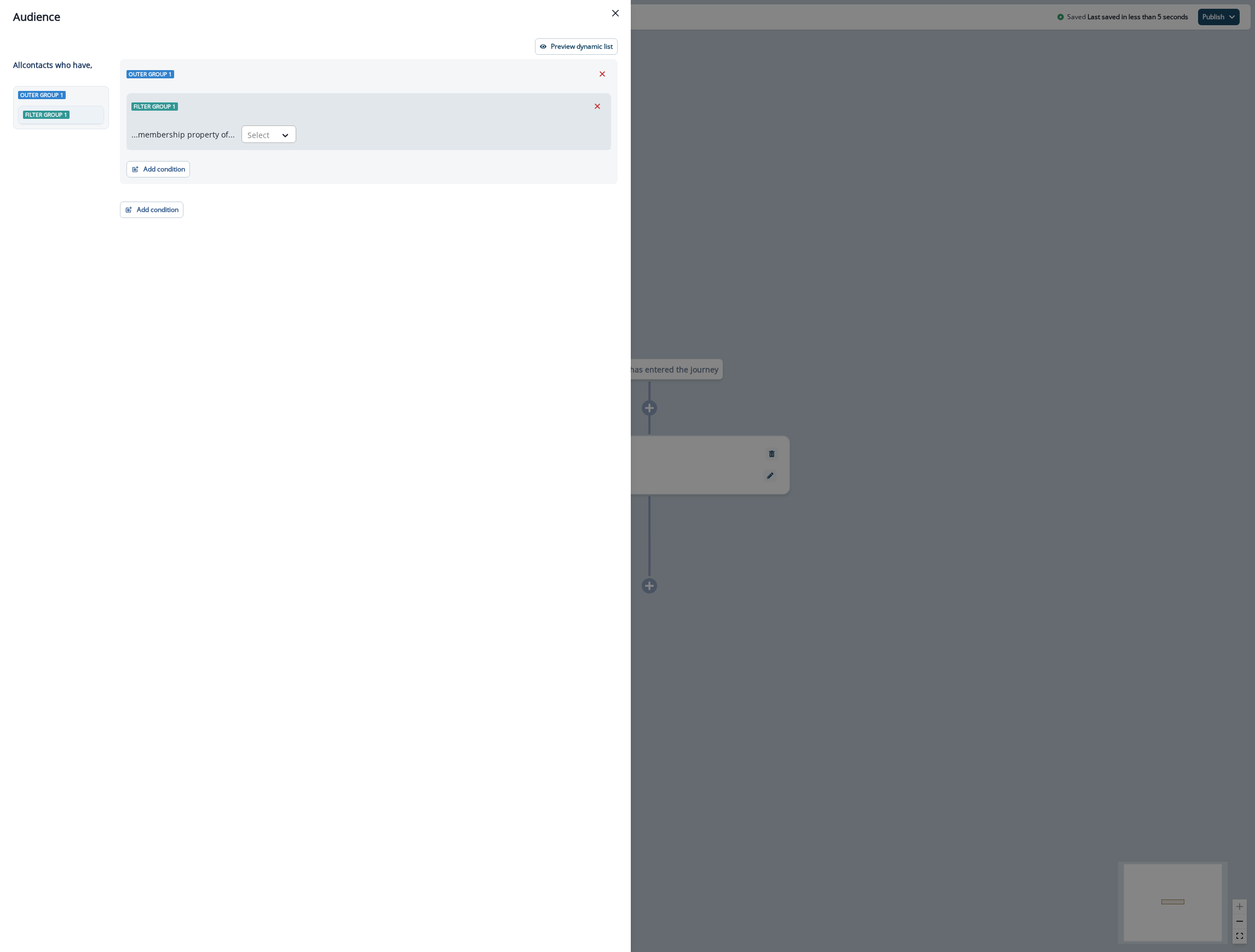
click at [270, 132] on div "Select" at bounding box center [259, 135] width 34 height 18
type input "**"
click at [265, 137] on div at bounding box center [259, 135] width 23 height 14
click at [267, 177] on div "in" at bounding box center [266, 180] width 54 height 20
click at [336, 133] on div at bounding box center [444, 135] width 272 height 14
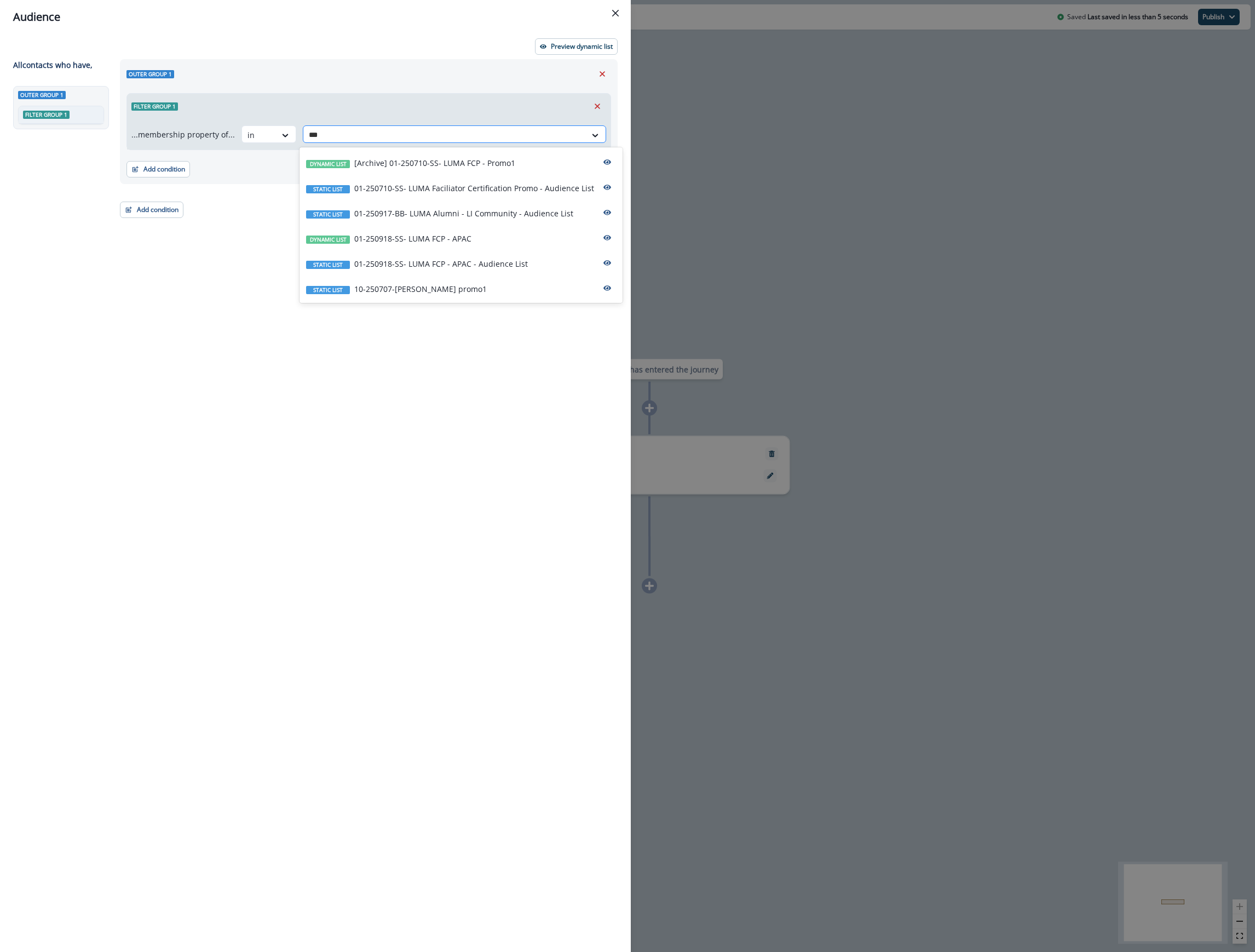
type input "****"
click at [489, 213] on p "01-250917-BB- LUMA Alumni - LI Community - Audience List" at bounding box center [464, 213] width 219 height 11
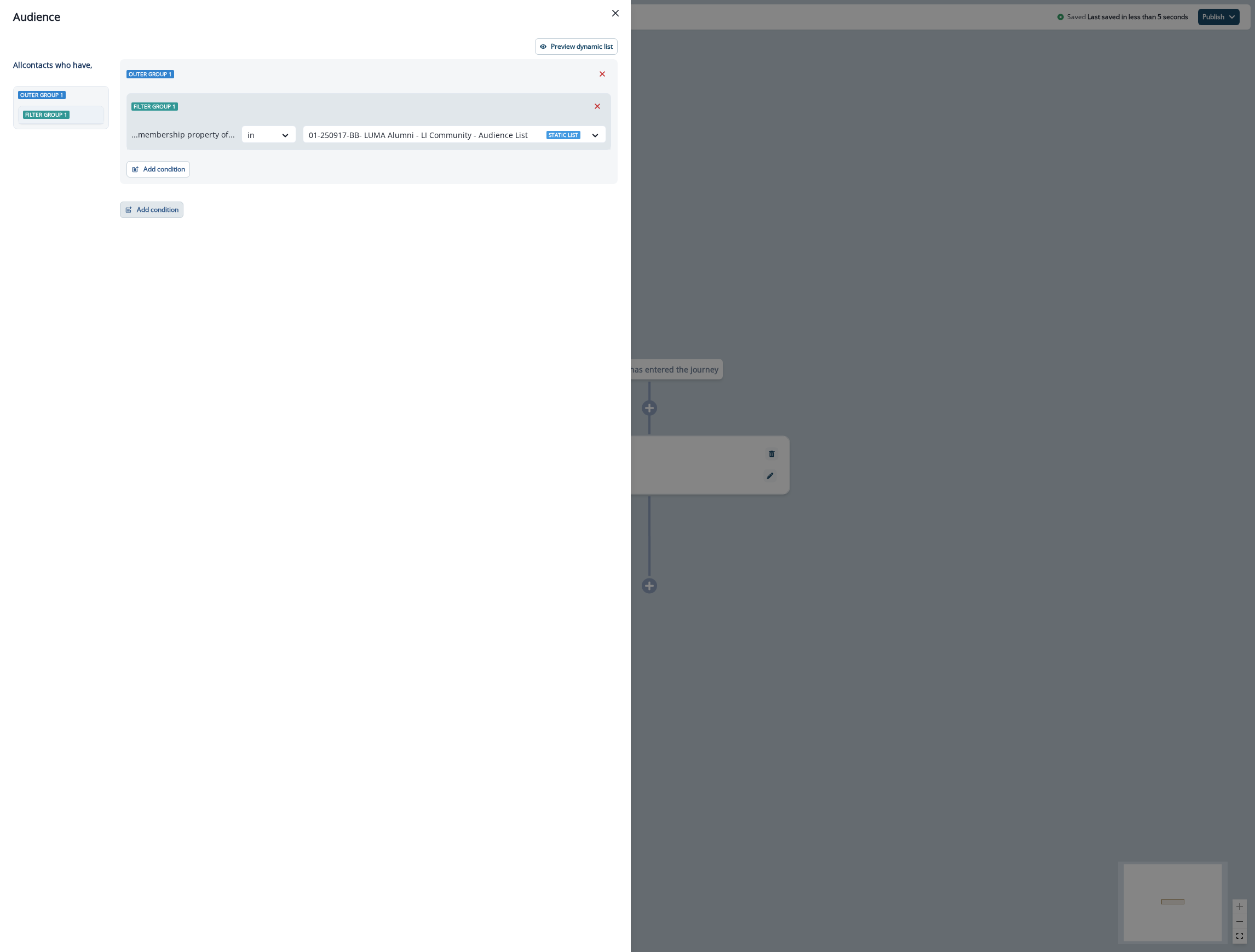
click at [169, 215] on button "Add condition" at bounding box center [152, 209] width 64 height 16
click at [202, 255] on button "A person property" at bounding box center [190, 257] width 138 height 18
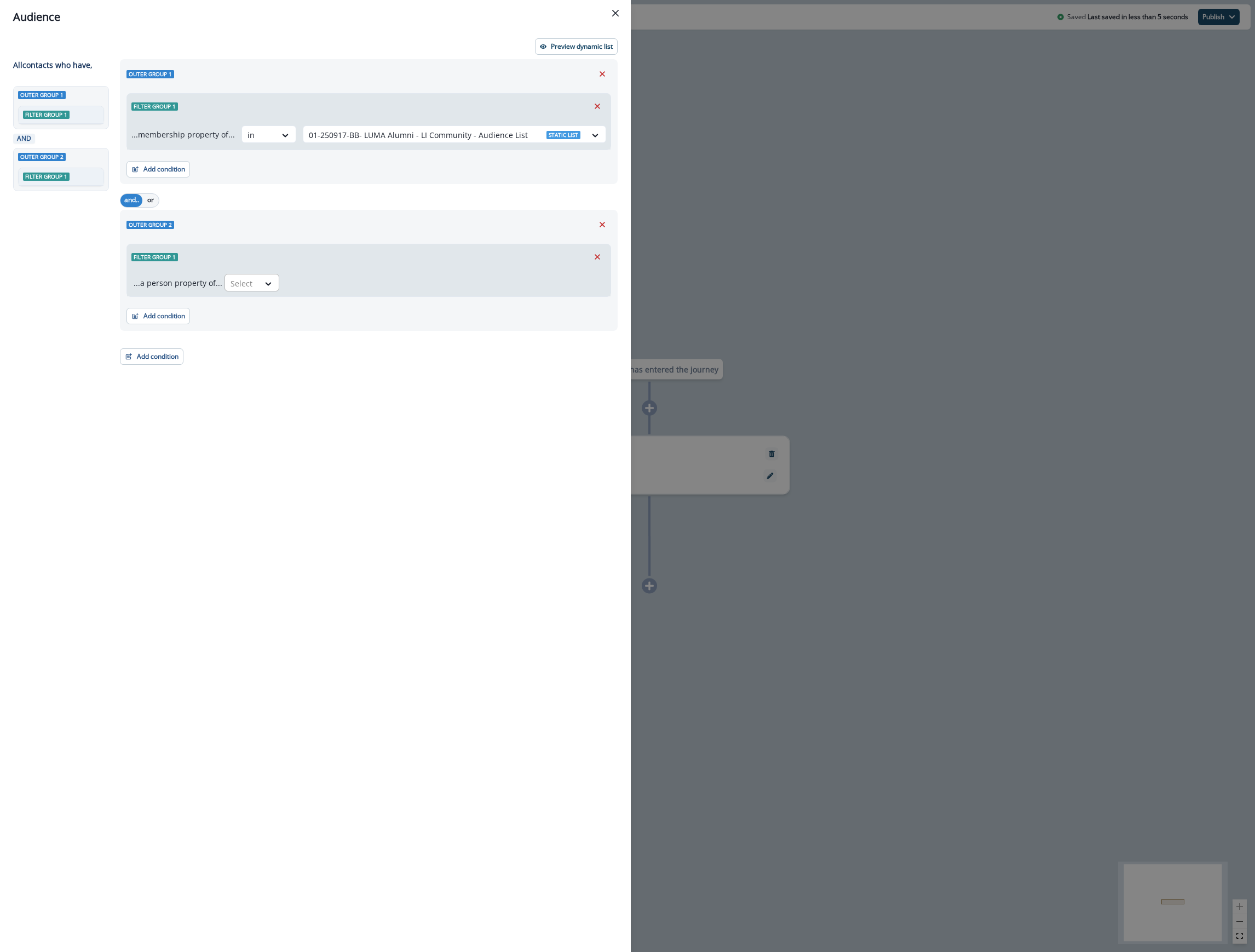
click at [251, 279] on div "Select" at bounding box center [242, 283] width 34 height 18
type input "*"
type input "******"
click at [325, 325] on div "product user.registered_at" at bounding box center [289, 329] width 135 height 20
click at [384, 280] on div "Select" at bounding box center [376, 283] width 34 height 18
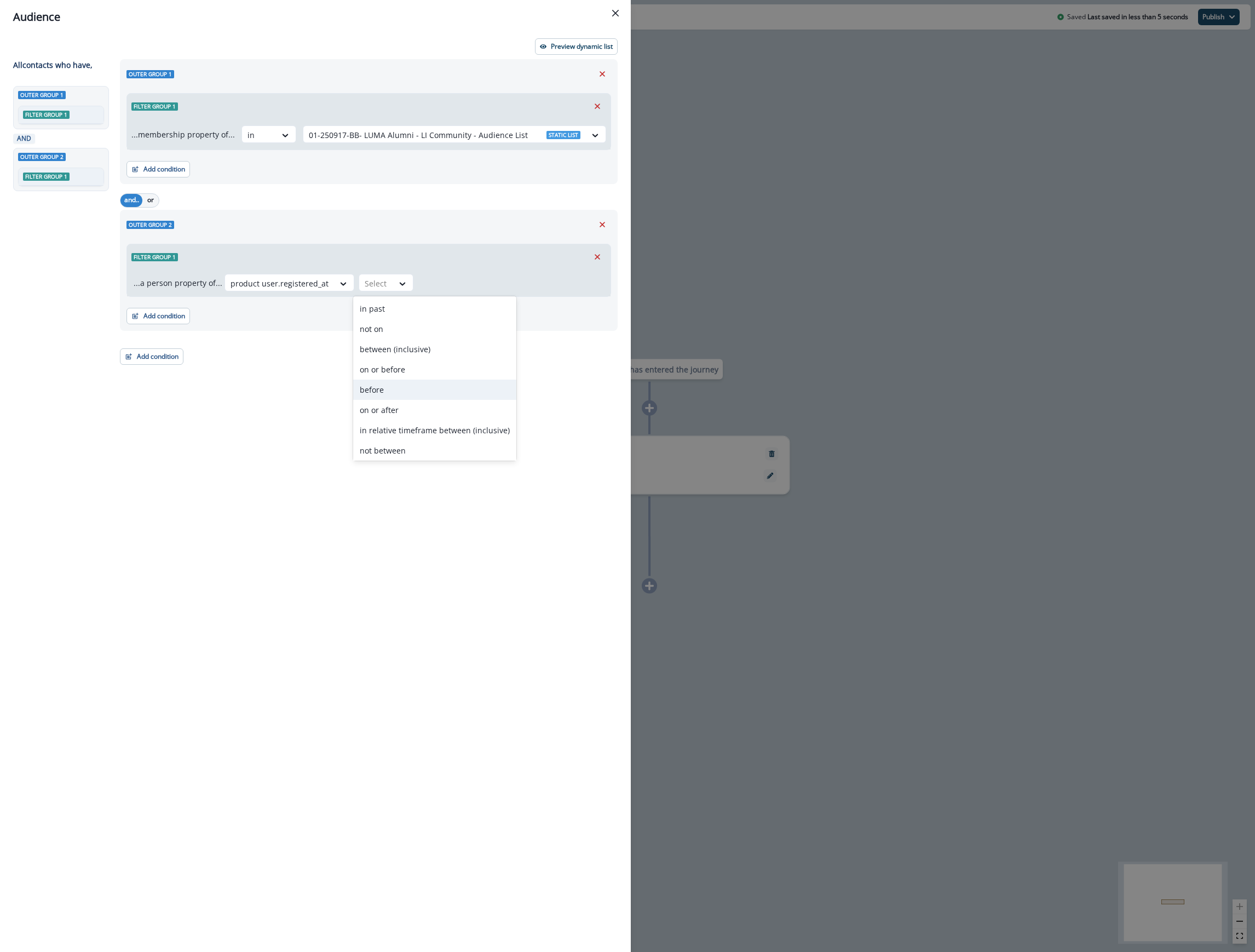
scroll to position [83, 0]
click at [301, 282] on div at bounding box center [279, 283] width 98 height 14
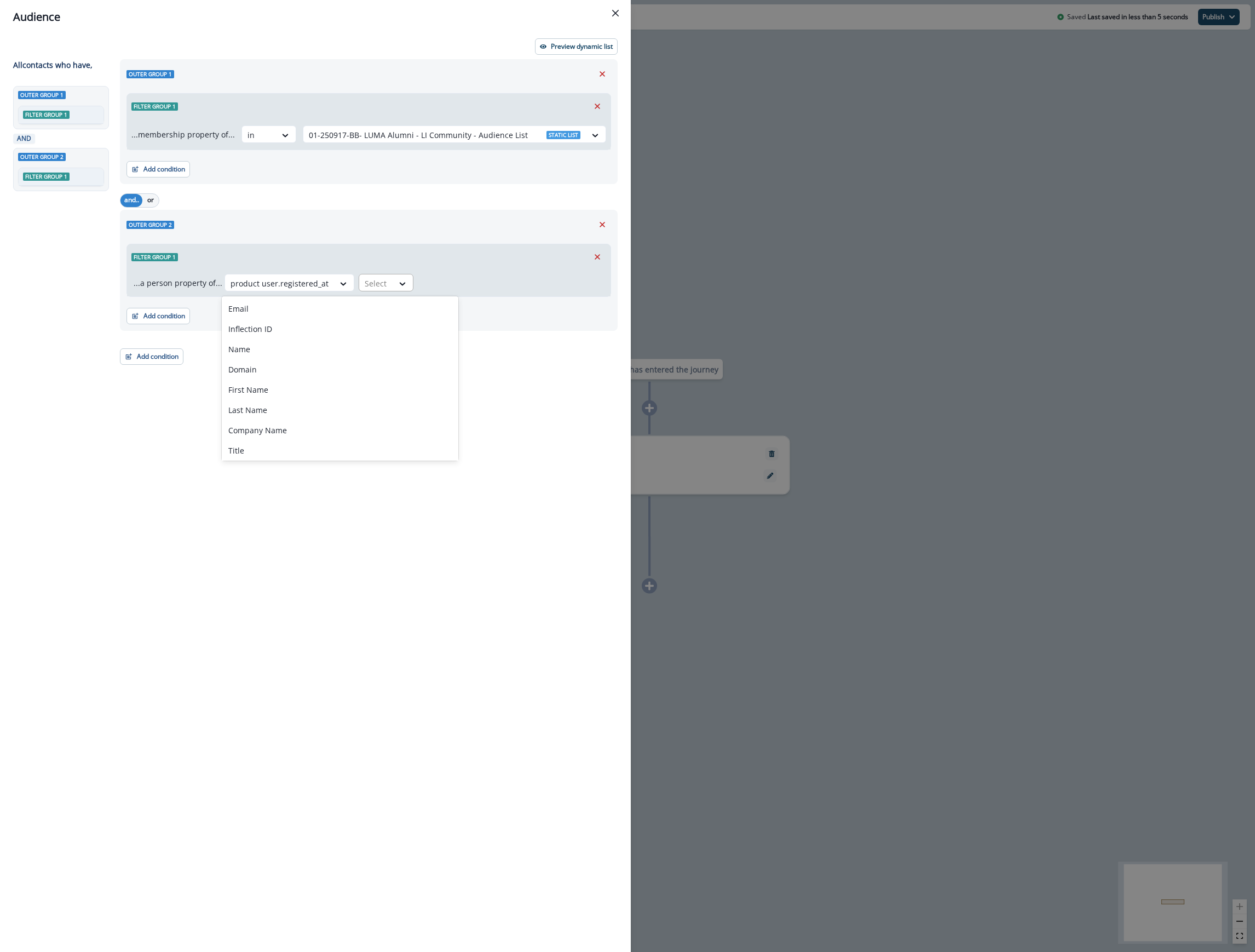
click at [387, 285] on div "Select" at bounding box center [376, 283] width 34 height 18
click at [401, 404] on div "not blank" at bounding box center [434, 408] width 163 height 20
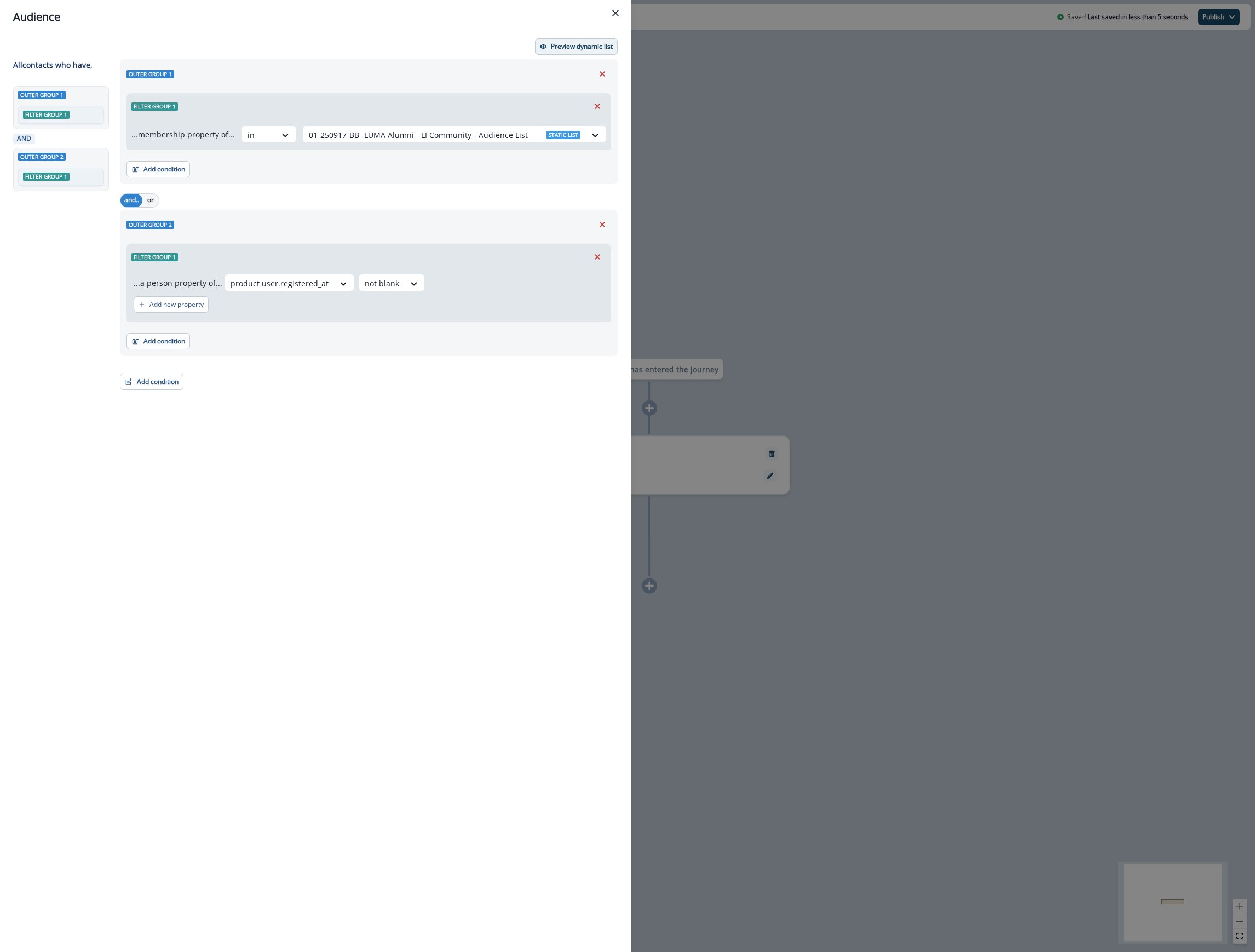
click at [585, 46] on p "Preview dynamic list" at bounding box center [582, 47] width 62 height 8
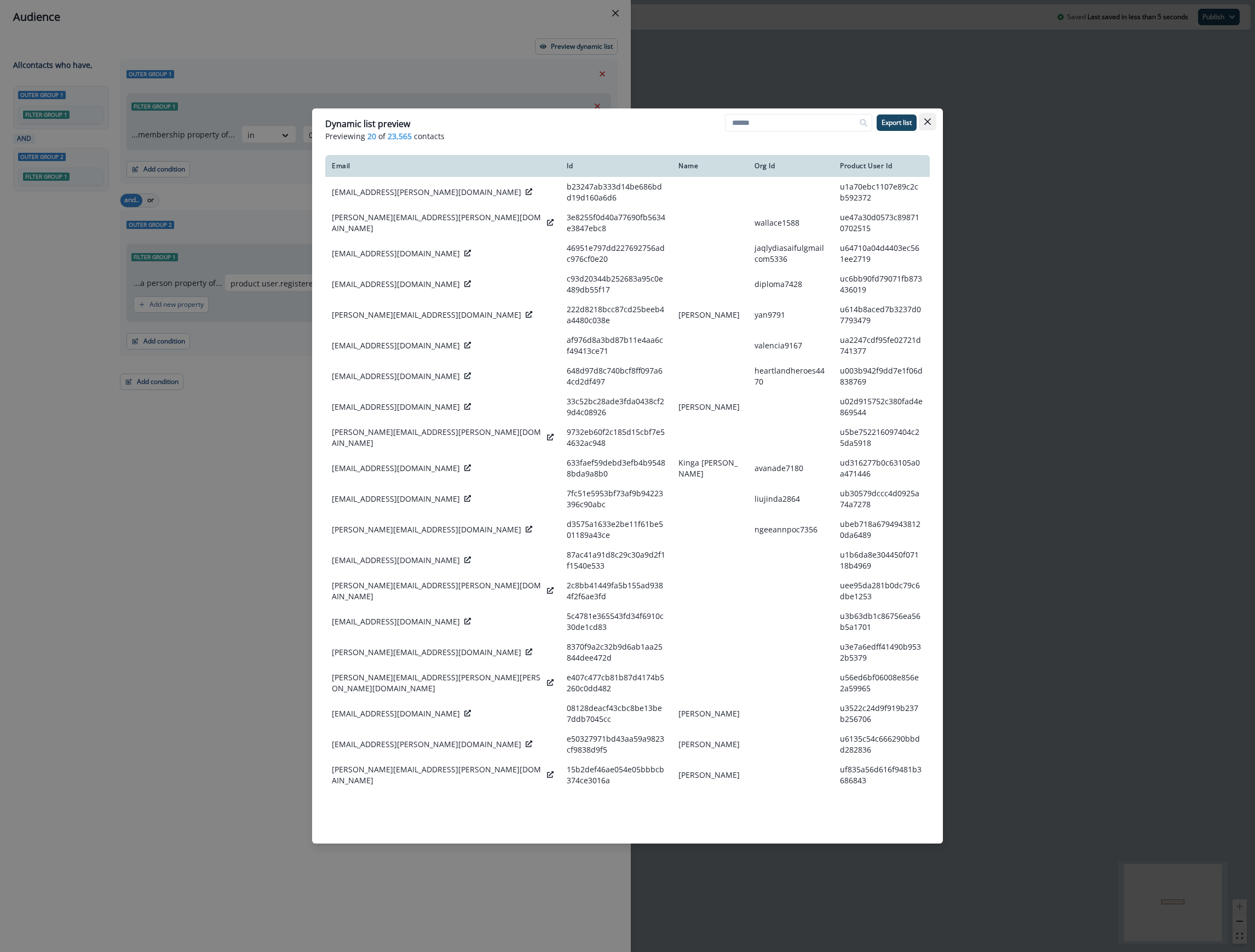
click at [925, 121] on icon "Close" at bounding box center [927, 121] width 7 height 7
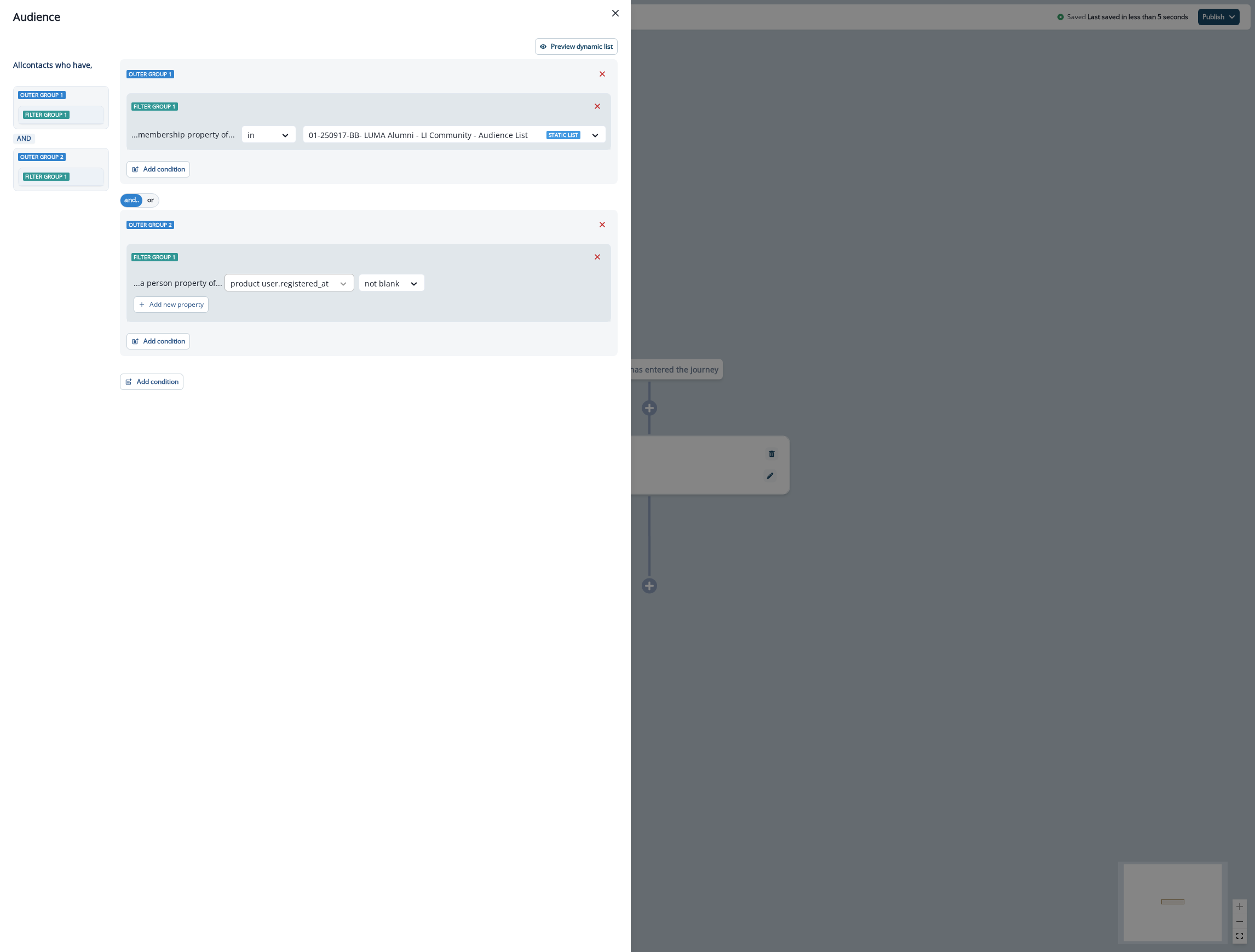
click at [338, 288] on icon at bounding box center [343, 283] width 10 height 11
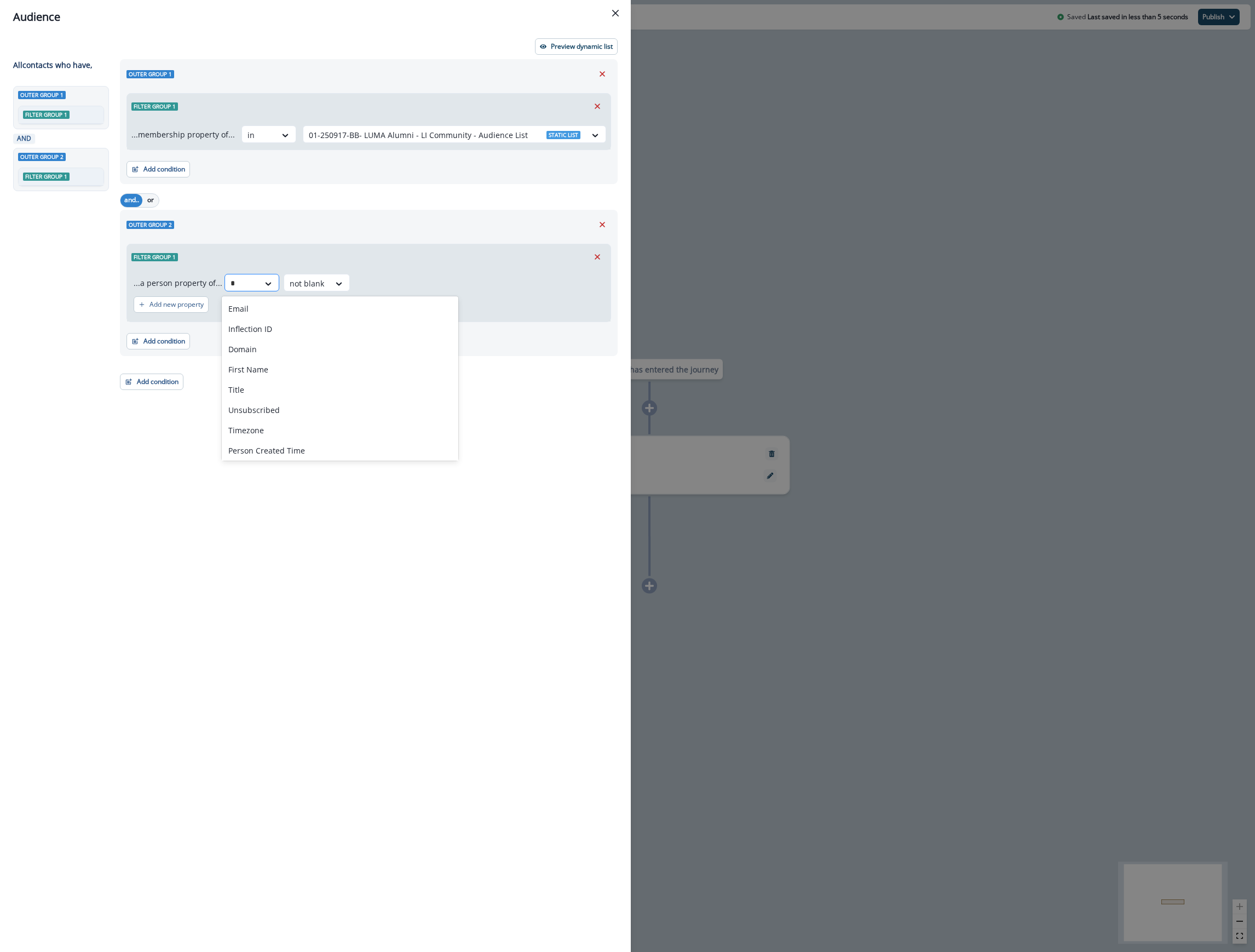
type input "**"
click at [297, 406] on div "product user.product user id" at bounding box center [301, 402] width 159 height 20
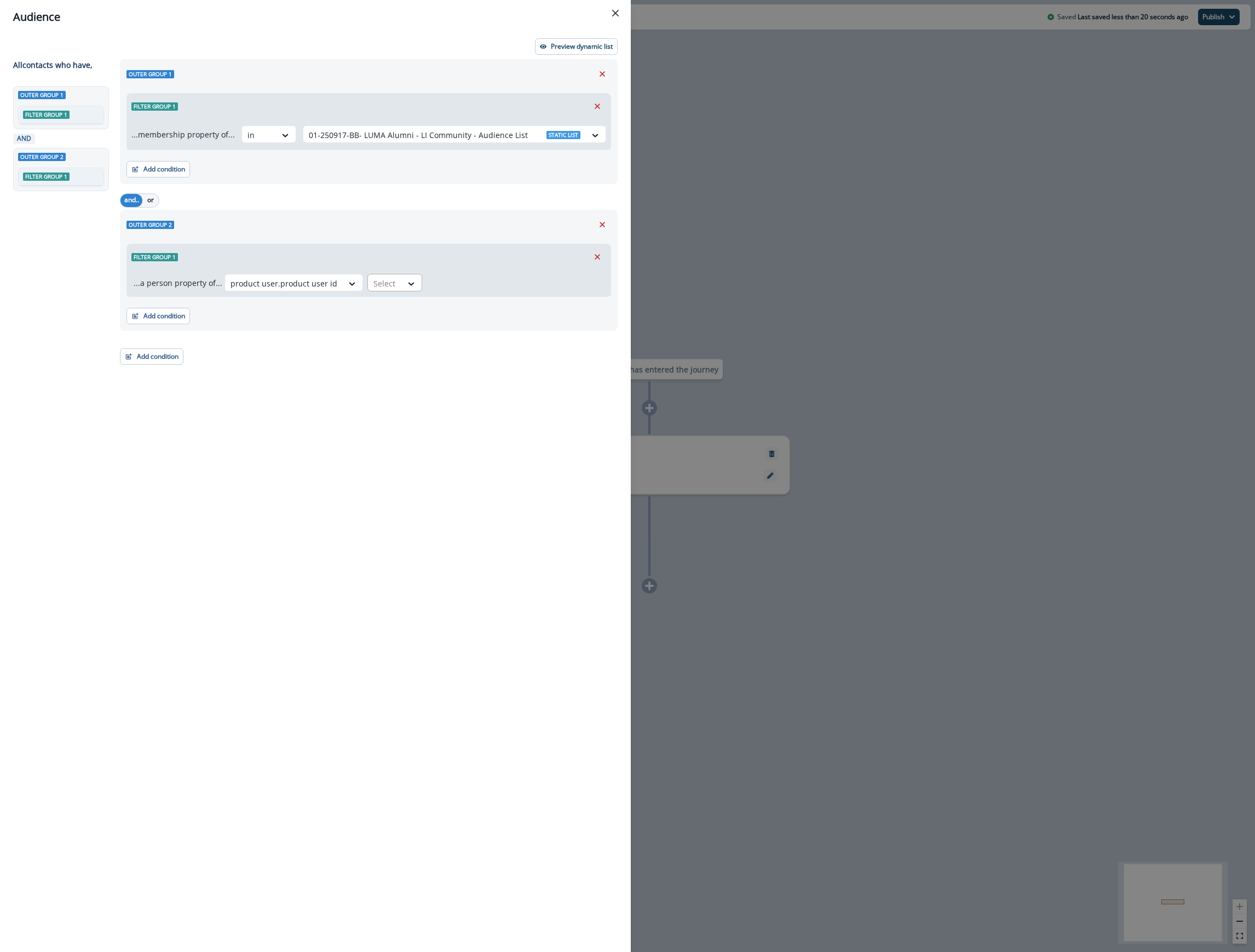
click at [388, 287] on div at bounding box center [385, 283] width 23 height 14
click at [380, 408] on div "not blank" at bounding box center [404, 410] width 86 height 20
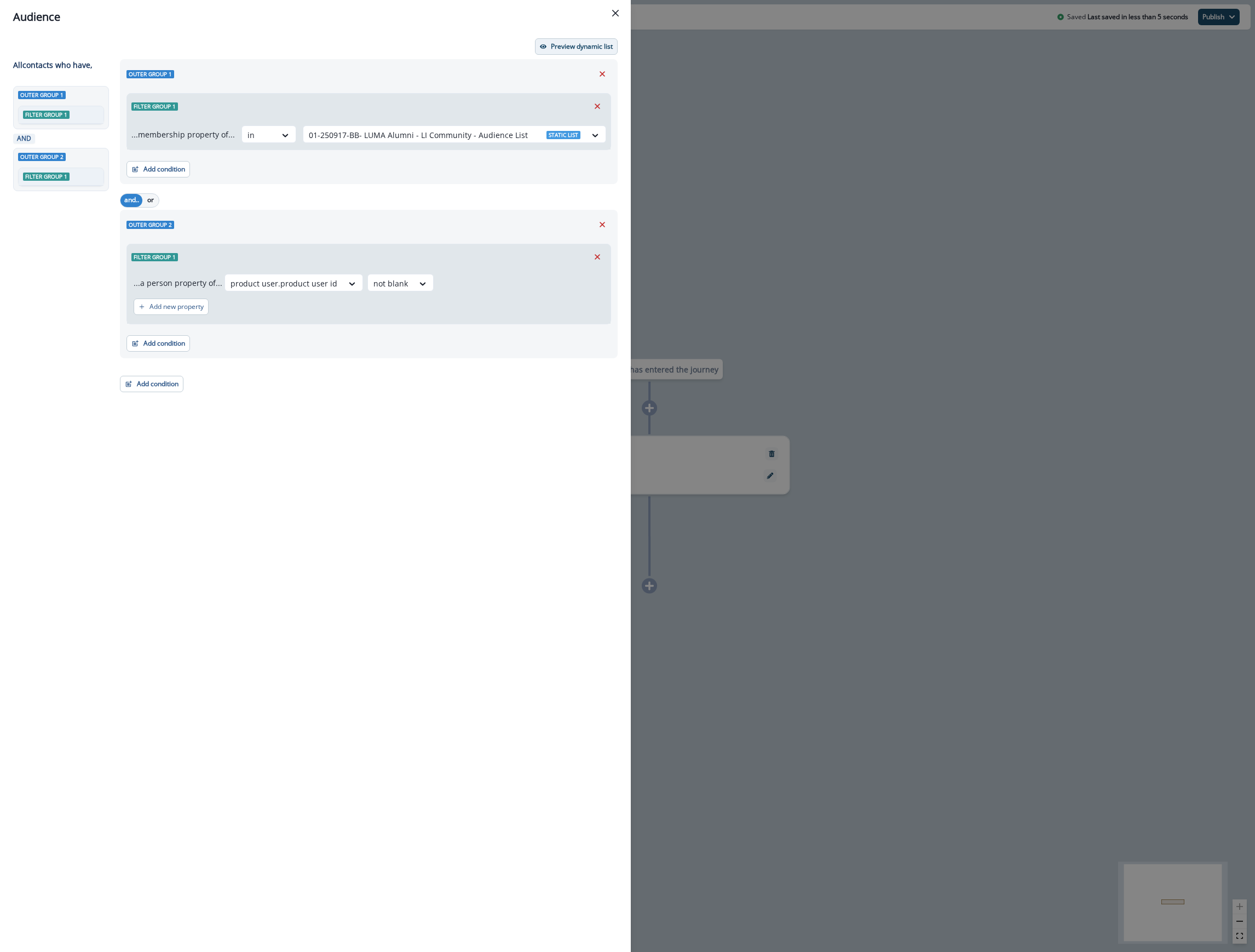
click at [582, 43] on p "Preview dynamic list" at bounding box center [582, 47] width 62 height 8
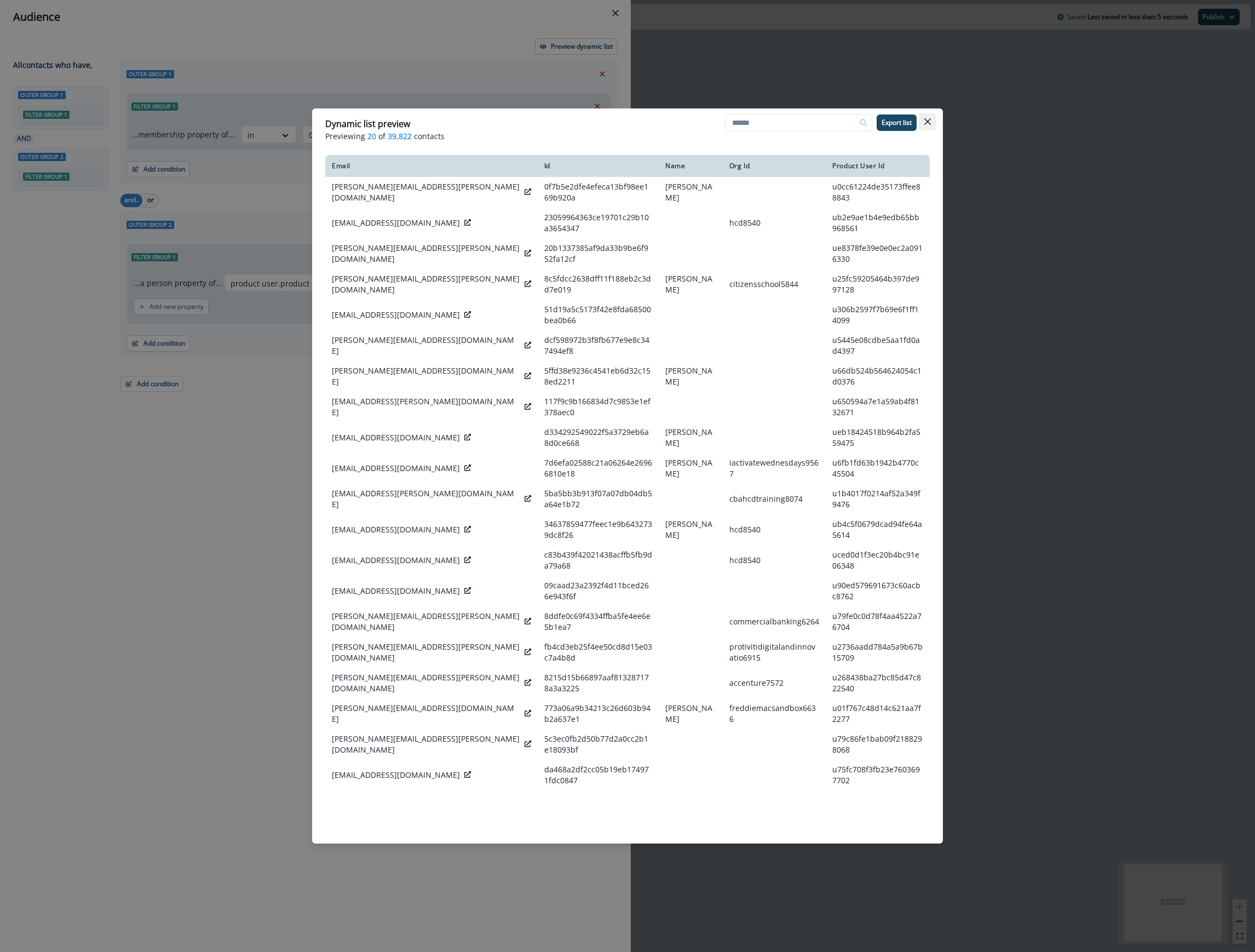
click at [929, 123] on icon "Close" at bounding box center [927, 121] width 7 height 7
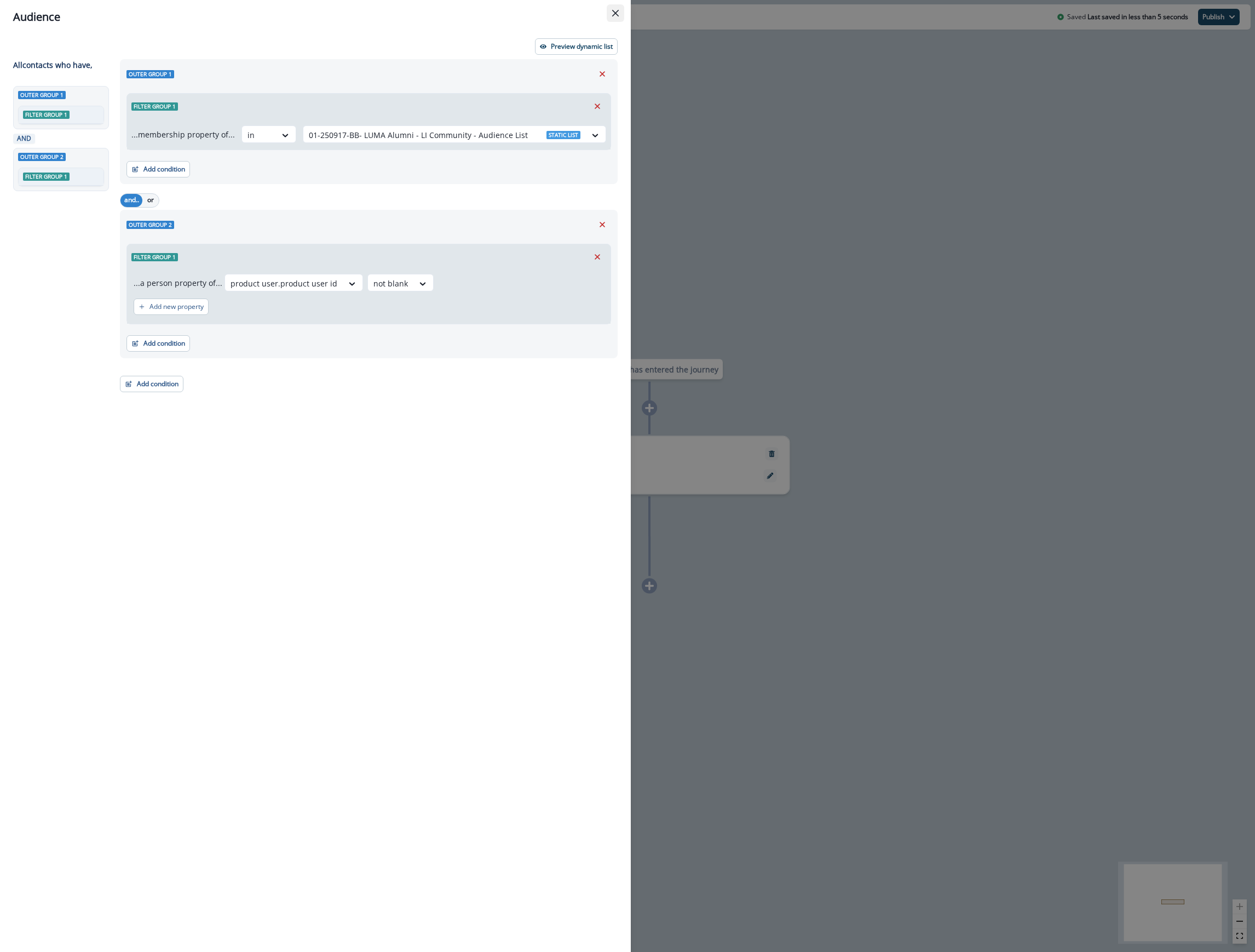
click at [623, 15] on button "Close" at bounding box center [615, 13] width 18 height 18
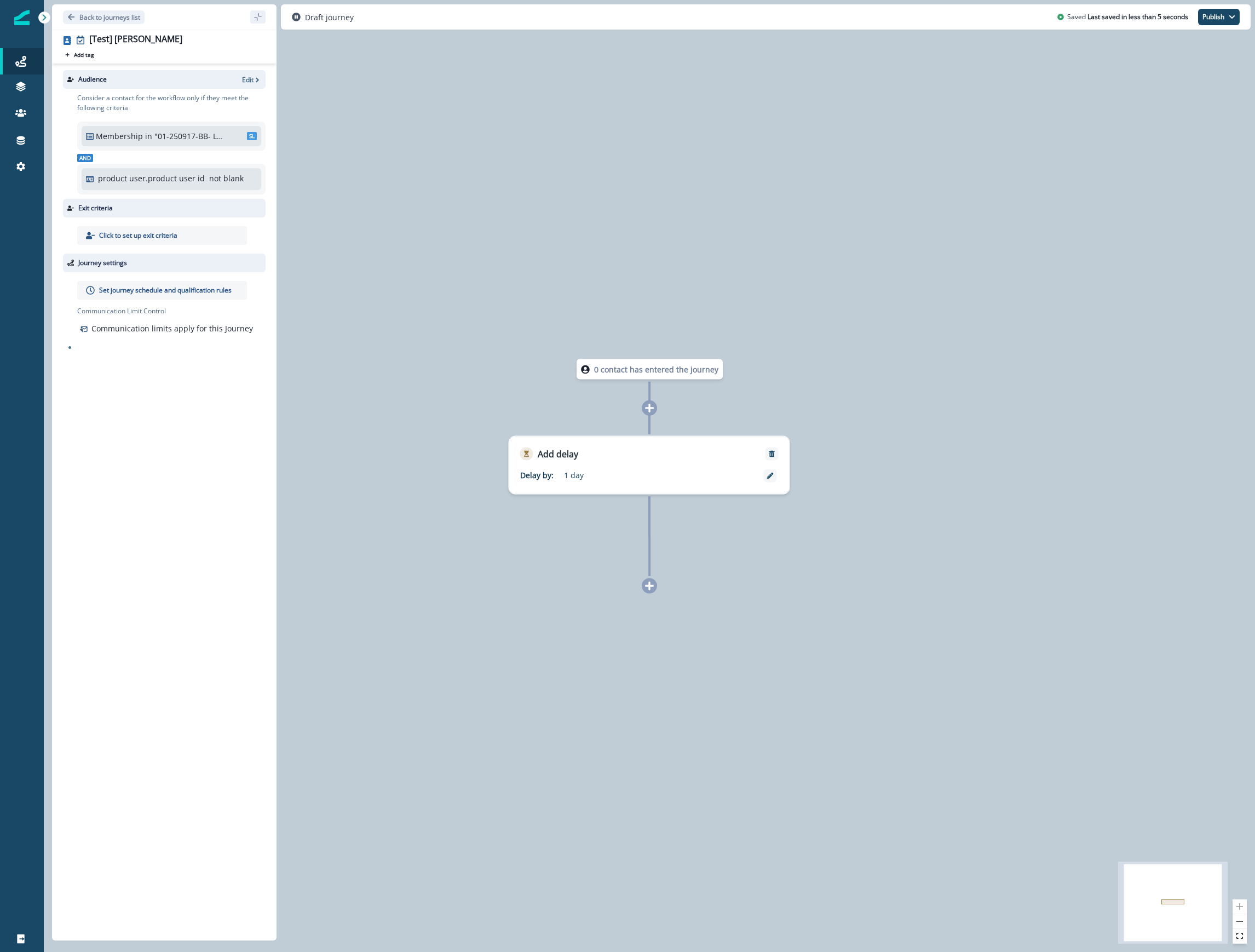
click at [107, 32] on div "[Test] Kendall Add tag Search or create tags Audience Edit Consider a contact f…" at bounding box center [165, 485] width 225 height 911
click at [182, 38] on button "Edit name" at bounding box center [189, 40] width 14 height 7
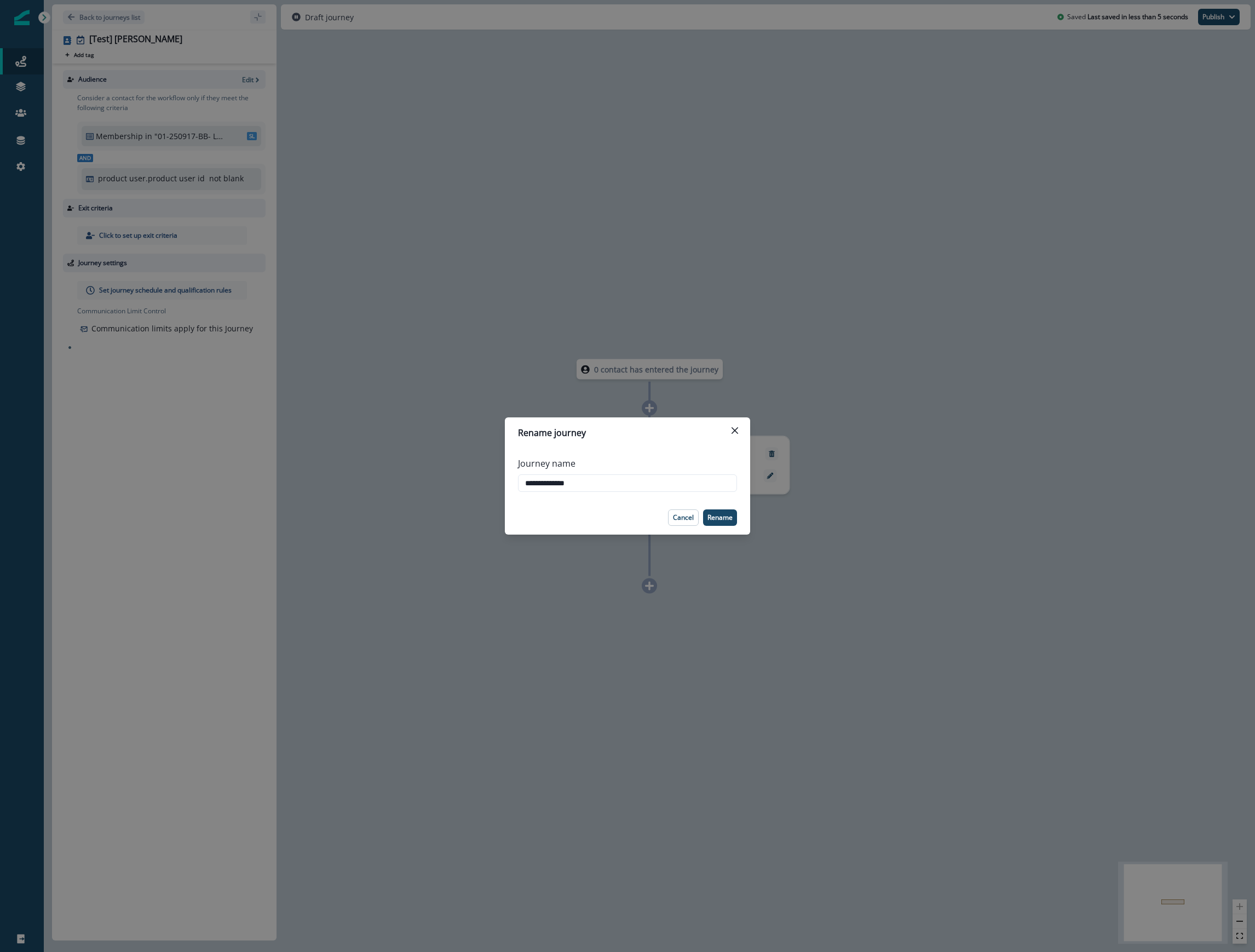
drag, startPoint x: 622, startPoint y: 485, endPoint x: 309, endPoint y: 470, distance: 313.4
click at [328, 475] on div "**********" at bounding box center [627, 476] width 1255 height 952
click at [518, 475] on div "**********" at bounding box center [628, 474] width 219 height 44
click at [522, 483] on input "**********" at bounding box center [628, 483] width 219 height 18
type input "**********"
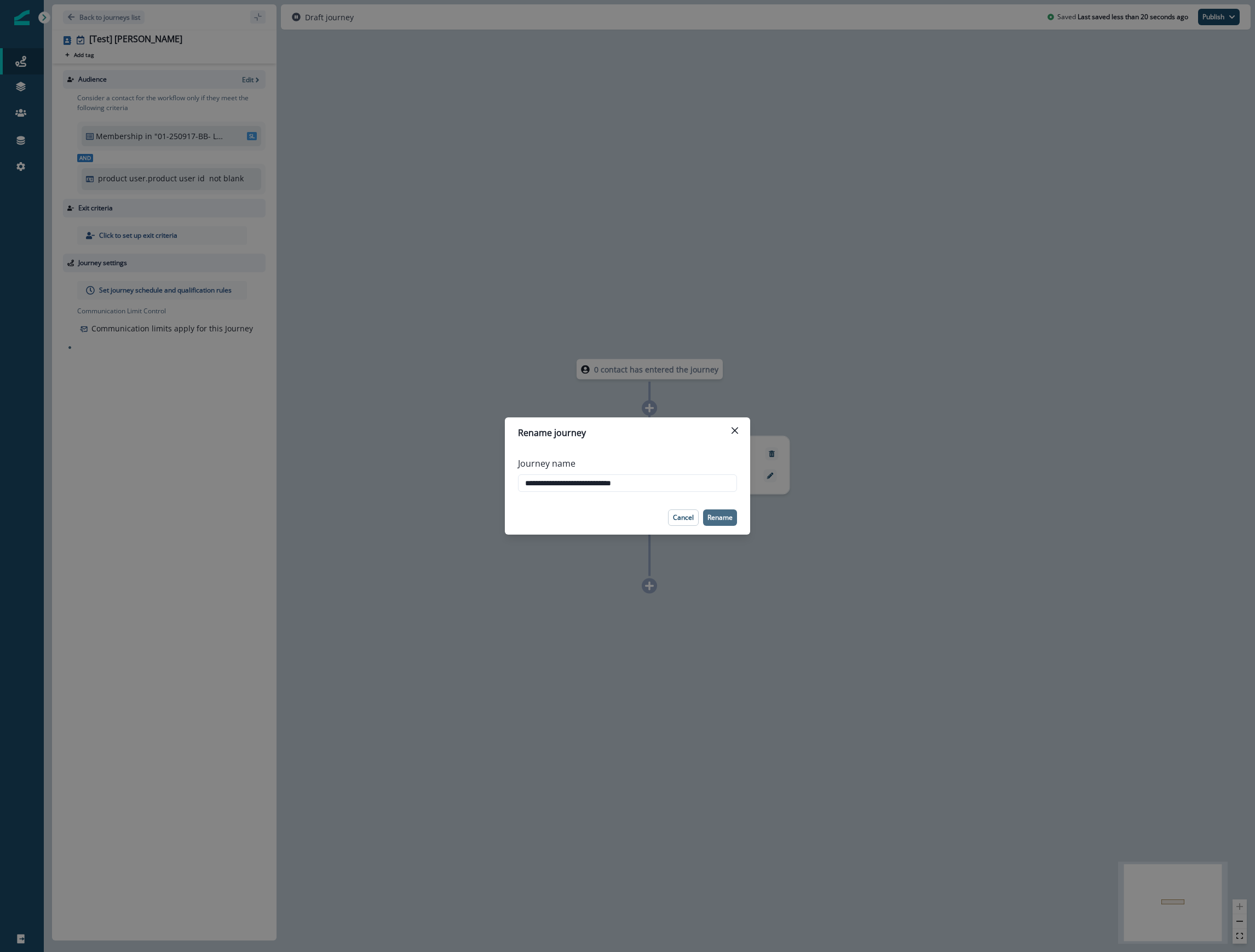
click at [729, 516] on p "Rename" at bounding box center [720, 518] width 25 height 8
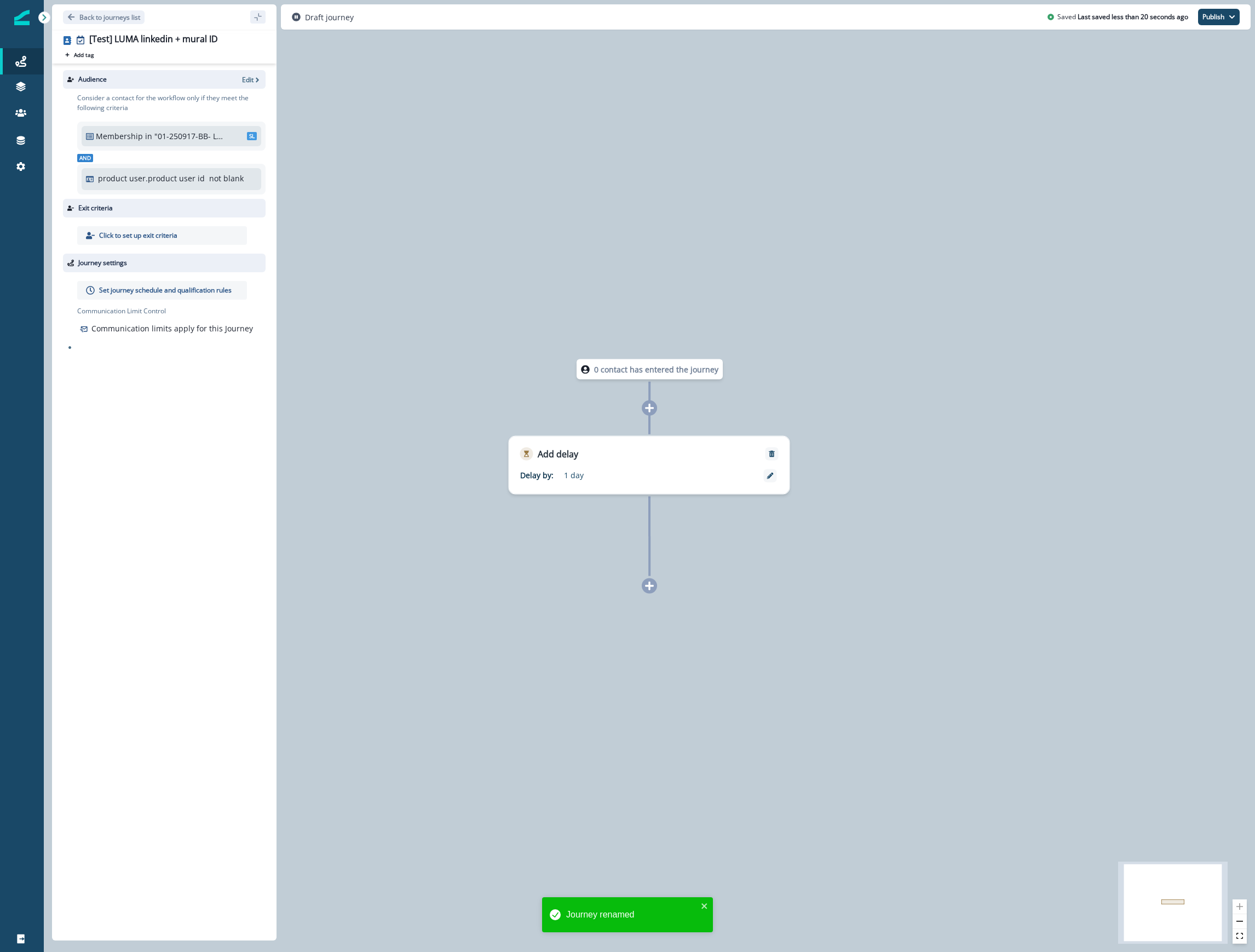
click at [1224, 27] on div "Draft journey Saved Last saved less than 20 seconds ago Publish as active journ…" at bounding box center [766, 17] width 970 height 25
click at [1233, 15] on icon "button" at bounding box center [1232, 17] width 7 height 7
click at [1198, 69] on button "as inactive journey" at bounding box center [1178, 64] width 121 height 20
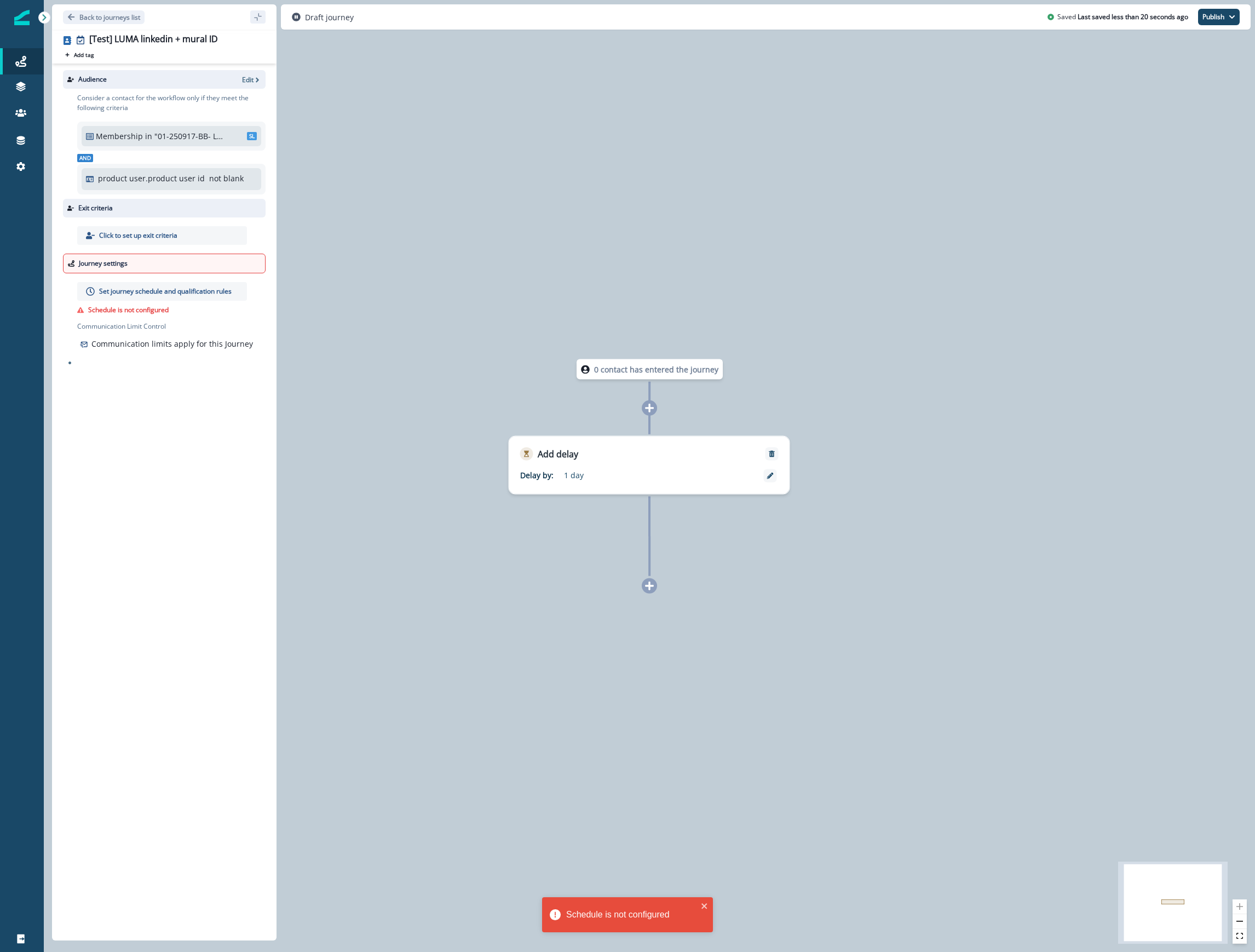
click at [138, 290] on p "Set journey schedule and qualification rules" at bounding box center [165, 291] width 132 height 10
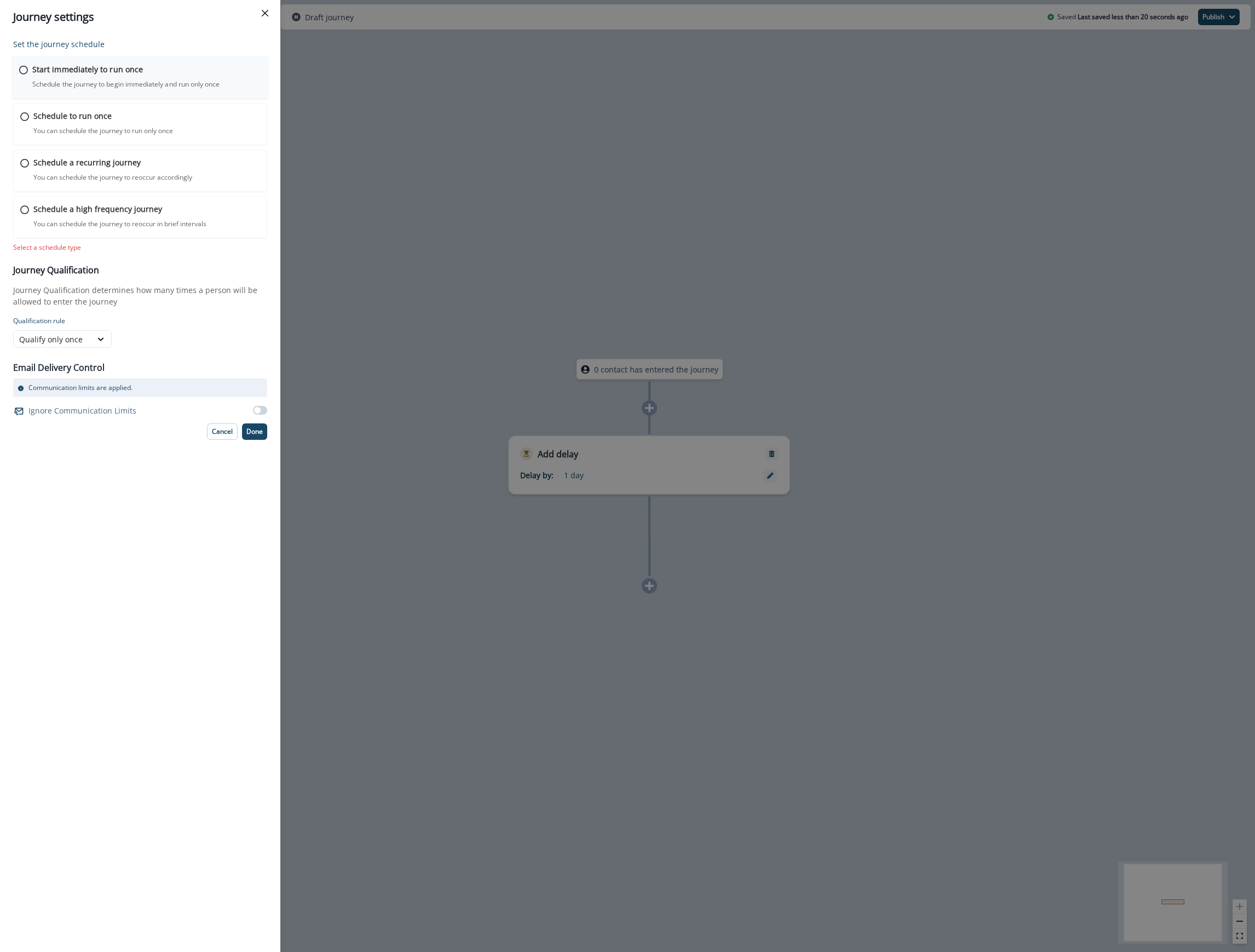
click at [35, 76] on div "Start immediately to run once Schedule the journey to begin immediately and run…" at bounding box center [146, 76] width 229 height 26
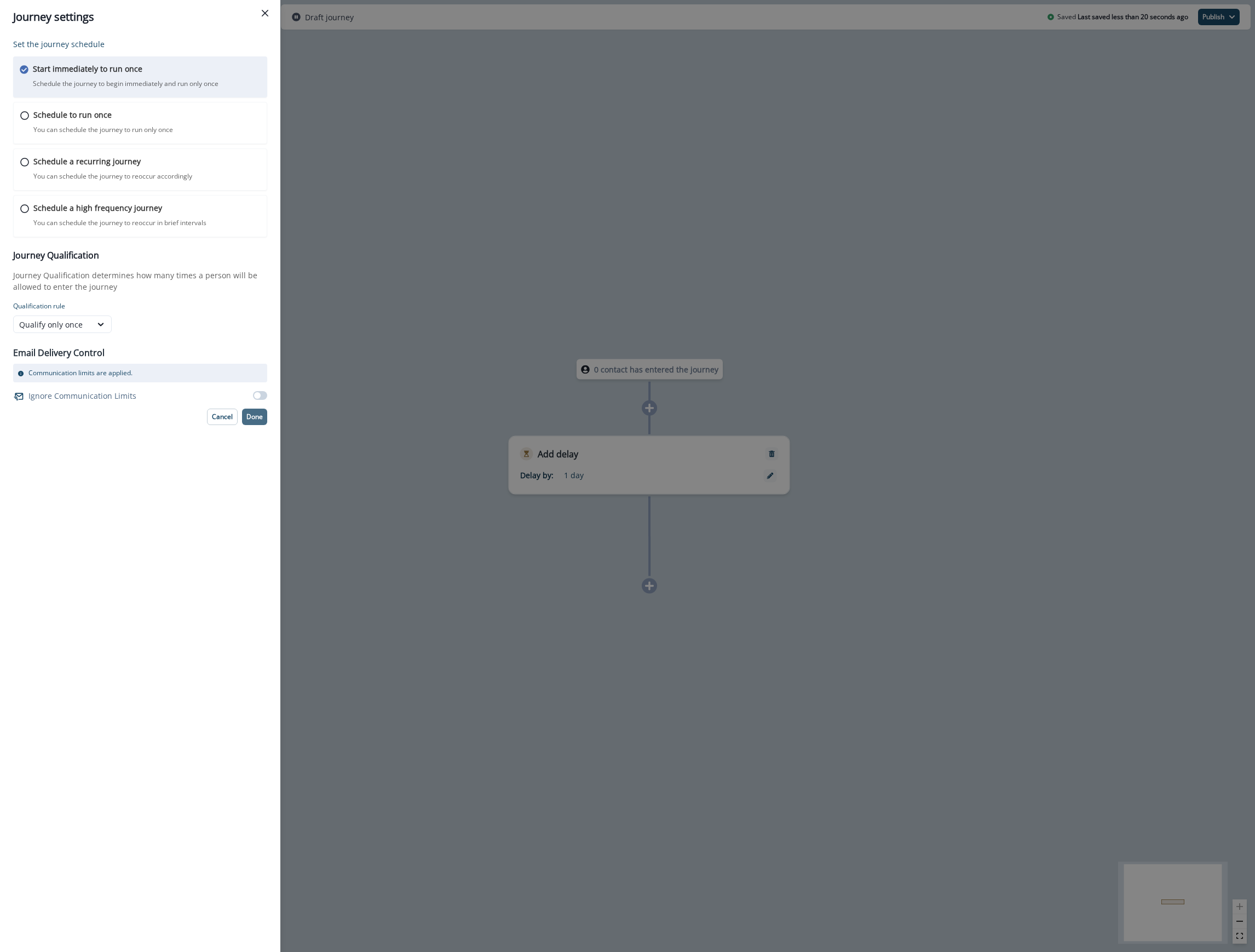
click at [257, 422] on button "Done" at bounding box center [254, 417] width 25 height 16
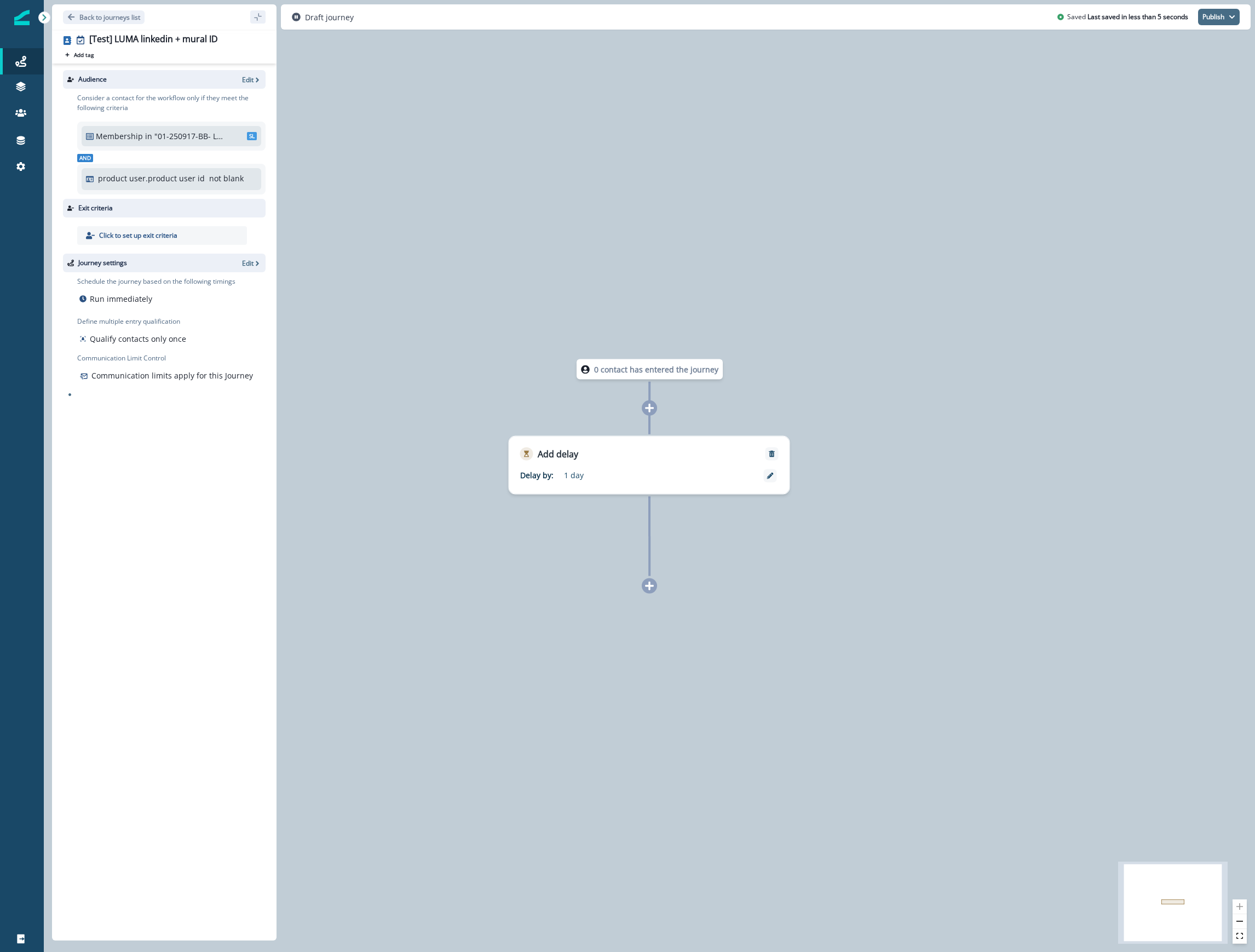
click at [1218, 14] on button "Publish" at bounding box center [1219, 16] width 41 height 16
click at [1206, 66] on button "as inactive journey" at bounding box center [1178, 64] width 121 height 20
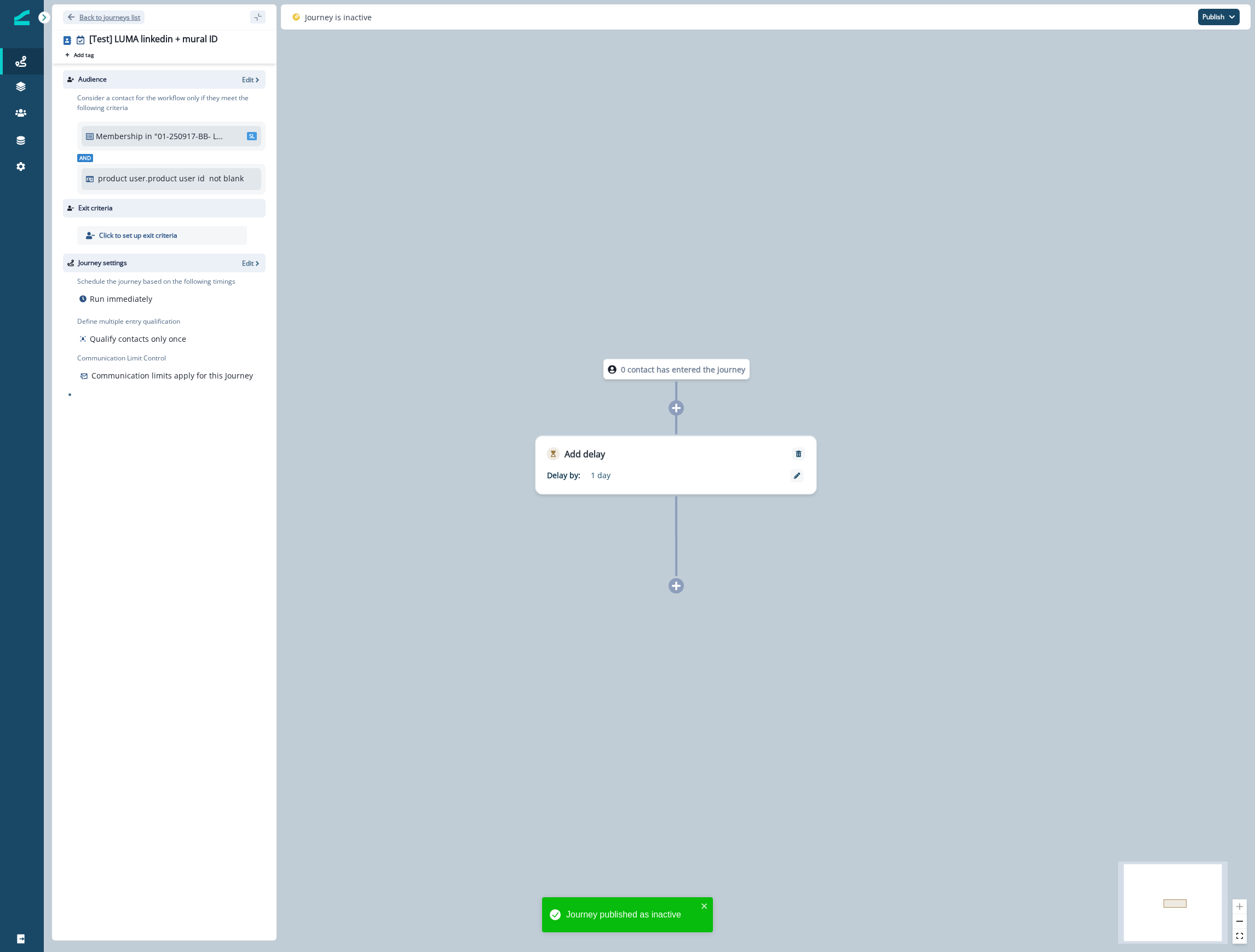
click at [97, 12] on p "Back to journeys list" at bounding box center [110, 17] width 61 height 9
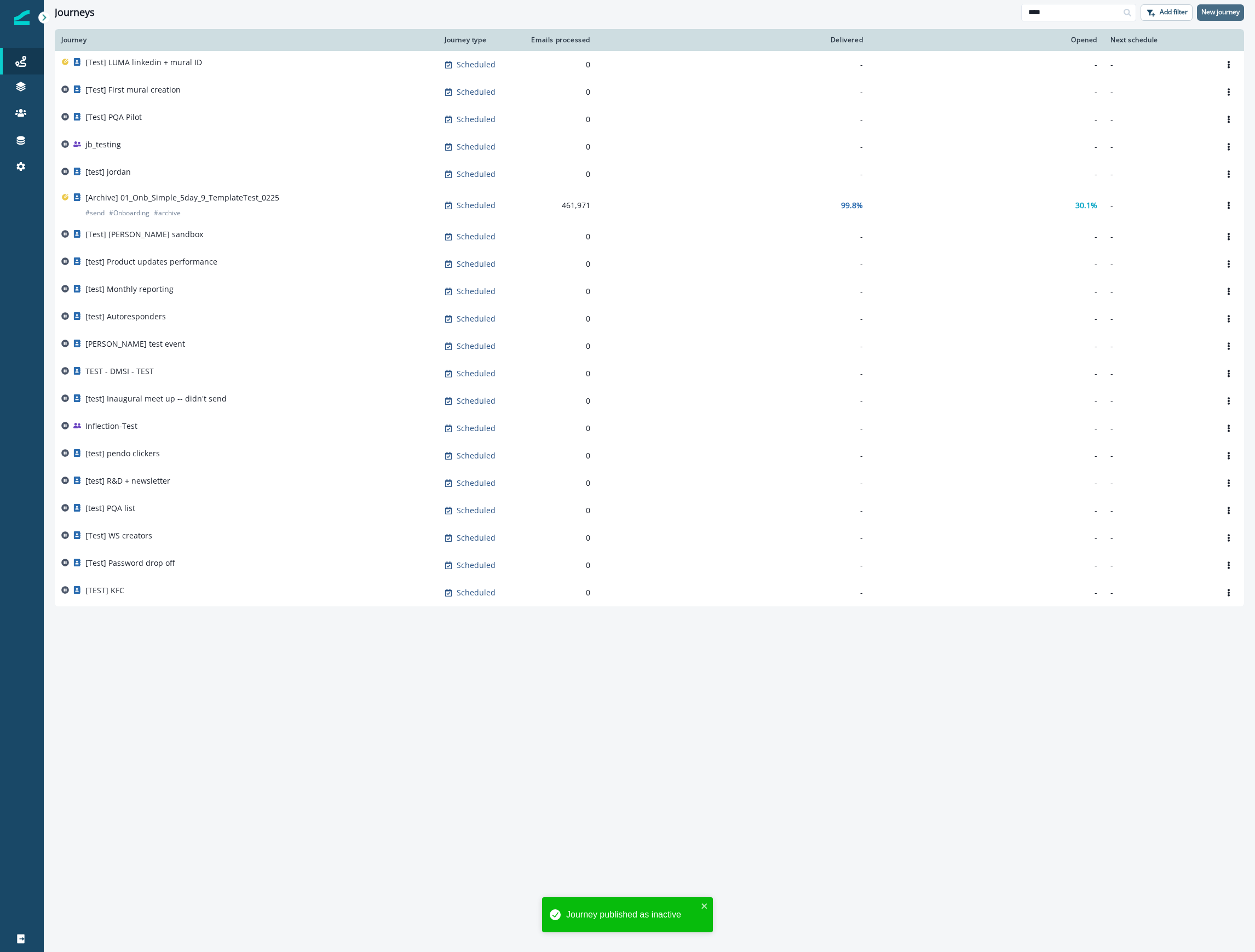
click at [1219, 13] on p "New journey" at bounding box center [1221, 12] width 39 height 8
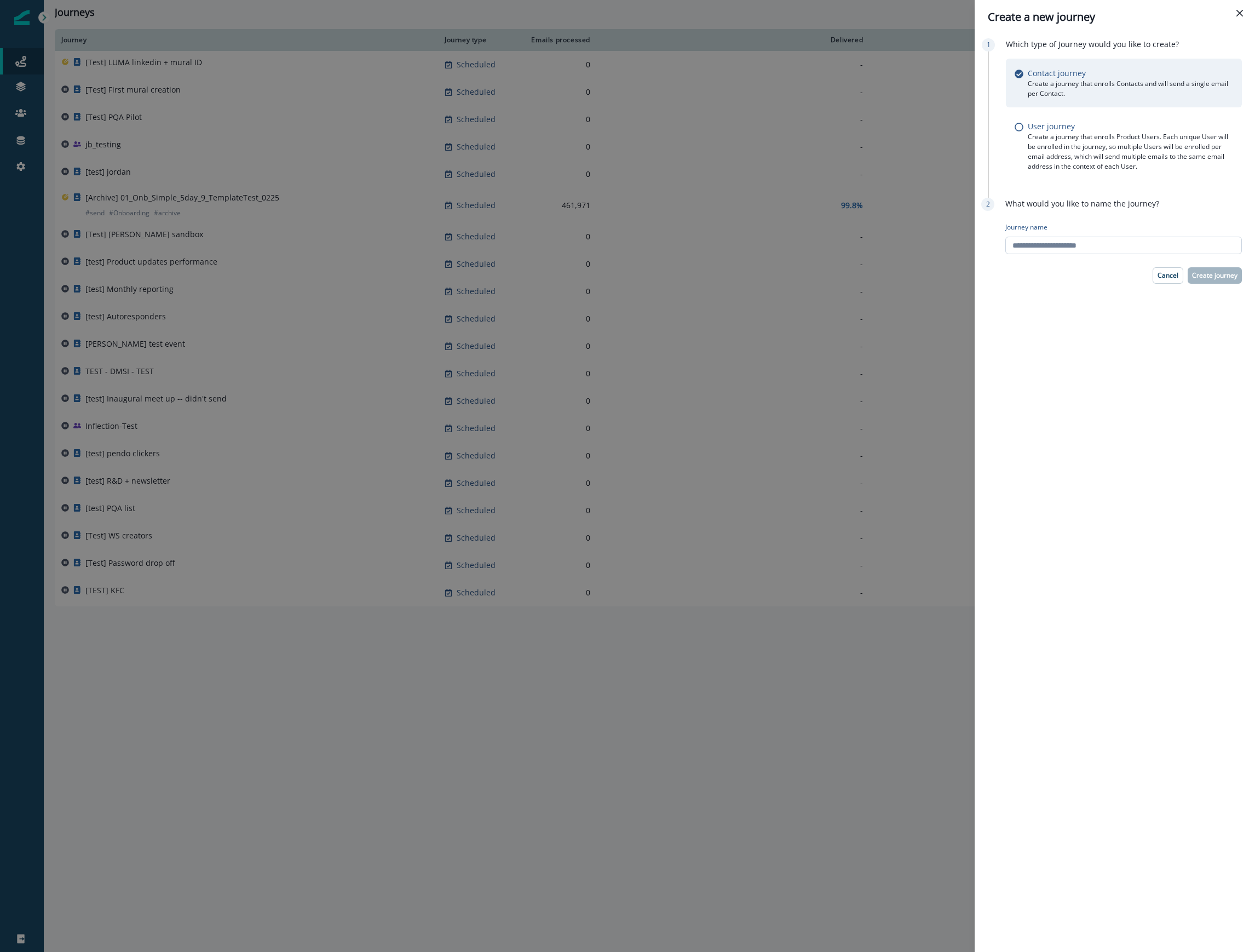
click at [1104, 246] on input "Journey name" at bounding box center [1123, 245] width 237 height 18
type input "**********"
click at [1225, 274] on p "Create journey" at bounding box center [1215, 276] width 45 height 8
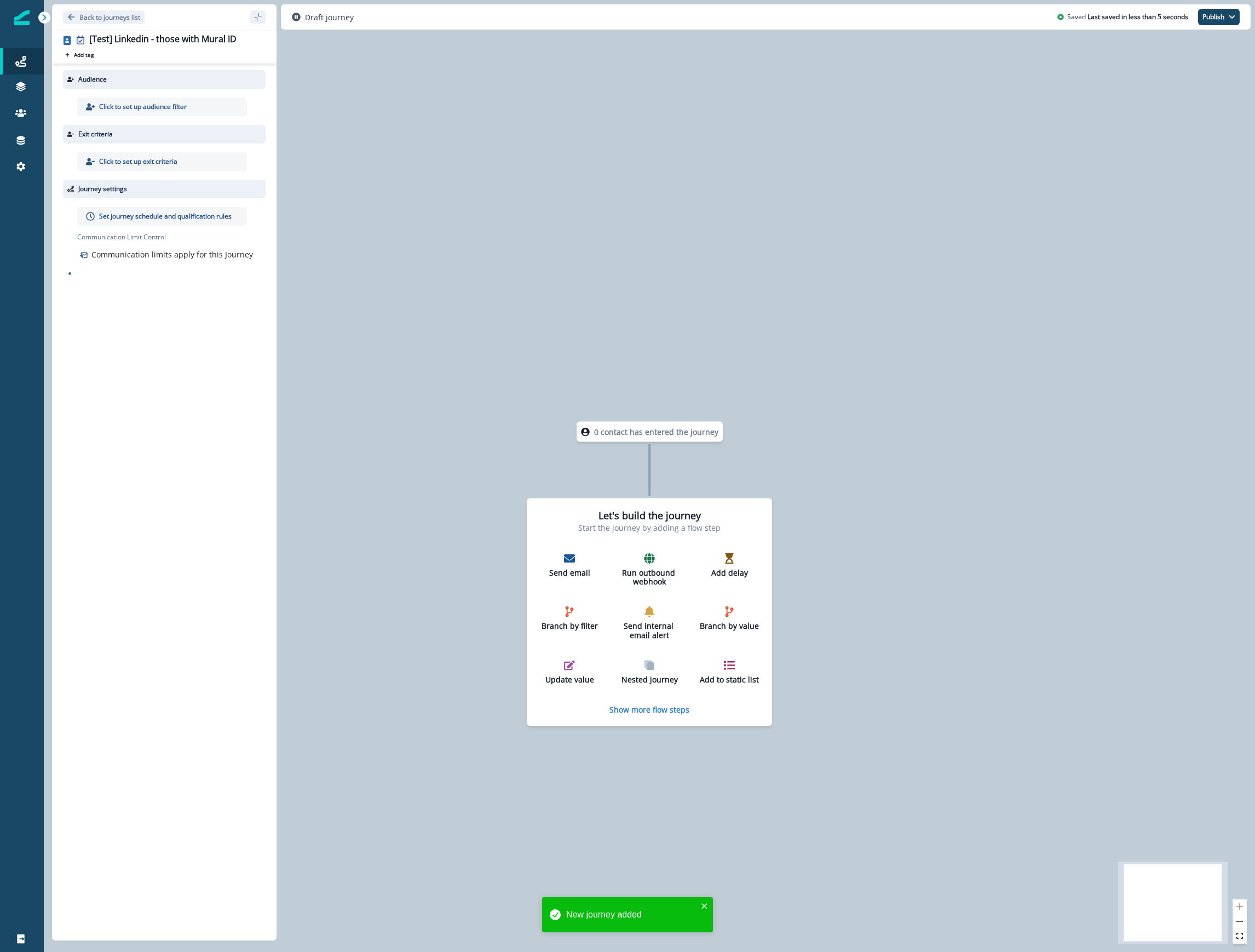
click at [490, 469] on div "0 contact has entered the journey Let's build the journey Start the journey by …" at bounding box center [649, 476] width 1211 height 952
click at [158, 112] on div "Click to set up audience filter" at bounding box center [162, 107] width 170 height 19
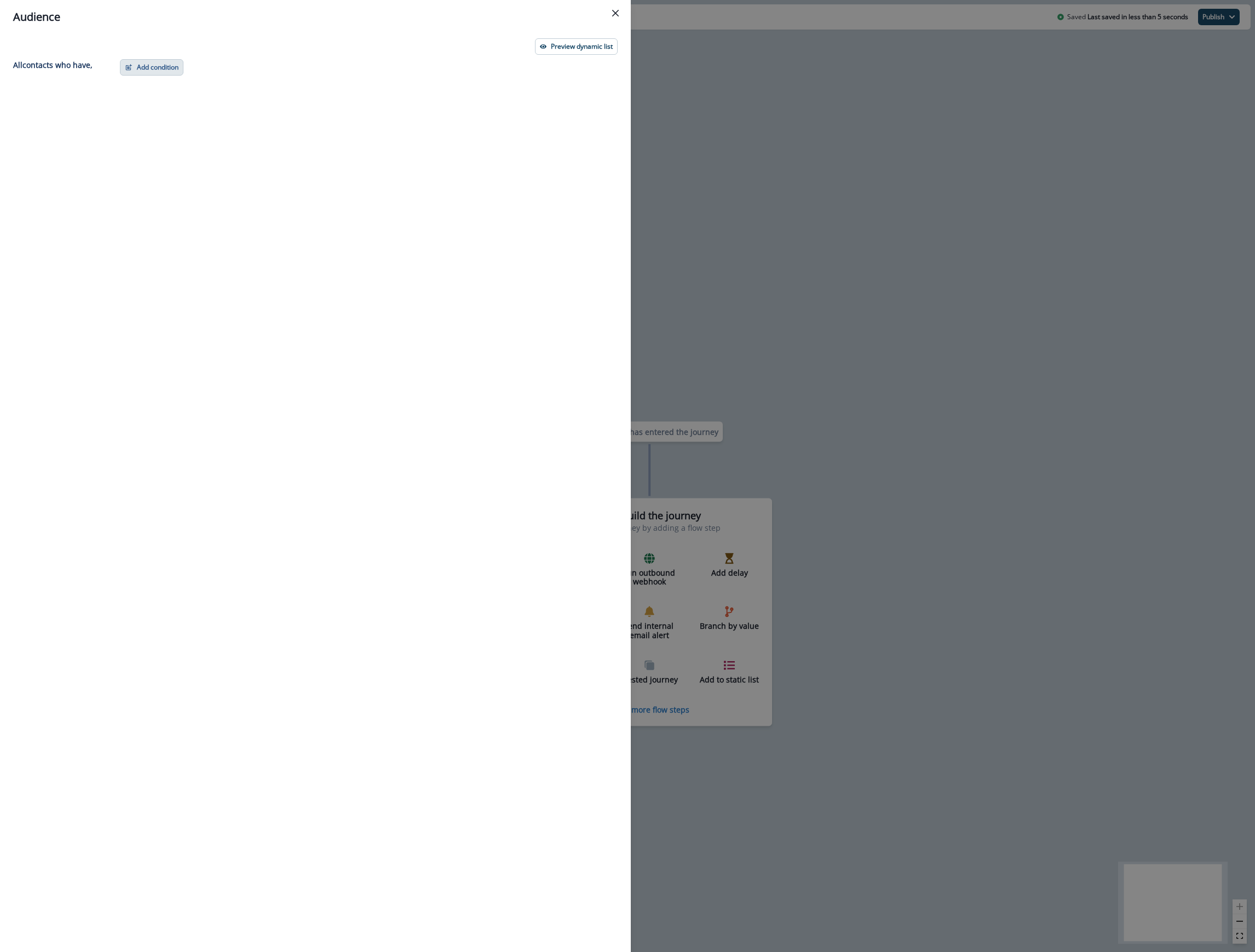
click at [169, 67] on button "Add condition" at bounding box center [152, 67] width 64 height 16
click at [175, 189] on button "List membership" at bounding box center [190, 187] width 138 height 18
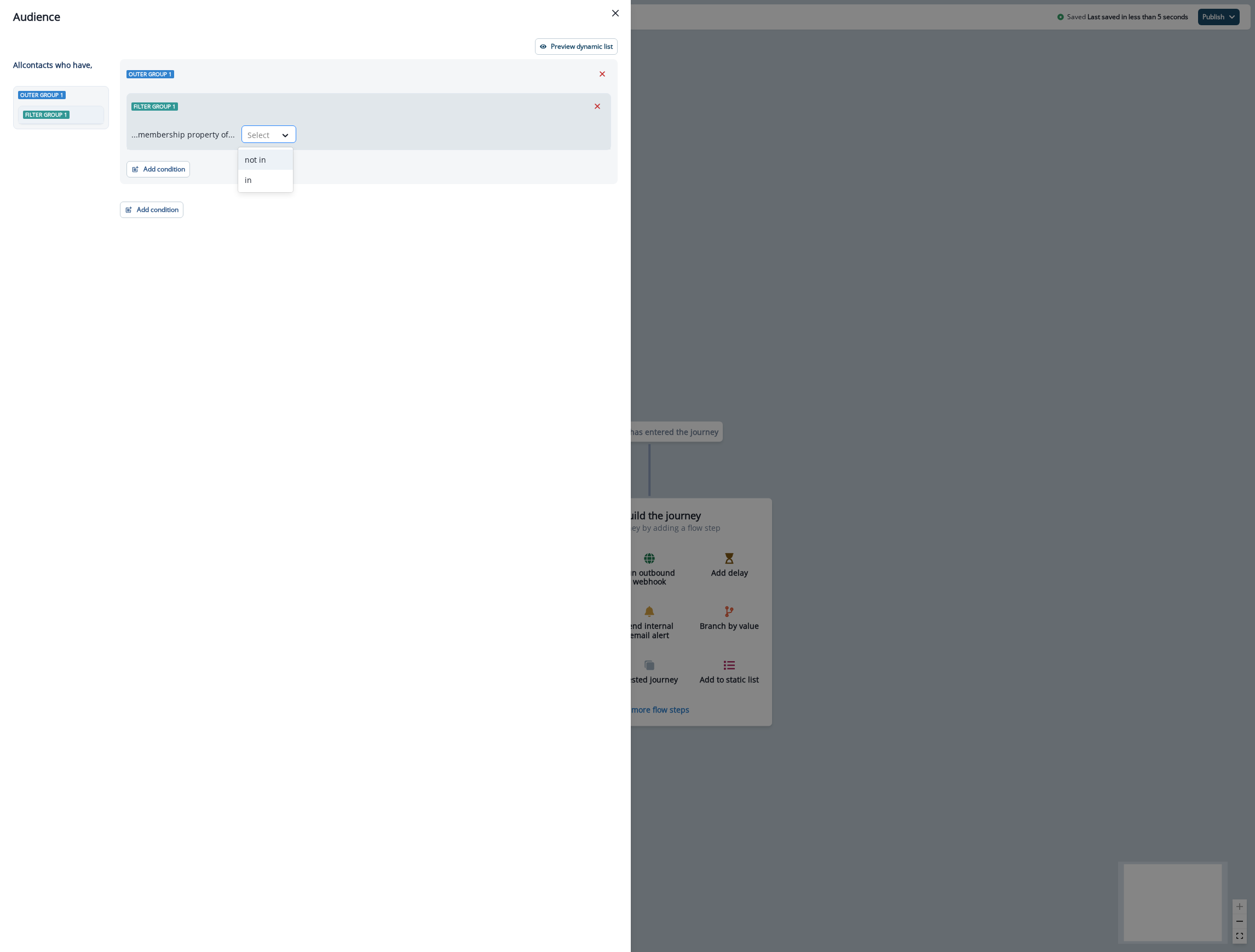
click at [266, 129] on div at bounding box center [259, 135] width 23 height 14
click at [251, 177] on div "in" at bounding box center [266, 180] width 54 height 20
click at [335, 132] on div at bounding box center [434, 135] width 250 height 14
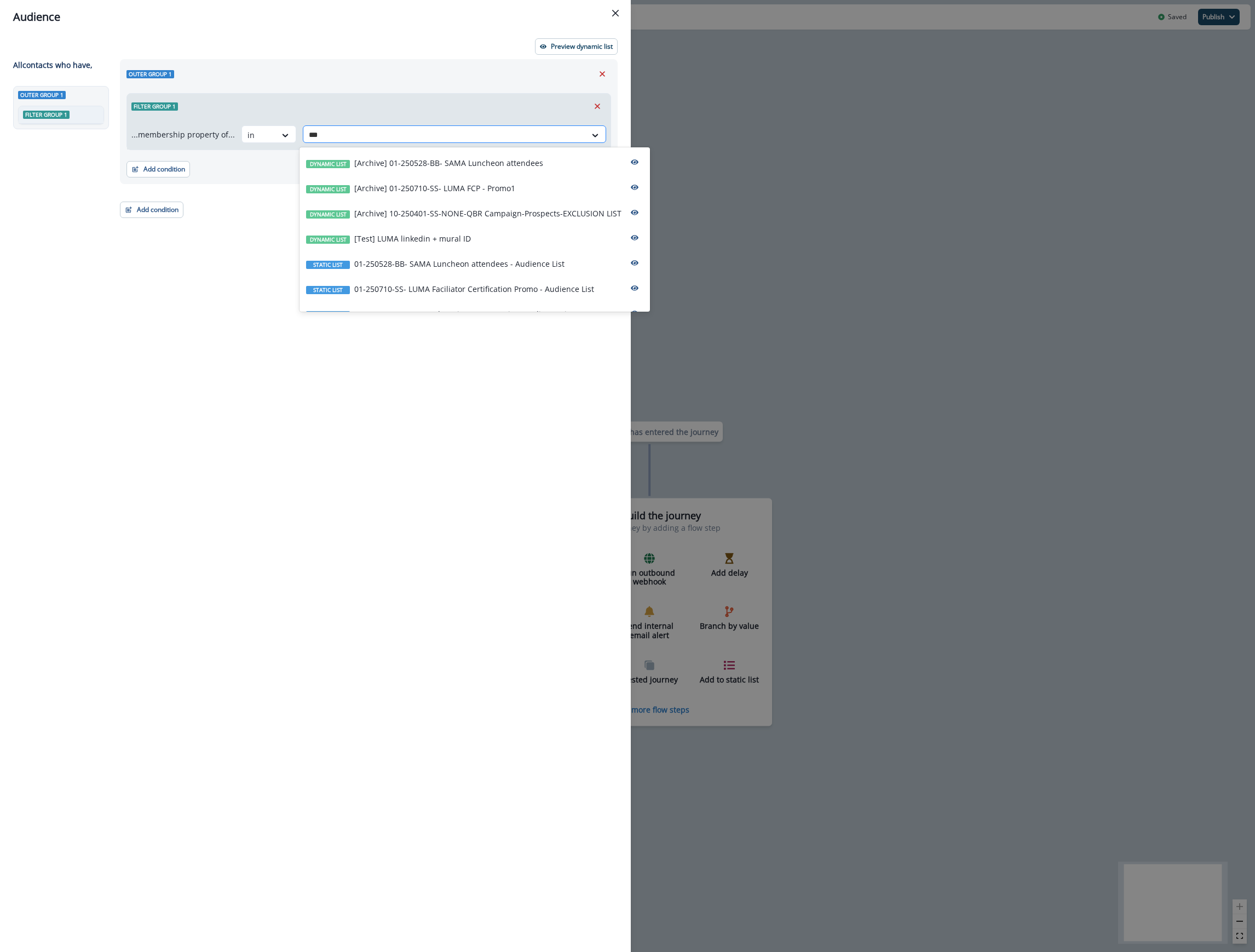
type input "****"
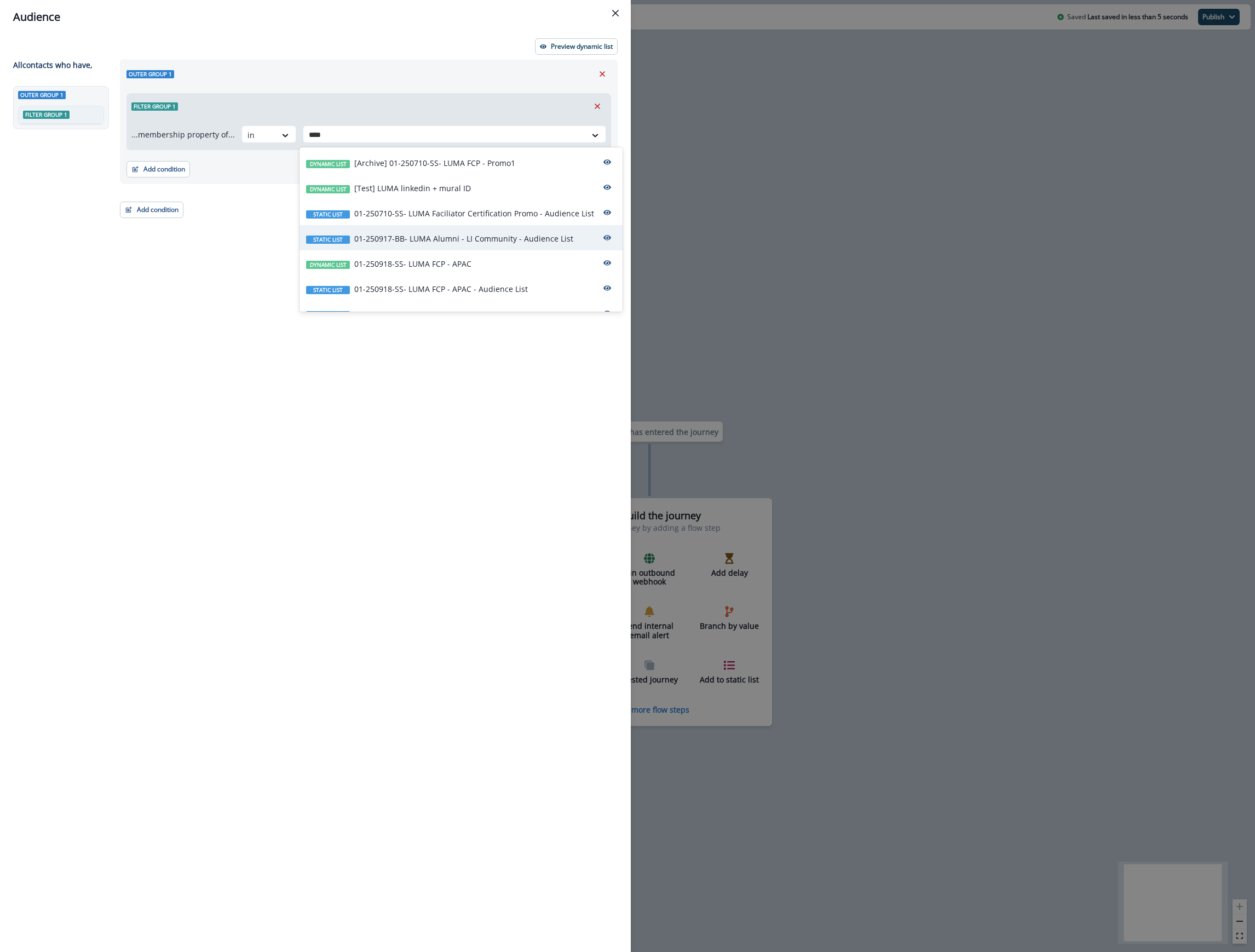
click at [498, 233] on div "Static list 01-250917-BB- LUMA Alumni - LI Community - Audience List" at bounding box center [461, 238] width 323 height 25
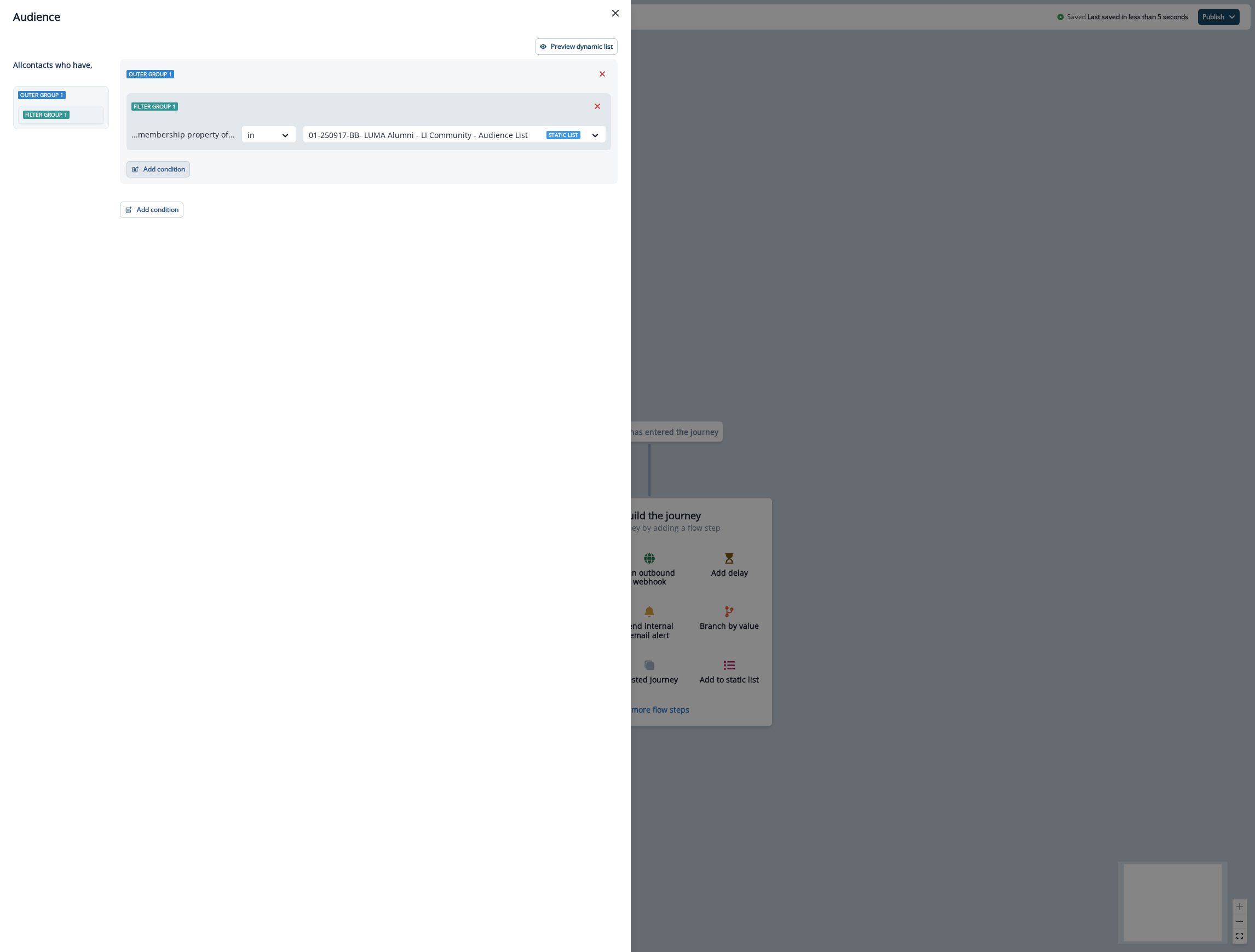
click at [147, 170] on button "Add condition" at bounding box center [158, 169] width 64 height 16
drag, startPoint x: 406, startPoint y: 276, endPoint x: 142, endPoint y: 221, distance: 269.7
click at [406, 274] on div "Outer group 1 Filter group 1 ...membership property of... in 01-250917-BB- LUMA…" at bounding box center [366, 485] width 505 height 853
click at [136, 207] on button "Add condition" at bounding box center [152, 209] width 64 height 16
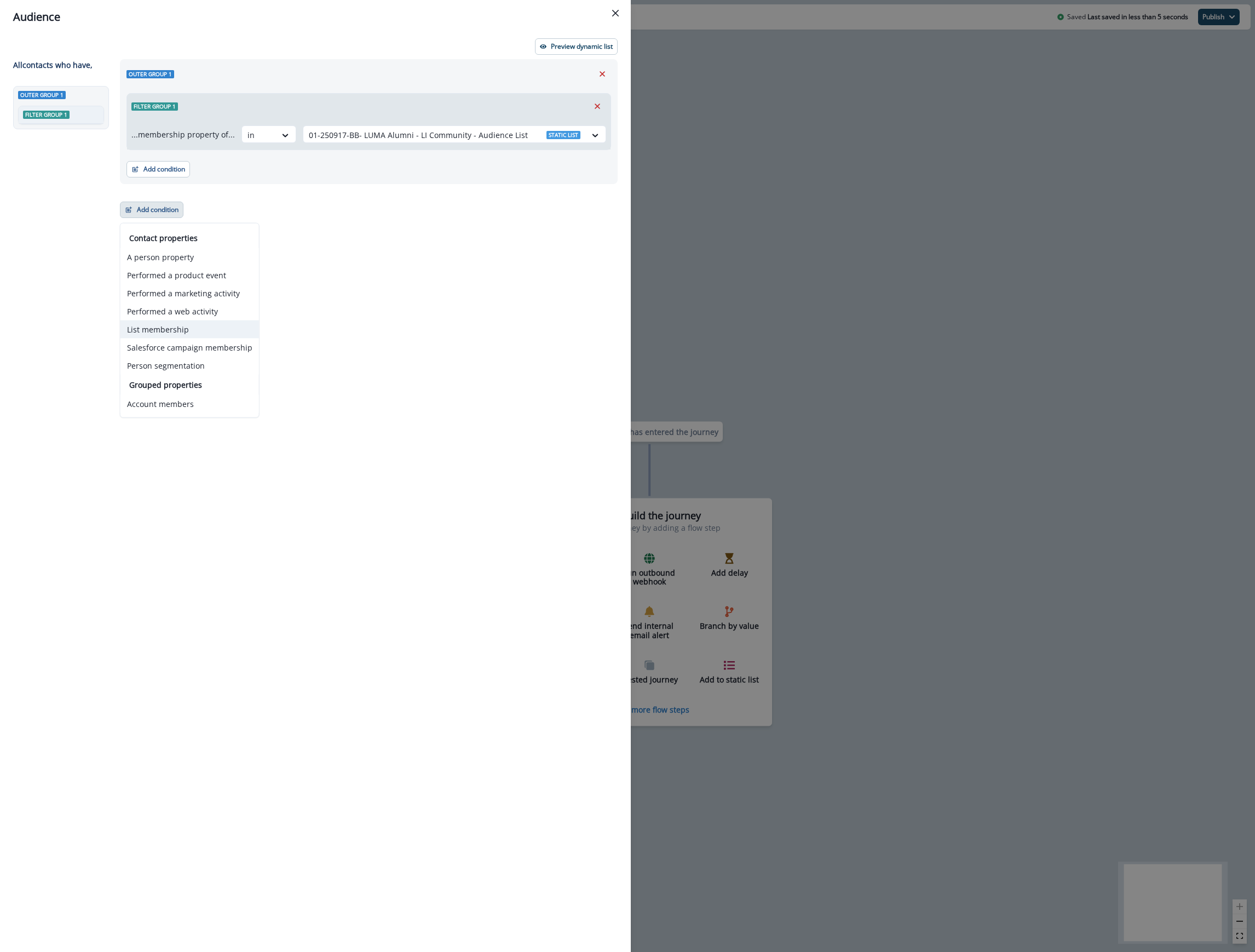
click at [149, 325] on button "List membership" at bounding box center [190, 329] width 138 height 18
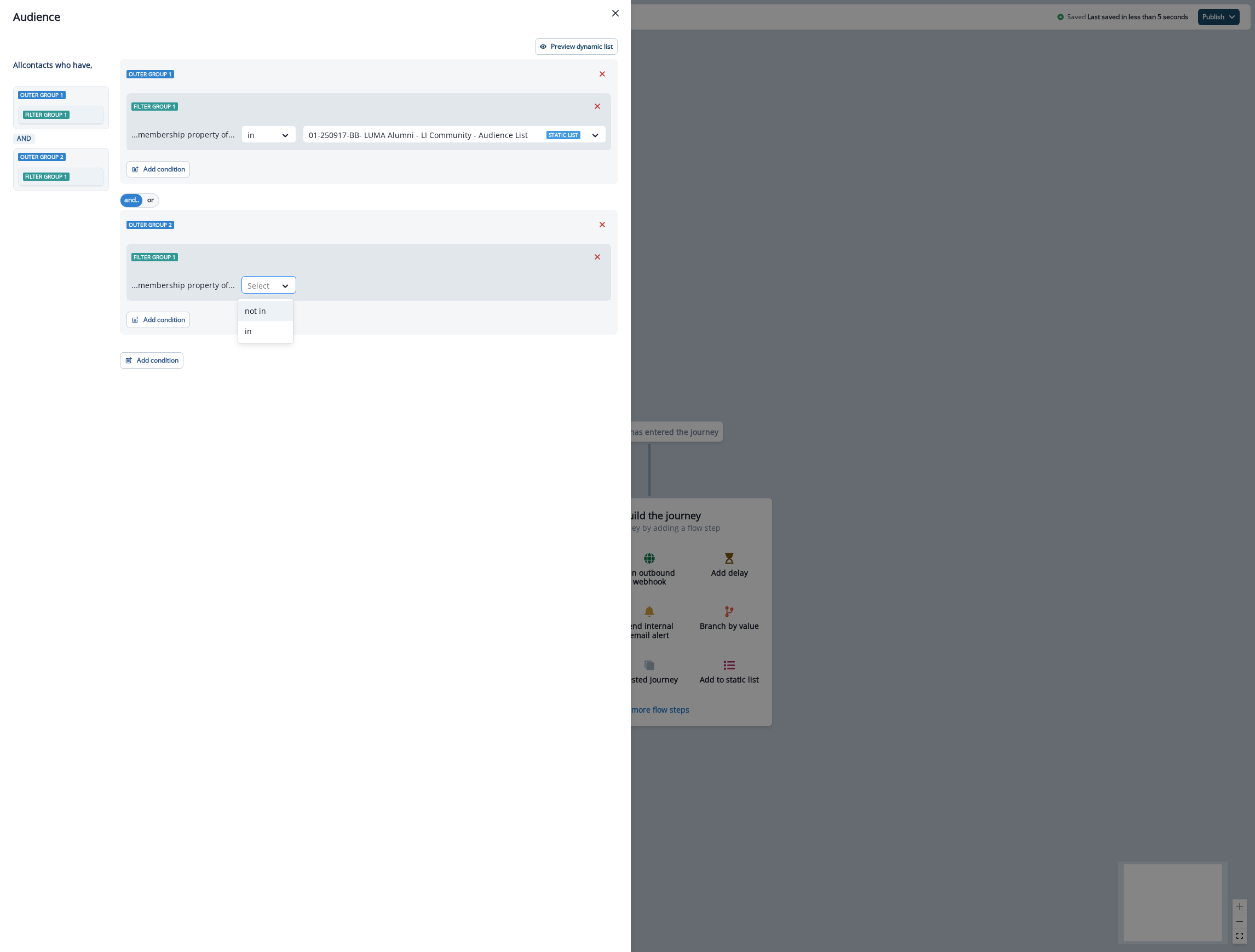
click at [250, 287] on div at bounding box center [259, 286] width 23 height 14
click at [268, 314] on div "not in" at bounding box center [266, 311] width 54 height 20
click at [372, 284] on div at bounding box center [444, 286] width 272 height 14
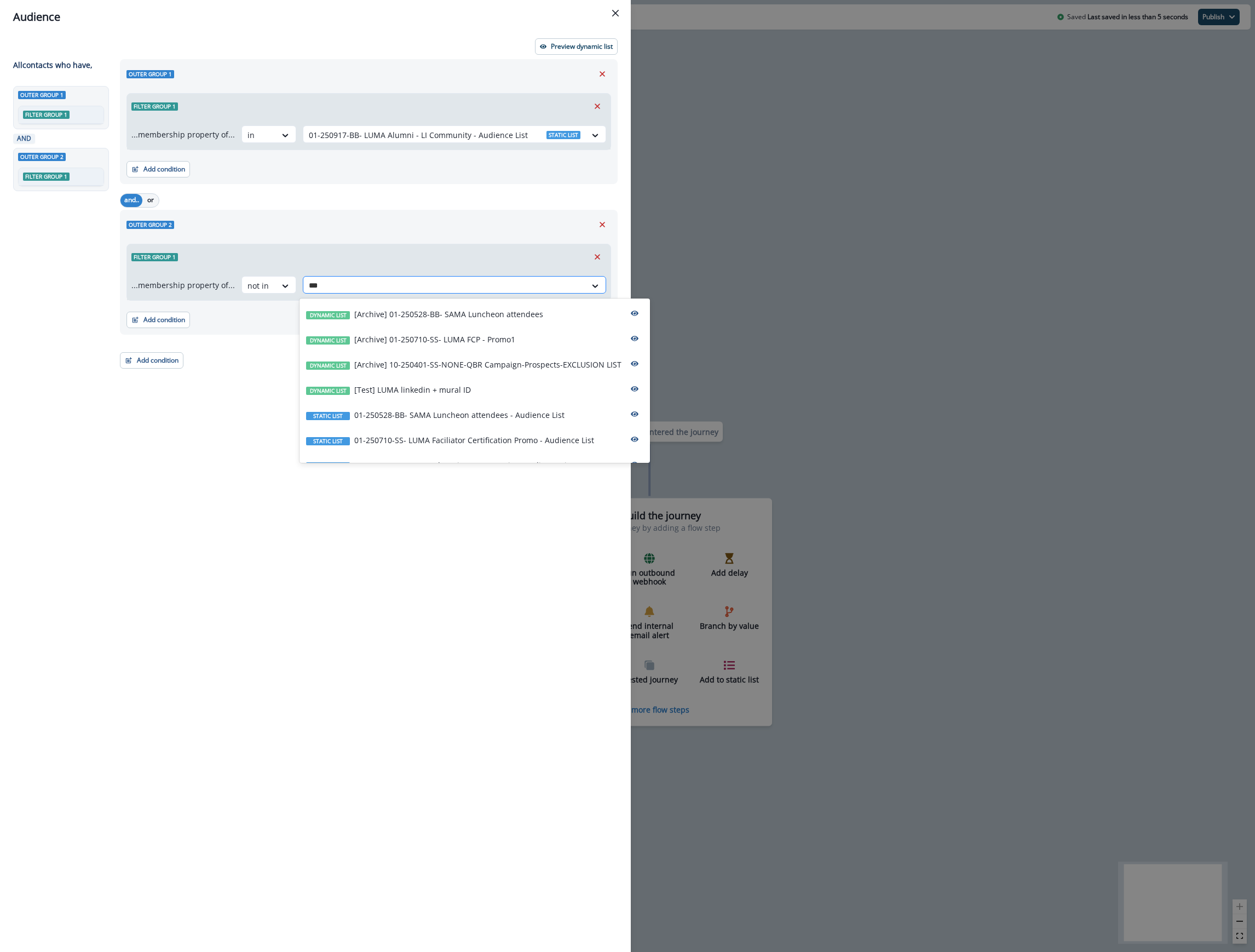
type input "****"
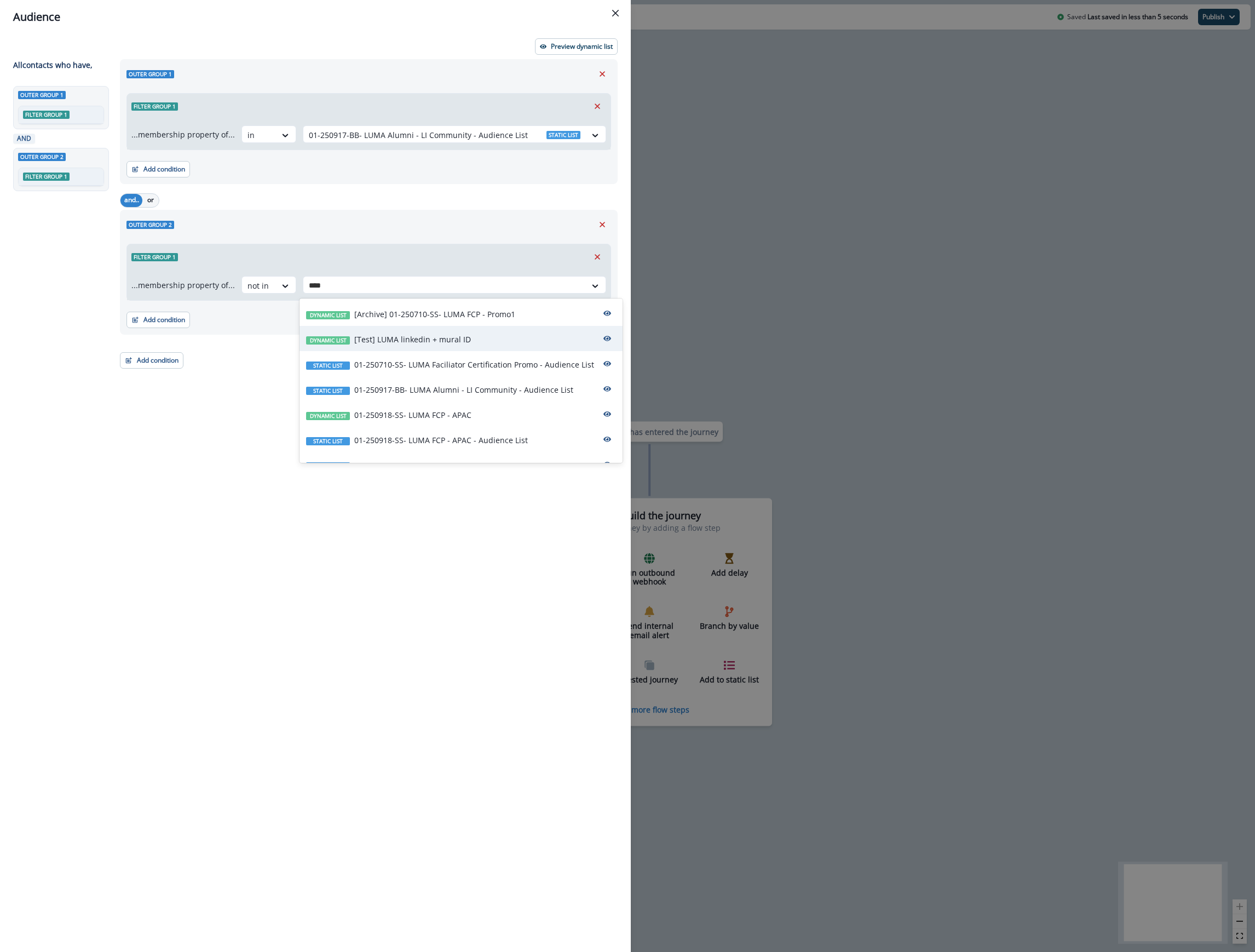
click at [426, 341] on p "[Test] LUMA linkedin + mural ID" at bounding box center [412, 339] width 116 height 11
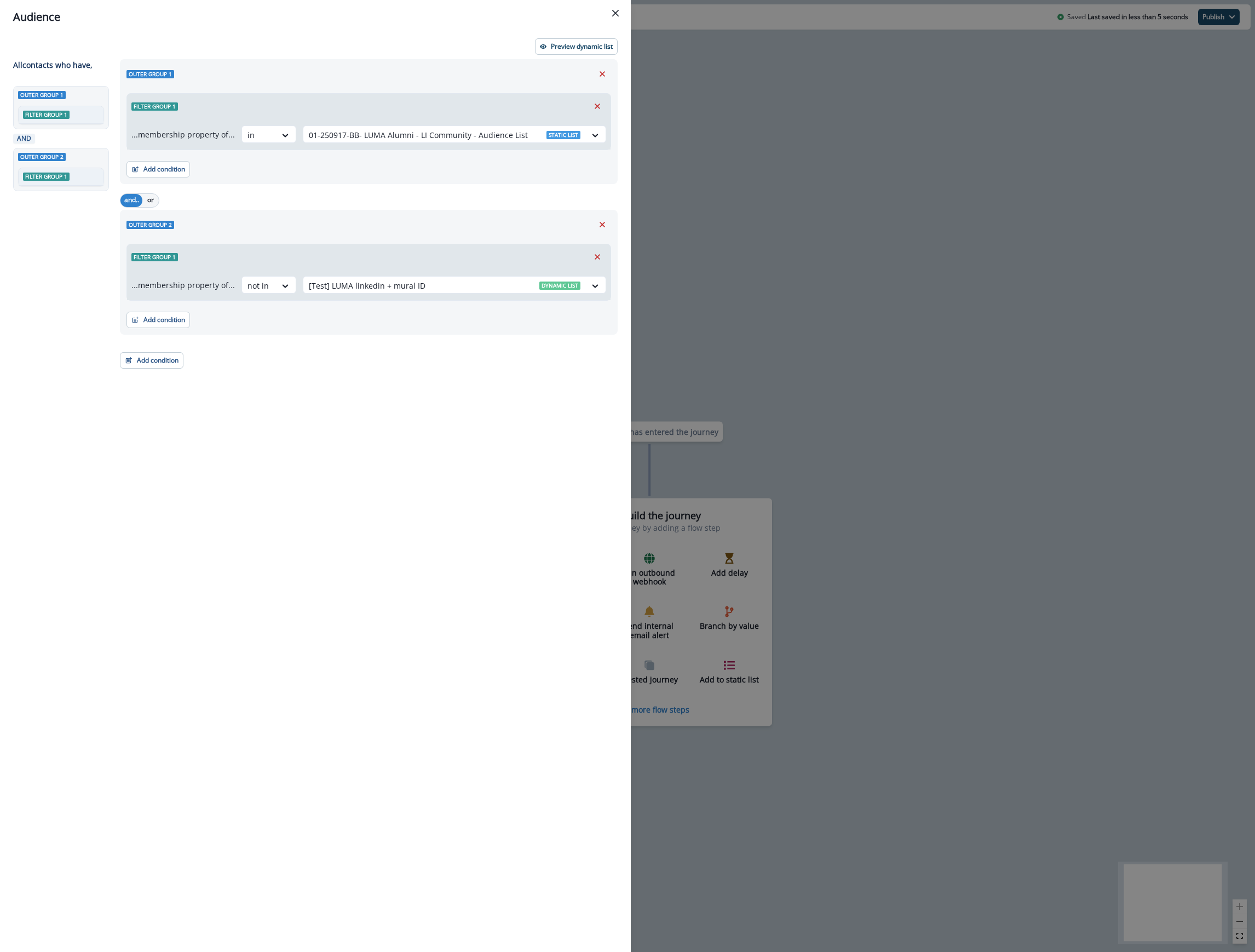
click at [303, 484] on div "Outer group 1 Filter group 1 ...membership property of... in 01-250917-BB- LUMA…" at bounding box center [366, 485] width 505 height 853
click at [579, 39] on button "Preview dynamic list" at bounding box center [577, 47] width 83 height 16
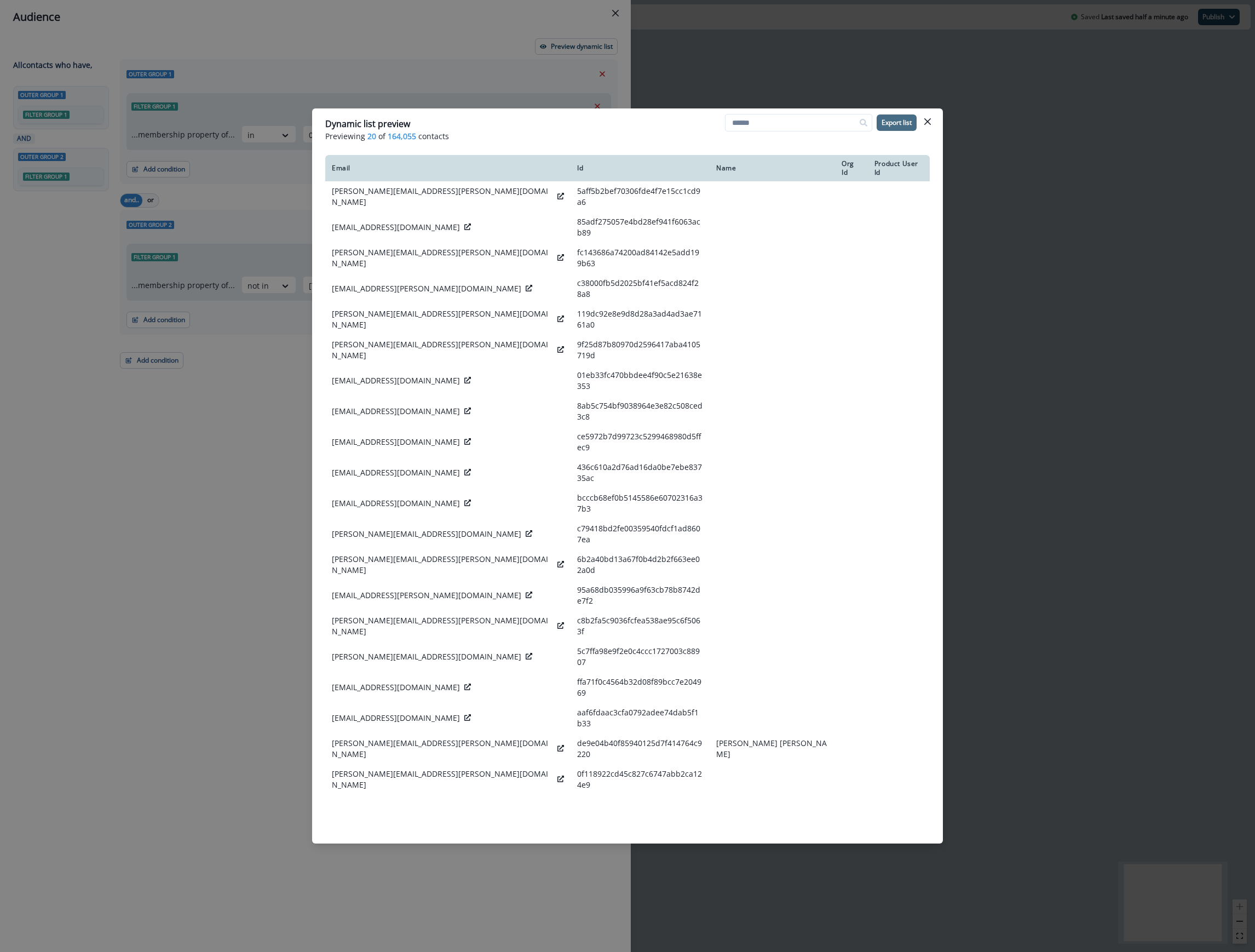
click at [896, 125] on p "Export list" at bounding box center [896, 123] width 30 height 8
click at [1128, 939] on p "Export completed" at bounding box center [1119, 939] width 65 height 11
click at [1211, 937] on icon "hide-exports" at bounding box center [1215, 938] width 10 height 10
click at [1179, 932] on p "dynamic_list_[Test] Linkedin - those with Mural ID 2025-09-22-10.44.54 AM" at bounding box center [1155, 936] width 110 height 11
